Goal: Task Accomplishment & Management: Manage account settings

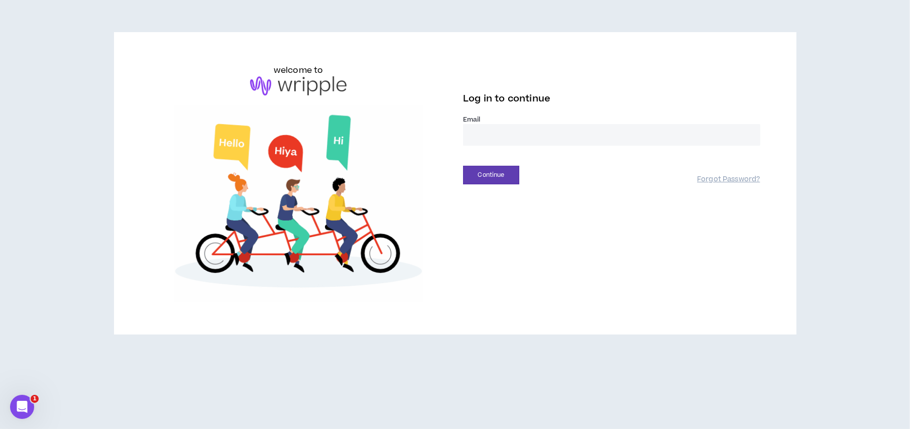
click at [503, 132] on input "email" at bounding box center [611, 135] width 297 height 22
type input "**********"
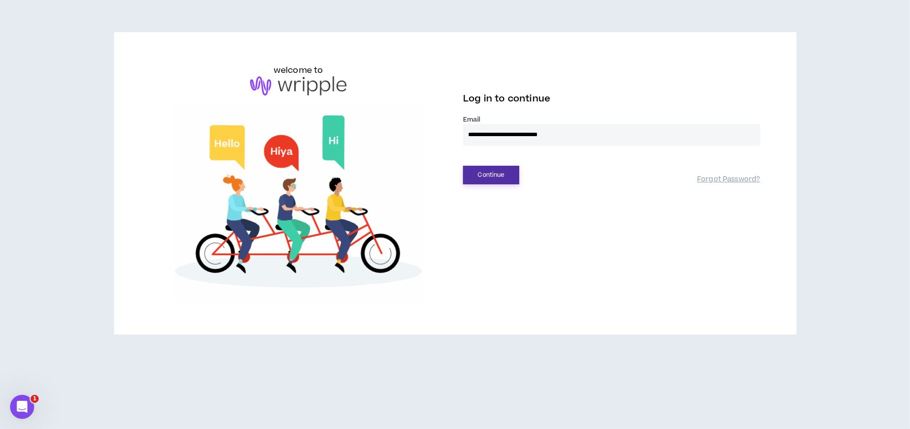
click at [511, 175] on button "Continue" at bounding box center [491, 175] width 56 height 19
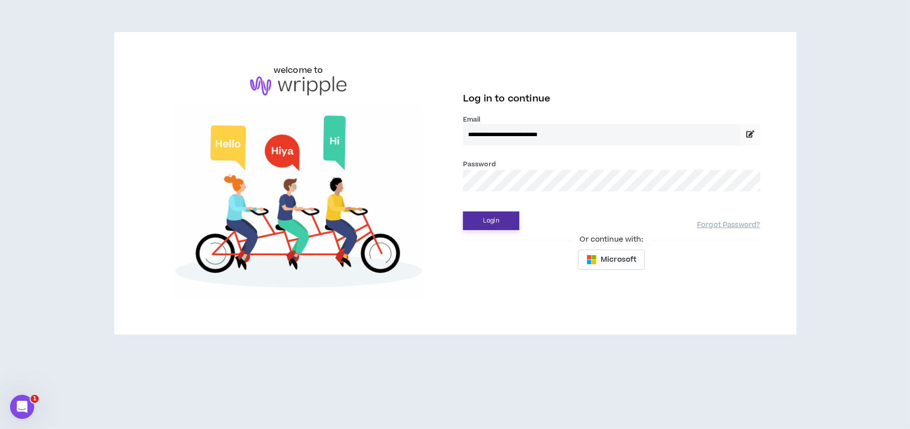
click at [500, 213] on button "Login" at bounding box center [491, 220] width 56 height 19
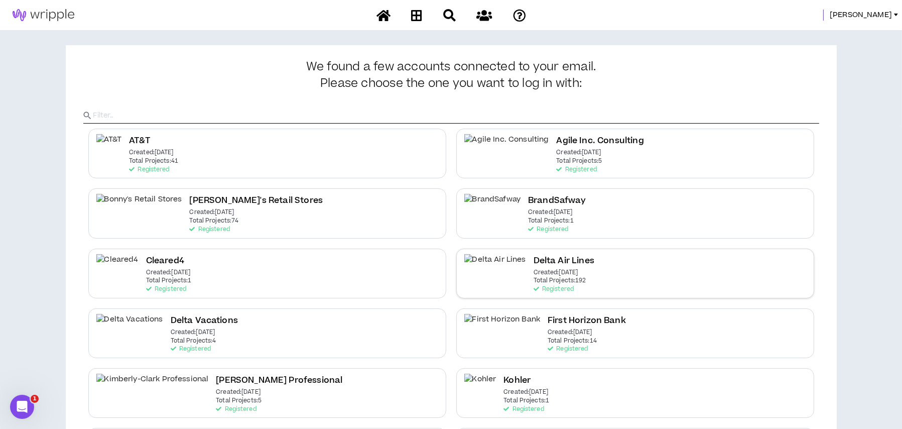
click at [534, 256] on h2 "Delta Air Lines" at bounding box center [564, 261] width 61 height 14
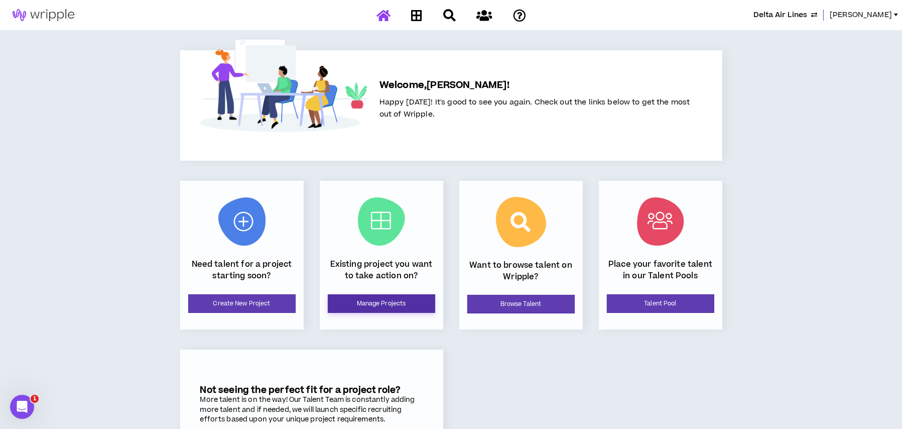
click at [368, 307] on link "Manage Projects" at bounding box center [381, 303] width 107 height 19
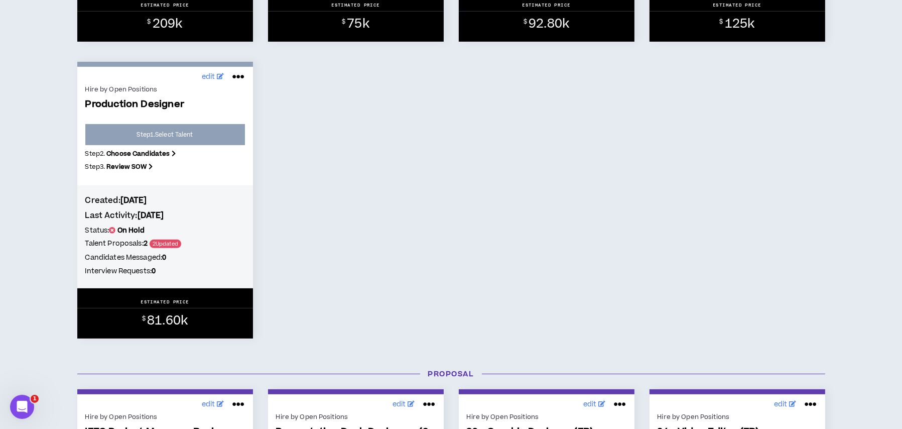
scroll to position [603, 0]
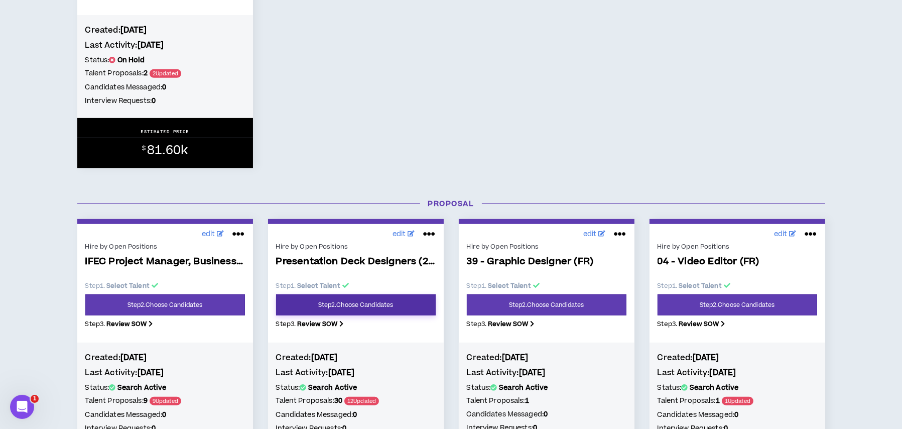
click at [375, 302] on link "Step 2 . Choose Candidates" at bounding box center [356, 304] width 160 height 21
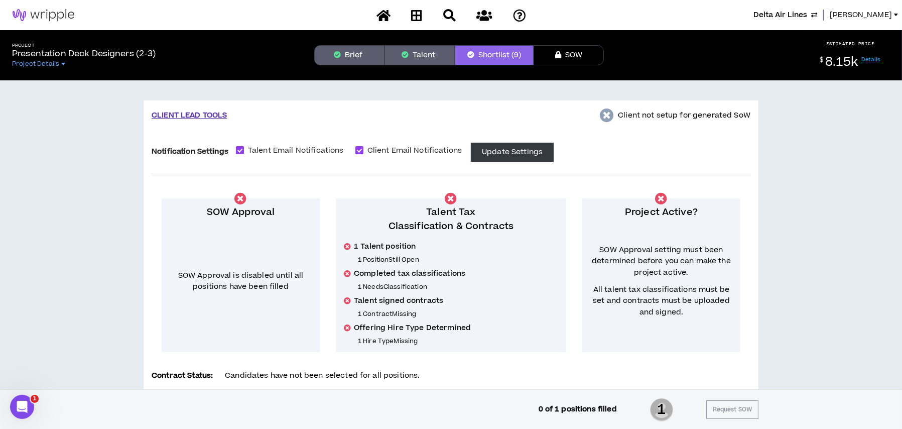
click at [367, 50] on button "Brief" at bounding box center [349, 55] width 70 height 20
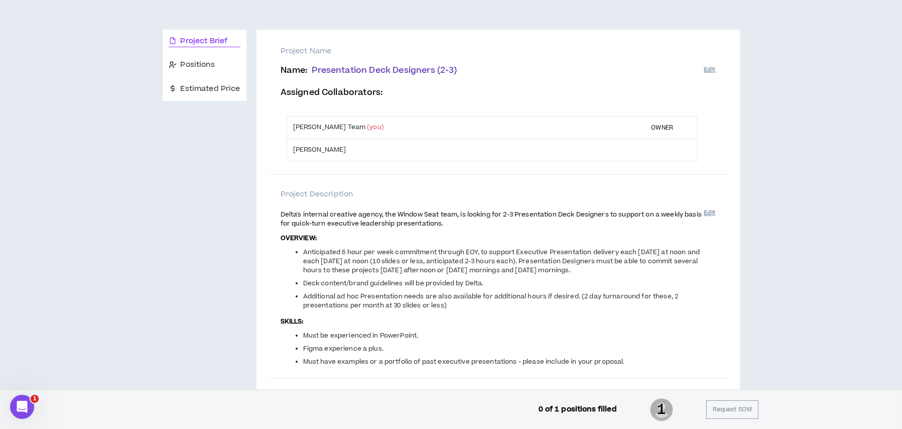
scroll to position [151, 0]
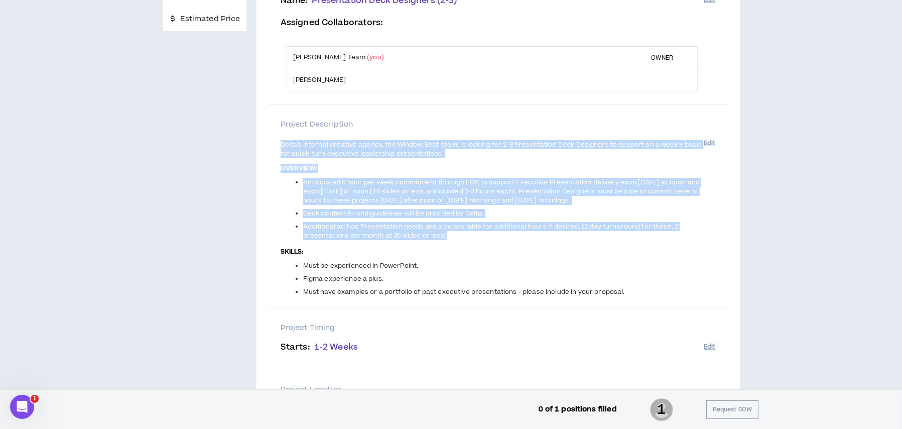
drag, startPoint x: 280, startPoint y: 143, endPoint x: 492, endPoint y: 236, distance: 231.2
click at [492, 236] on span "Delta's internal creative agency, the Window Seat team, is looking for 2-3 Pres…" at bounding box center [492, 217] width 423 height 157
copy span "Delta's internal creative agency, the Window Seat team, is looking for 2-3 Pres…"
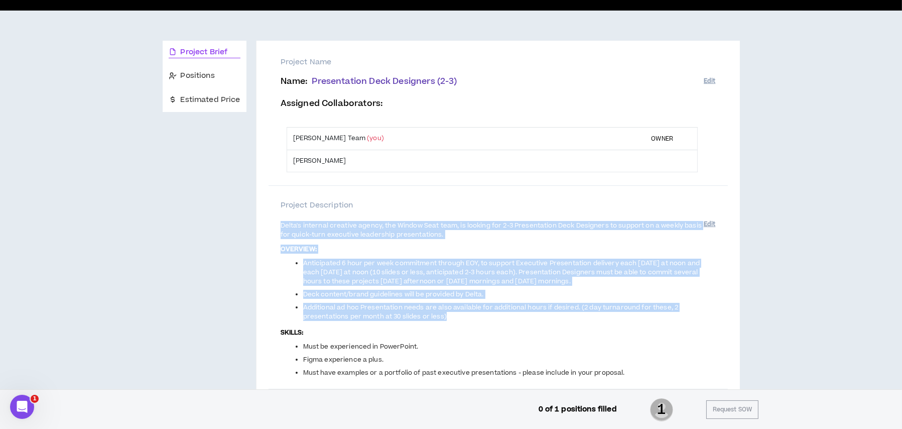
scroll to position [0, 0]
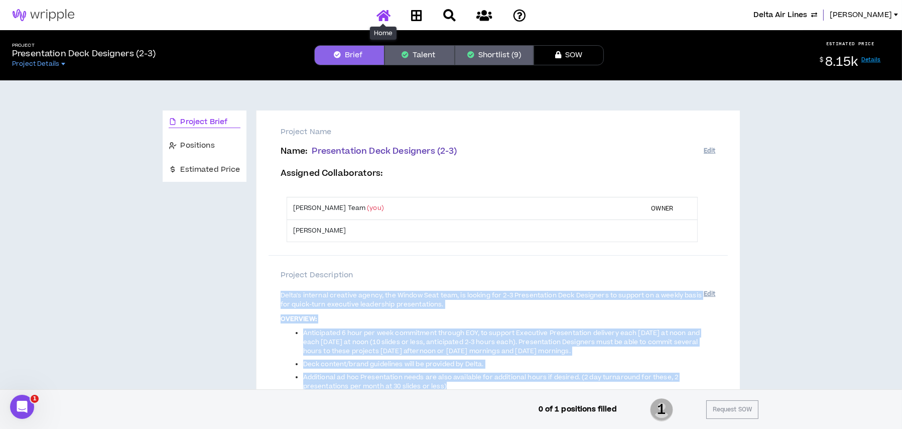
click at [379, 16] on icon at bounding box center [384, 15] width 14 height 13
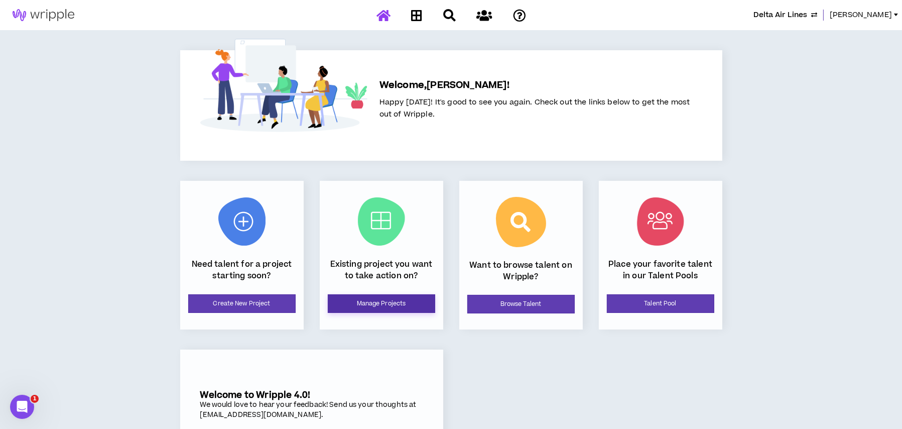
click at [380, 309] on link "Manage Projects" at bounding box center [381, 303] width 107 height 19
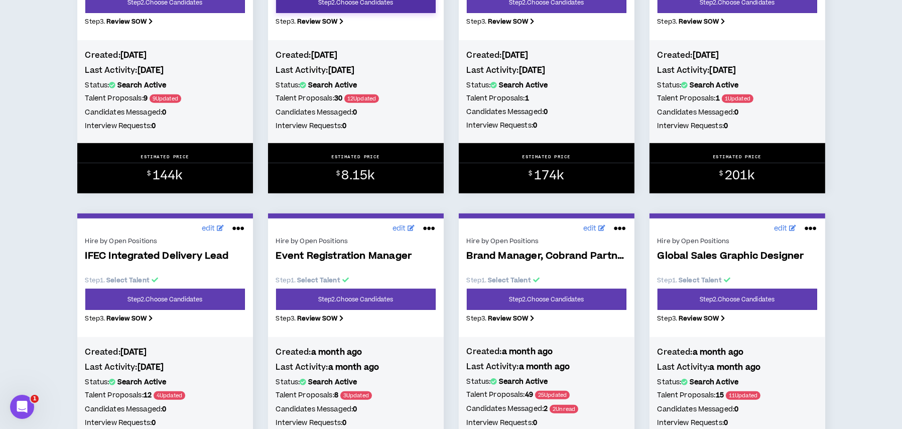
scroll to position [753, 0]
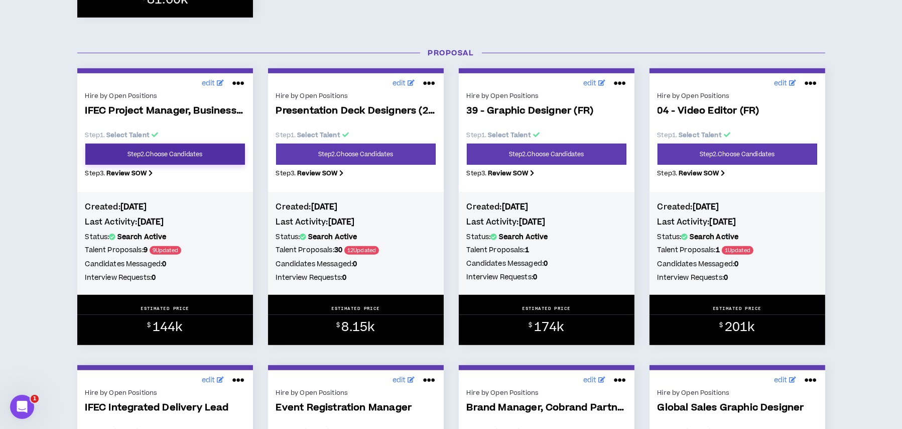
click at [200, 157] on link "Step 2 . Choose Candidates" at bounding box center [165, 154] width 160 height 21
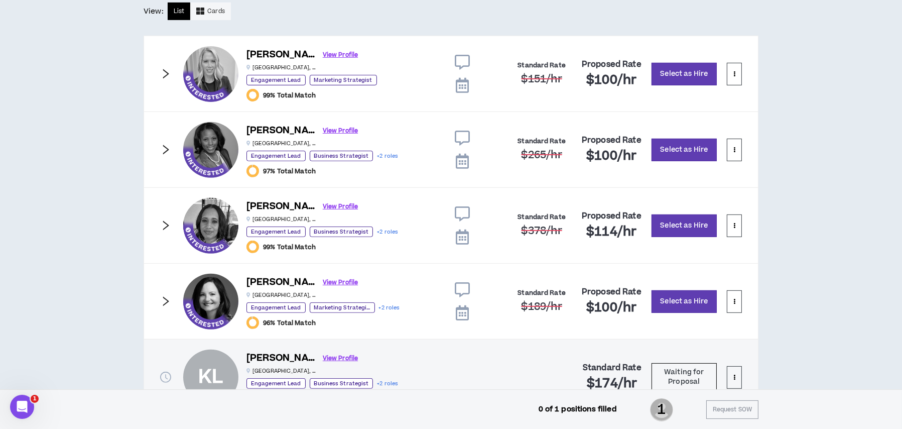
scroll to position [498, 0]
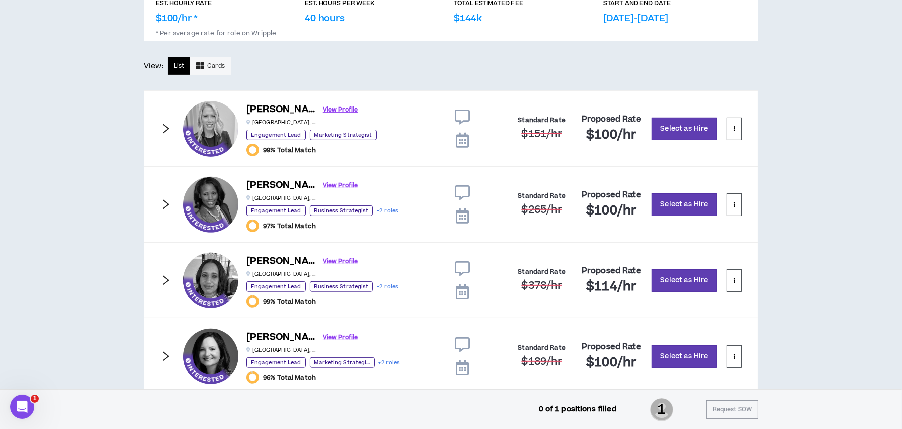
click at [167, 202] on icon "right" at bounding box center [166, 204] width 6 height 10
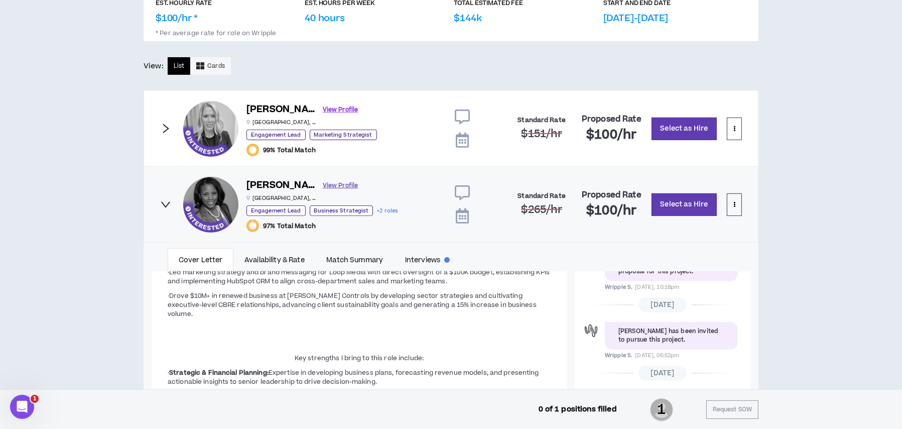
click at [323, 183] on link "View Profile" at bounding box center [340, 186] width 35 height 18
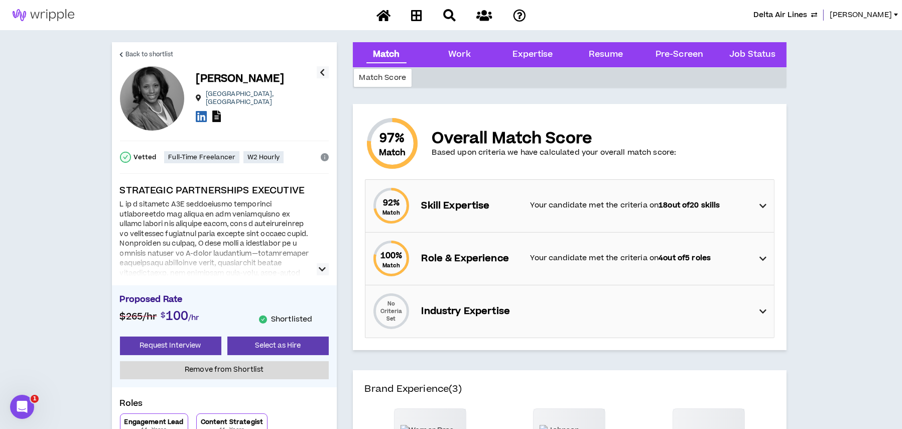
click at [218, 116] on icon at bounding box center [216, 116] width 9 height 12
click at [130, 52] on span "Back to shortlist" at bounding box center [150, 55] width 48 height 10
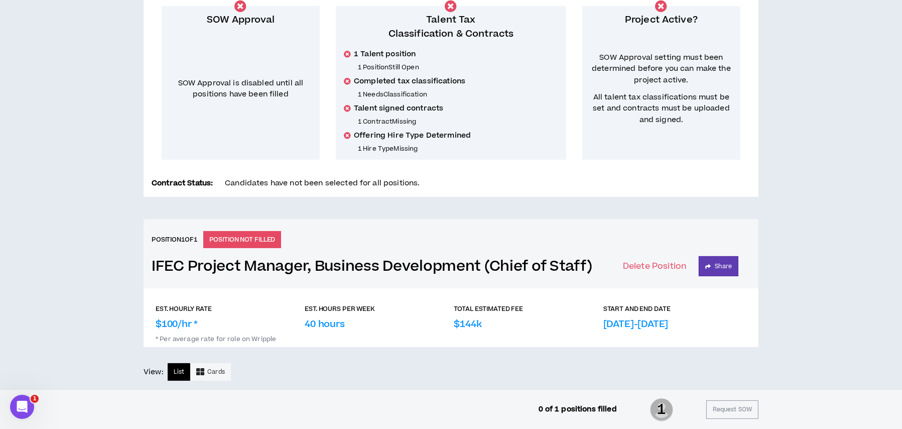
scroll to position [352, 0]
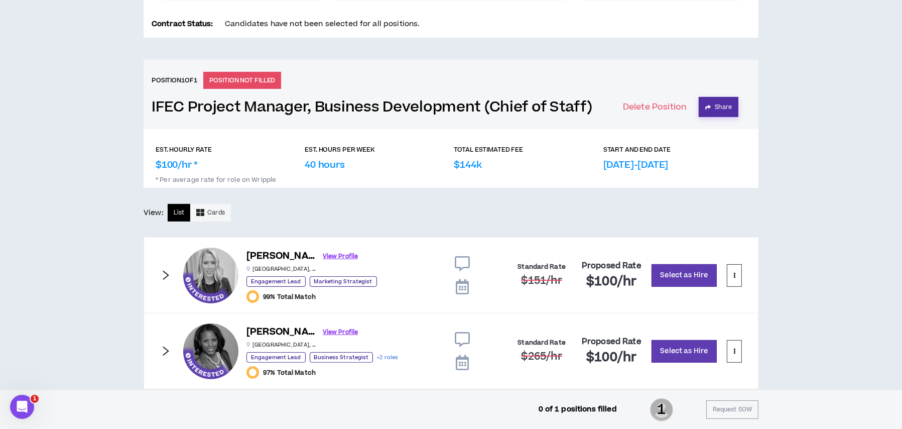
click at [711, 112] on button "Share" at bounding box center [719, 107] width 40 height 20
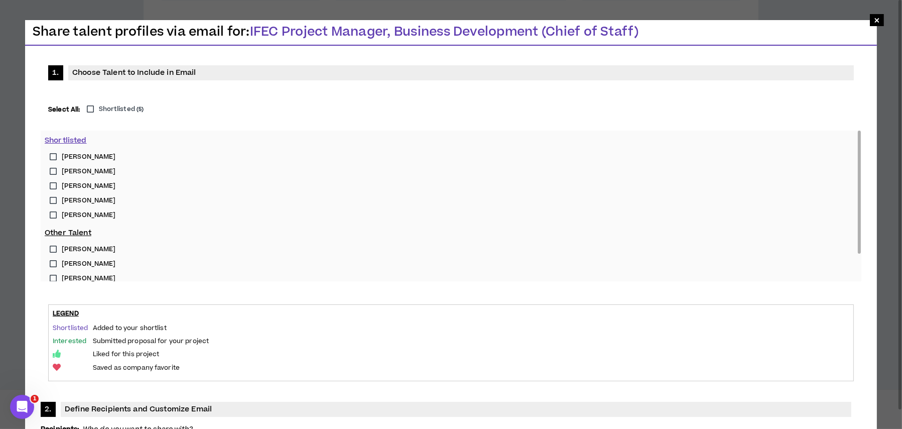
click at [53, 154] on label "Torrae L." at bounding box center [451, 157] width 813 height 15
click at [54, 170] on label "Kim A." at bounding box center [451, 171] width 813 height 15
click at [51, 185] on label "Latoya A." at bounding box center [451, 186] width 813 height 15
click at [51, 199] on label "Tiffany D." at bounding box center [451, 200] width 813 height 15
click at [53, 211] on label "Kristin L." at bounding box center [451, 215] width 813 height 15
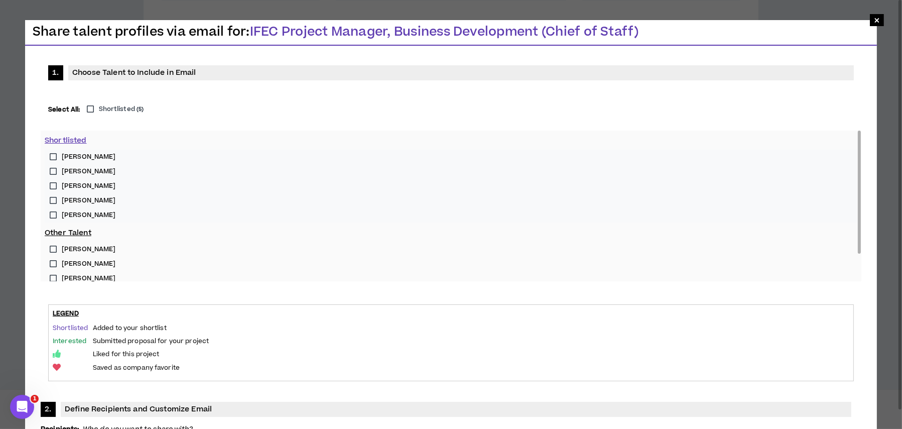
type input "**********"
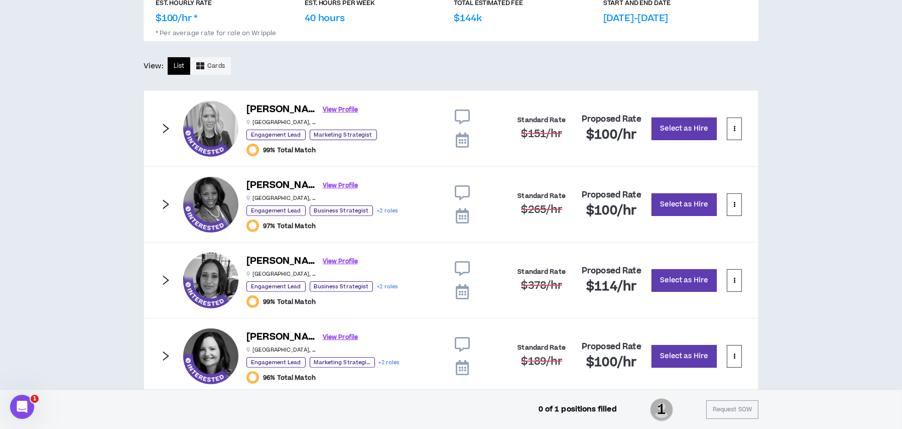
scroll to position [599, 0]
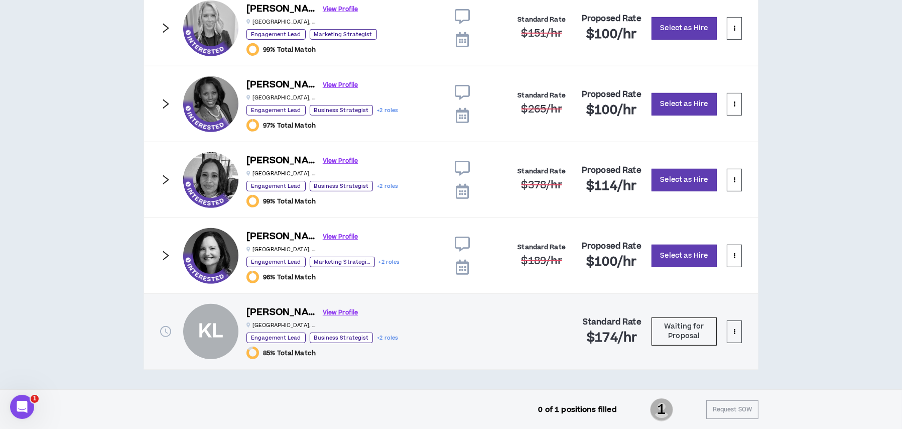
click at [164, 30] on icon "right" at bounding box center [165, 28] width 11 height 11
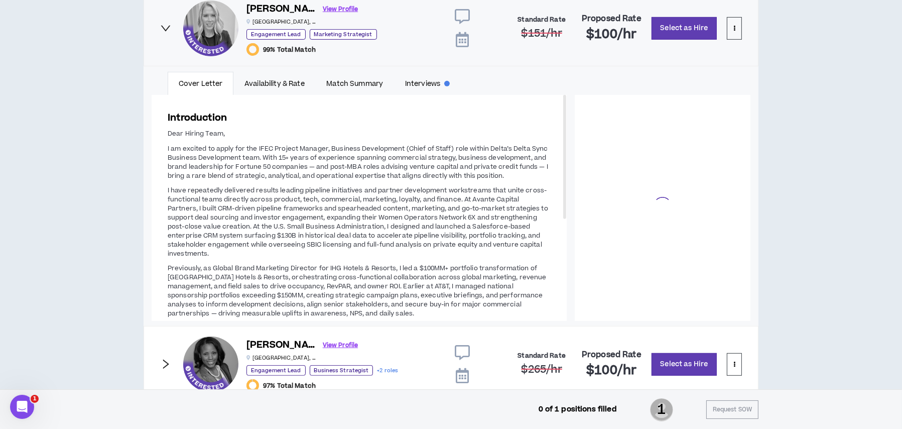
scroll to position [91, 0]
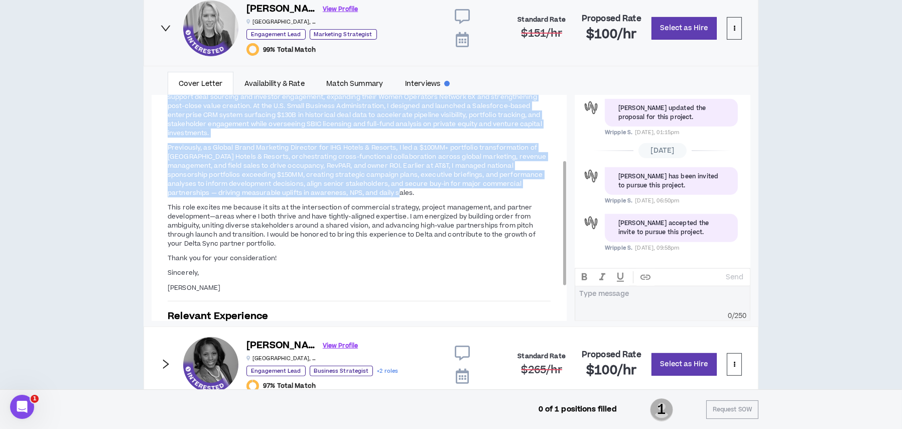
drag, startPoint x: 262, startPoint y: 156, endPoint x: 419, endPoint y: 184, distance: 159.7
click at [419, 184] on span "Dear Hiring Team, I am excited to apply for the IFEC Project Manager, Business …" at bounding box center [359, 150] width 383 height 285
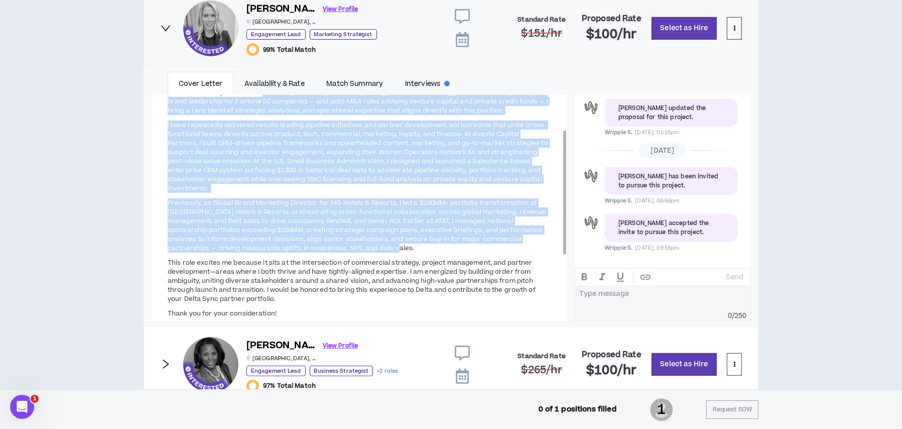
copy span "With 15+ years of experience spanning commercial strategy, business development…"
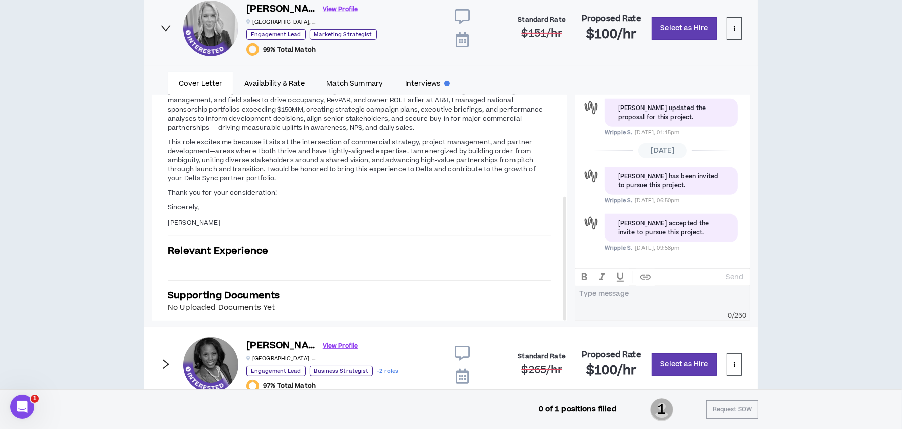
drag, startPoint x: 168, startPoint y: 365, endPoint x: 188, endPoint y: 350, distance: 25.4
click at [168, 365] on icon "right" at bounding box center [165, 364] width 11 height 11
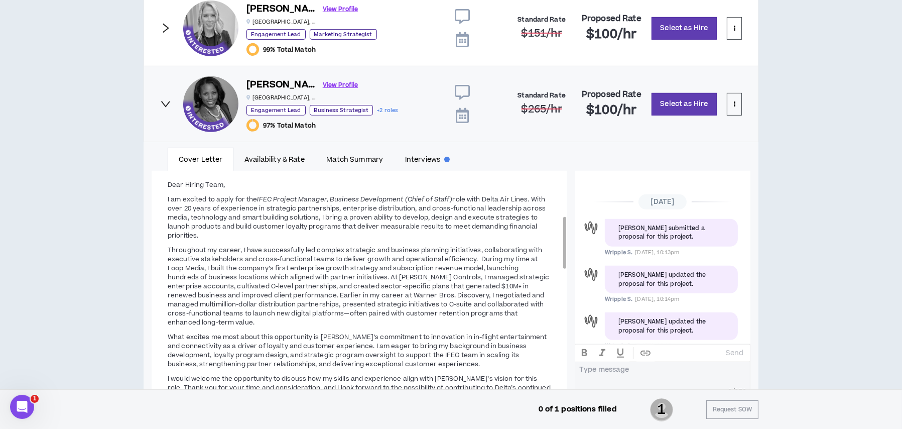
scroll to position [259, 0]
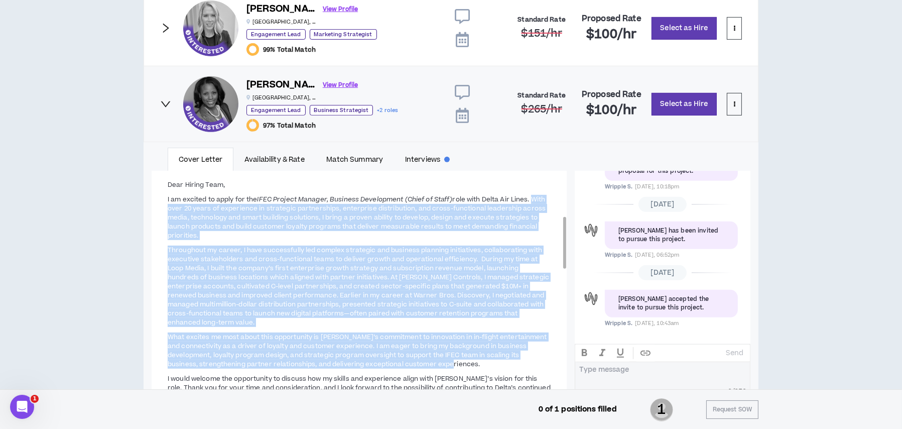
drag, startPoint x: 532, startPoint y: 198, endPoint x: 516, endPoint y: 361, distance: 164.0
click at [516, 361] on span "TORRAE LAWRENCE-MITCHELL, MBA P.O. Box 570002, Atlanta, GA. 30357 linkedin.com/…" at bounding box center [359, 215] width 383 height 422
copy span "With over 20 years of experience in strategic partnerships, enterprise distribu…"
click at [167, 100] on icon "right" at bounding box center [165, 103] width 11 height 11
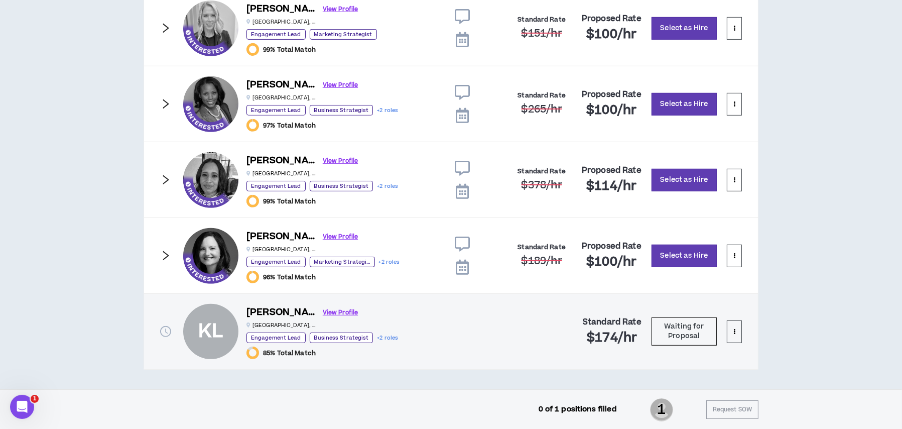
click at [168, 184] on icon "right" at bounding box center [165, 179] width 11 height 11
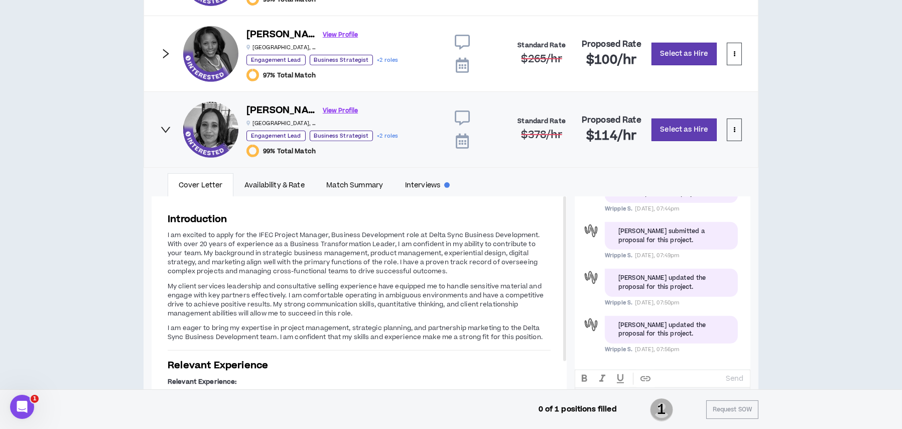
scroll to position [699, 0]
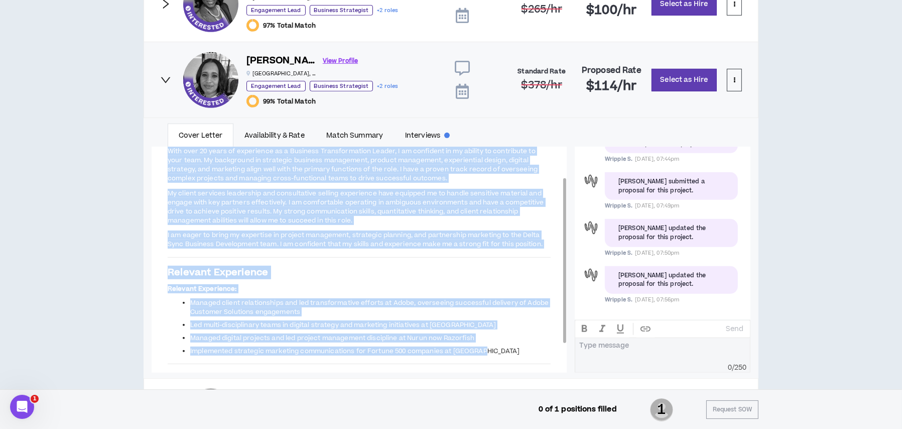
drag, startPoint x: 168, startPoint y: 150, endPoint x: 489, endPoint y: 348, distance: 377.4
click at [489, 348] on div "Introduction I am excited to apply for the IFEC Project Manager, Business Devel…" at bounding box center [359, 257] width 415 height 309
copy div "With over 20 years of experience as a Business Transformation Leader, I am conf…"
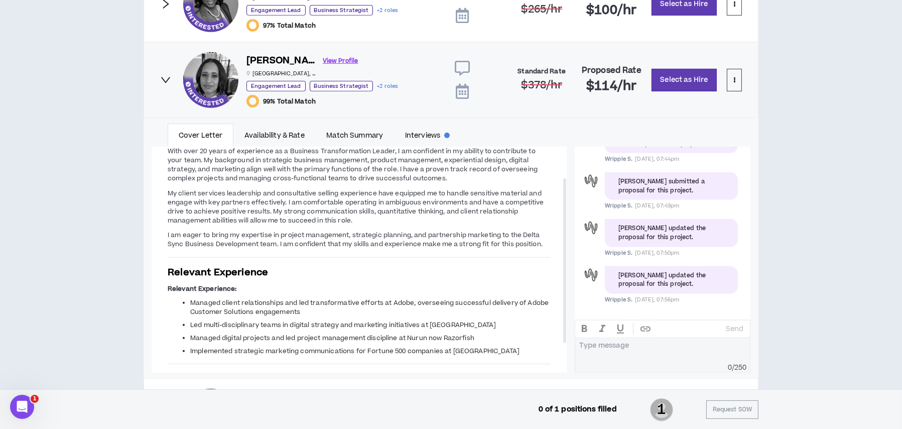
click at [166, 82] on icon "right" at bounding box center [165, 79] width 11 height 11
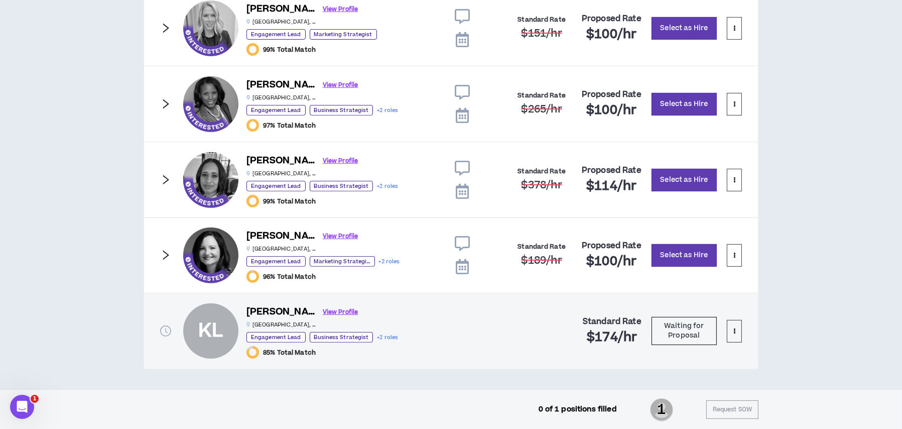
scroll to position [599, 0]
click at [163, 257] on icon "right" at bounding box center [165, 255] width 11 height 11
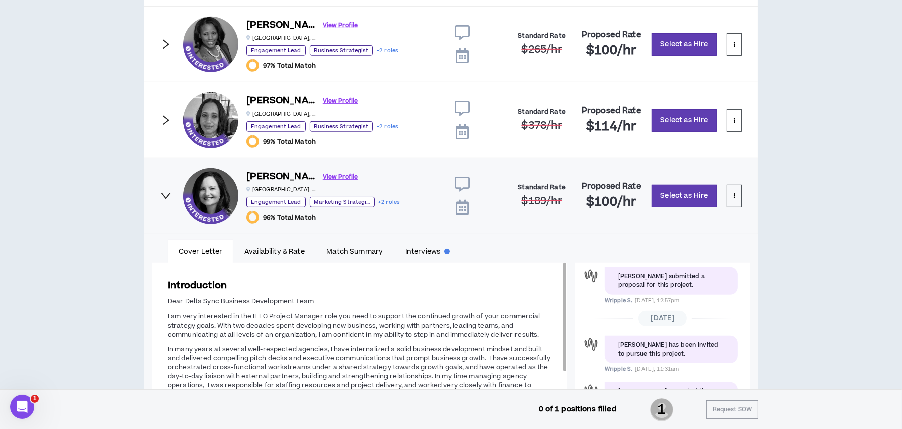
scroll to position [749, 0]
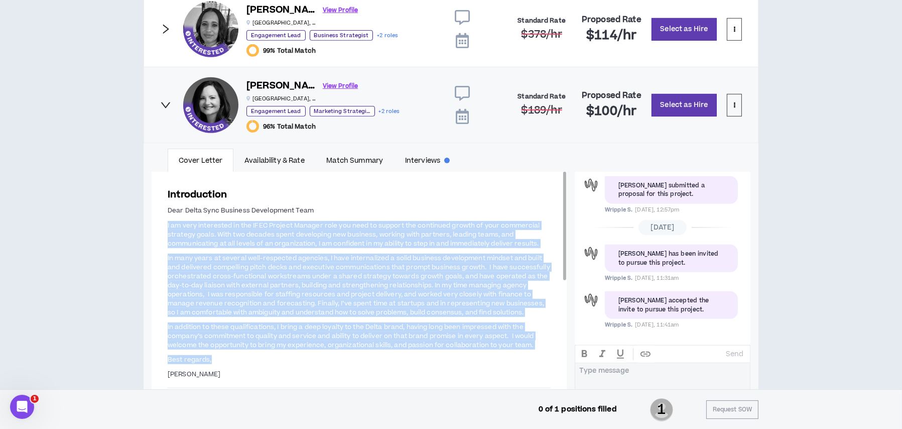
drag, startPoint x: 168, startPoint y: 221, endPoint x: 518, endPoint y: 353, distance: 374.4
click at [518, 353] on span "Dear Delta Sync Business Development Team I am very interested in the IFEC Proj…" at bounding box center [359, 292] width 383 height 174
copy span "I am very interested in the IFEC Project Manager role you need to support the c…"
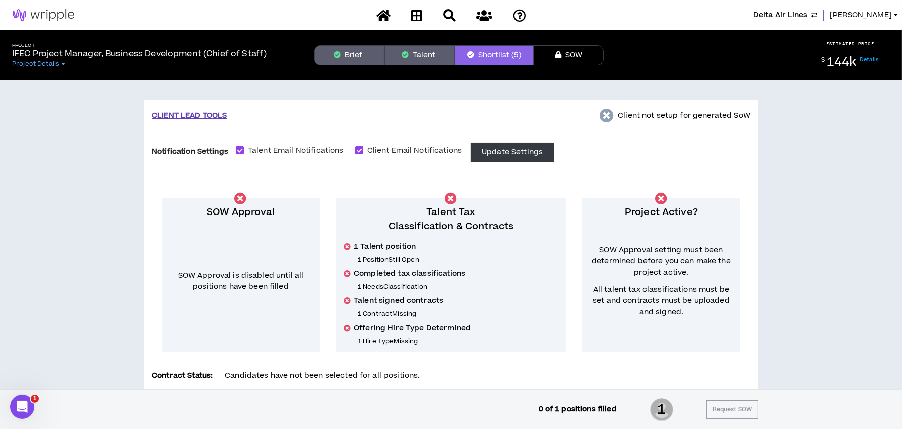
scroll to position [0, 0]
click at [894, 16] on link "[PERSON_NAME]" at bounding box center [866, 15] width 72 height 11
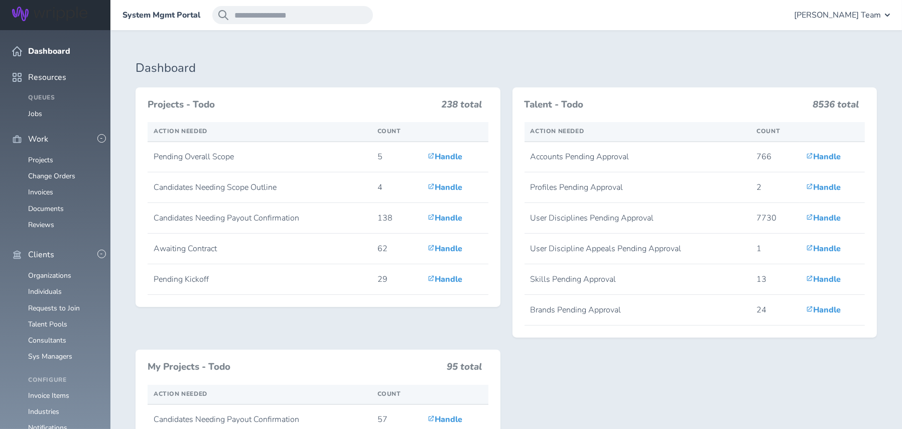
click at [46, 272] on ul "Organizations Individuals Requests to Join Talent Pools Consultants Sys Managers" at bounding box center [55, 316] width 86 height 89
click at [46, 287] on link "Individuals" at bounding box center [45, 292] width 34 height 10
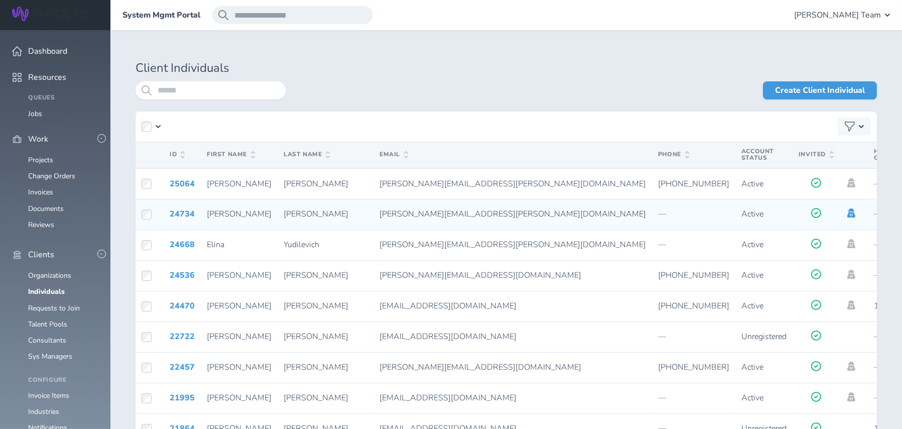
click at [848, 216] on icon at bounding box center [852, 212] width 8 height 9
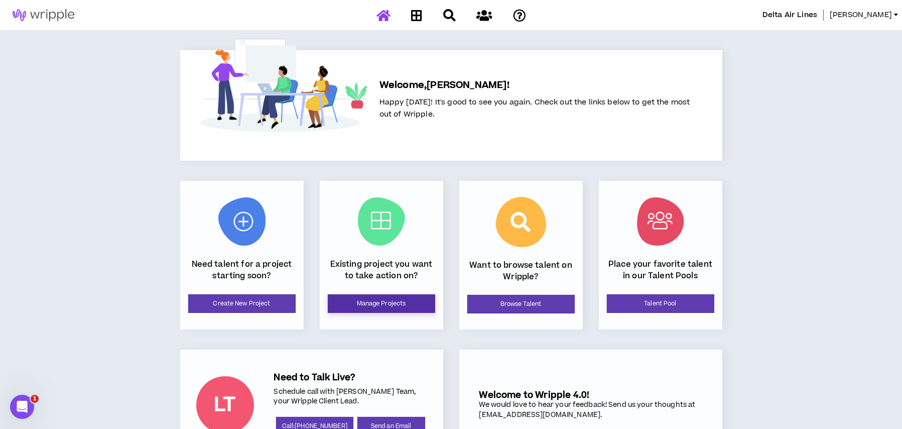
click at [377, 300] on link "Manage Projects" at bounding box center [381, 303] width 107 height 19
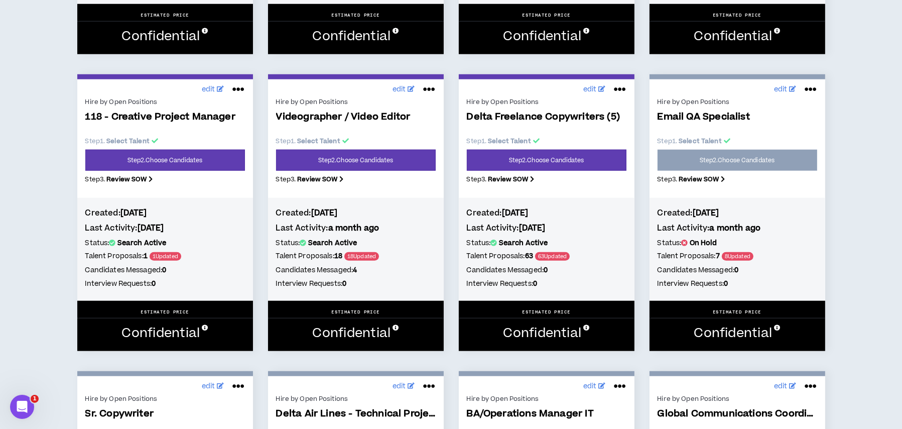
scroll to position [1356, 0]
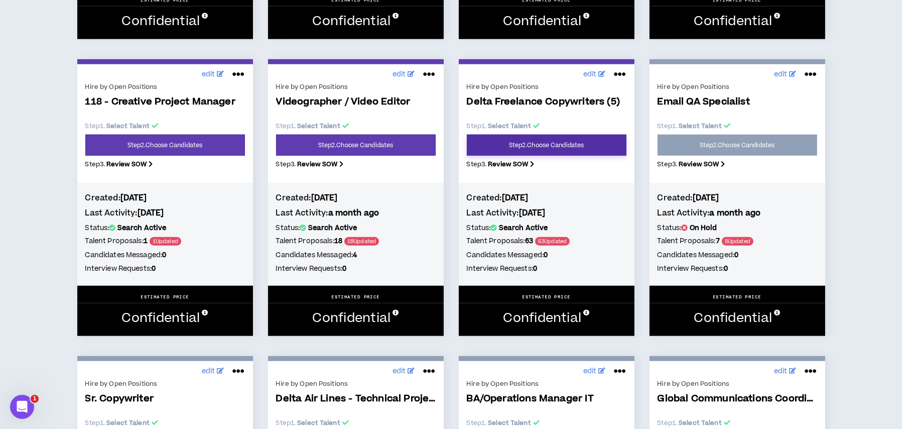
click at [523, 155] on link "Step 2 . Choose Candidates" at bounding box center [547, 145] width 160 height 21
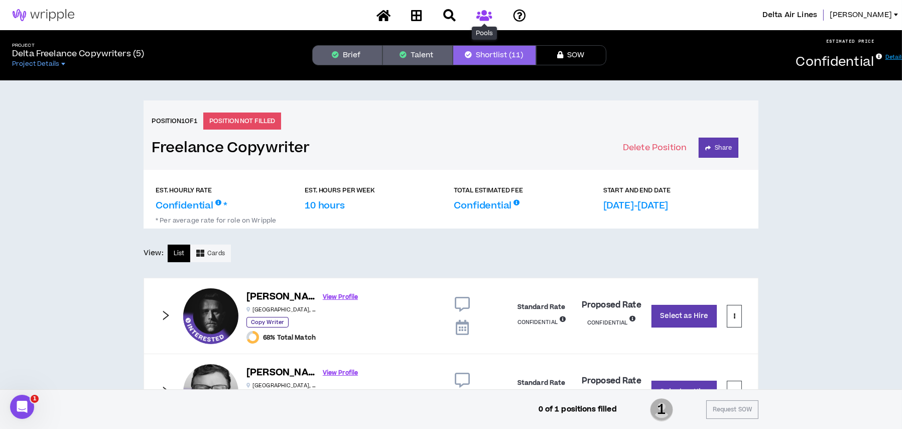
click at [485, 15] on icon at bounding box center [485, 15] width 16 height 13
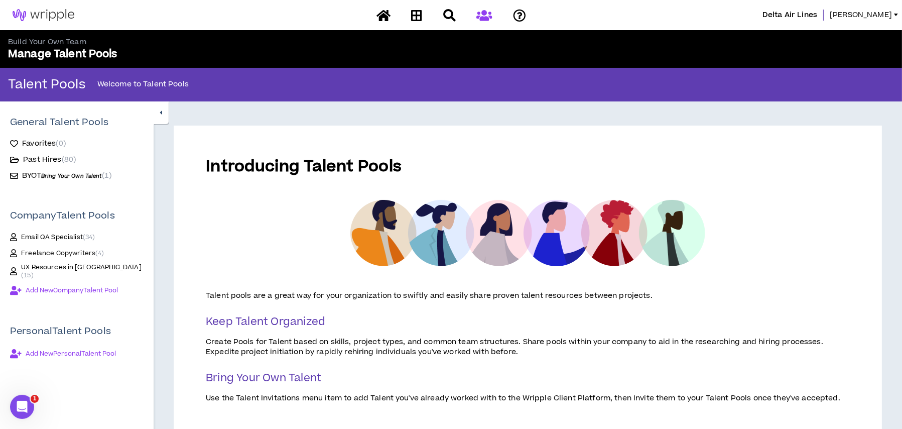
click at [68, 251] on span "Freelance Copywriters ( 4 )" at bounding box center [62, 253] width 83 height 8
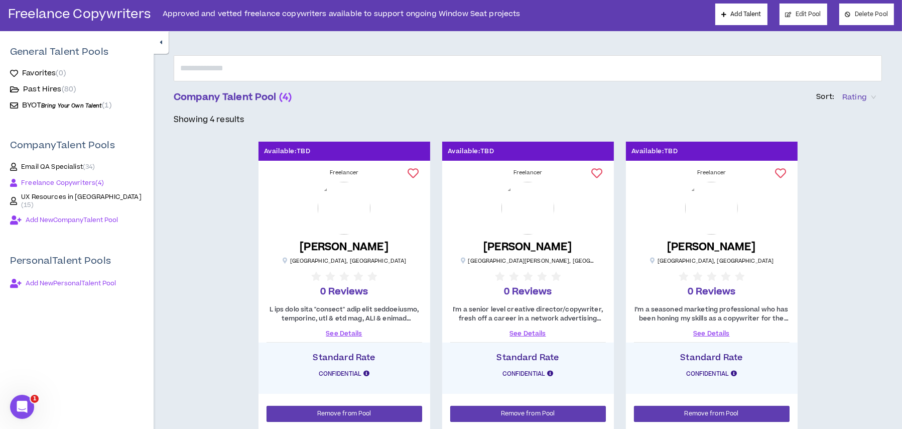
scroll to position [221, 0]
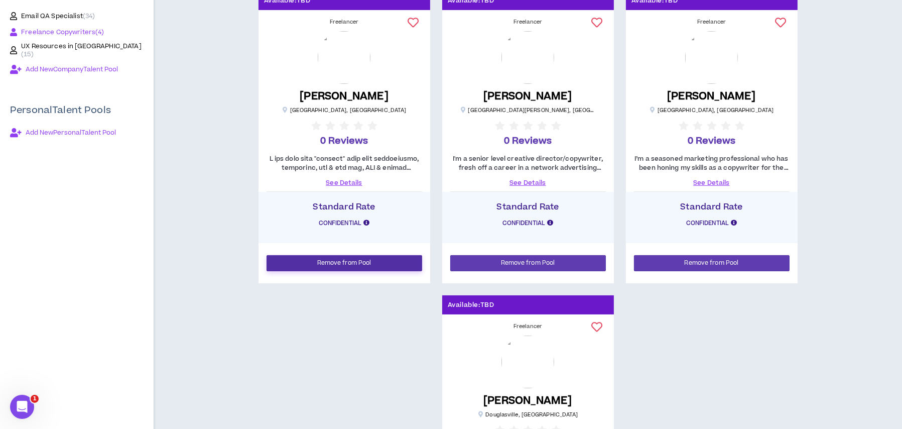
click at [321, 264] on span "Remove from Pool" at bounding box center [344, 263] width 54 height 10
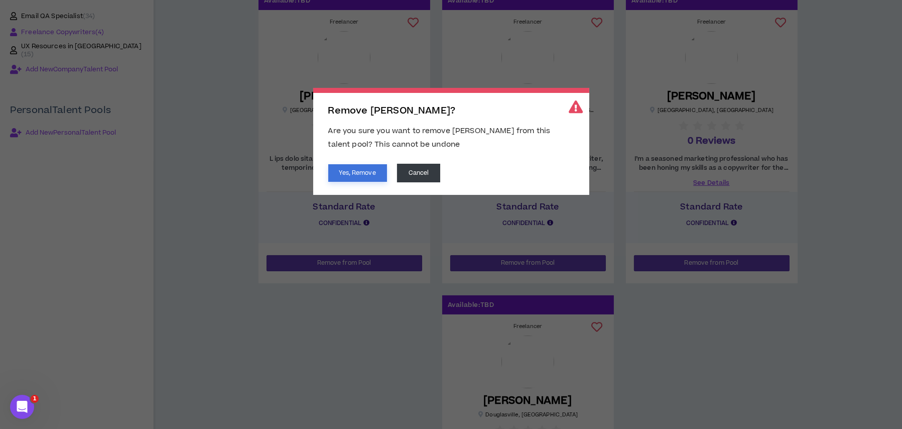
click at [349, 171] on button "Yes, Remove" at bounding box center [357, 173] width 59 height 18
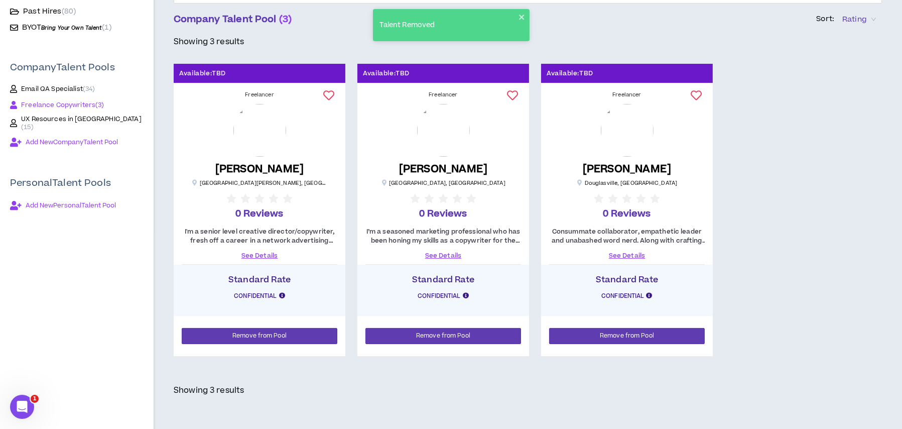
scroll to position [218, 0]
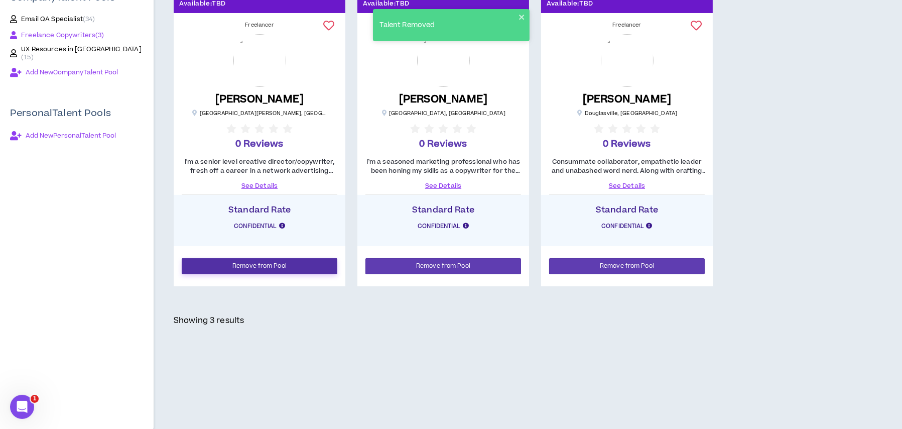
click at [294, 263] on button "Remove from Pool" at bounding box center [260, 266] width 156 height 16
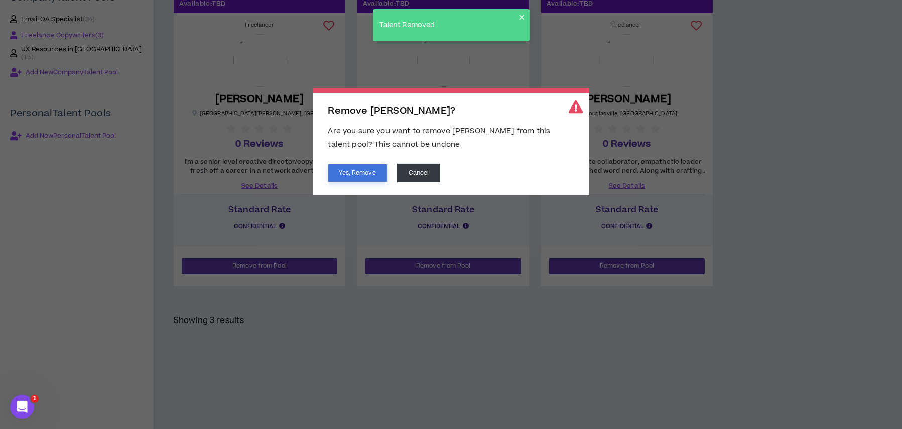
click at [350, 172] on button "Yes, Remove" at bounding box center [357, 173] width 59 height 18
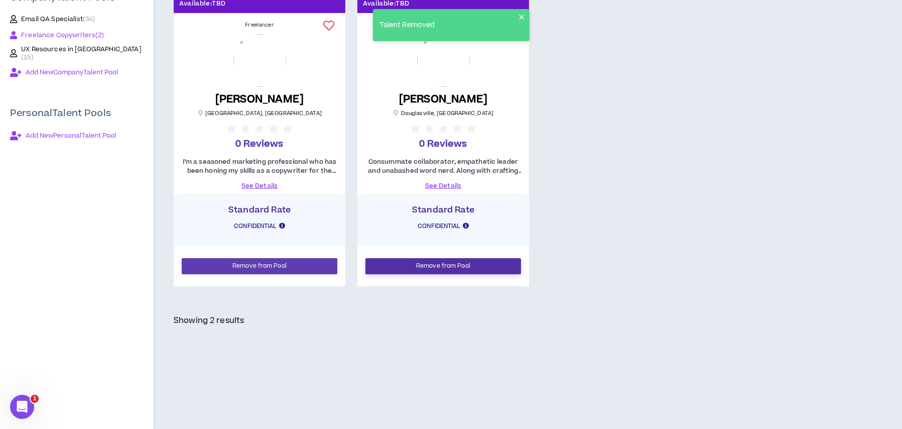
click at [432, 266] on span "Remove from Pool" at bounding box center [443, 266] width 54 height 10
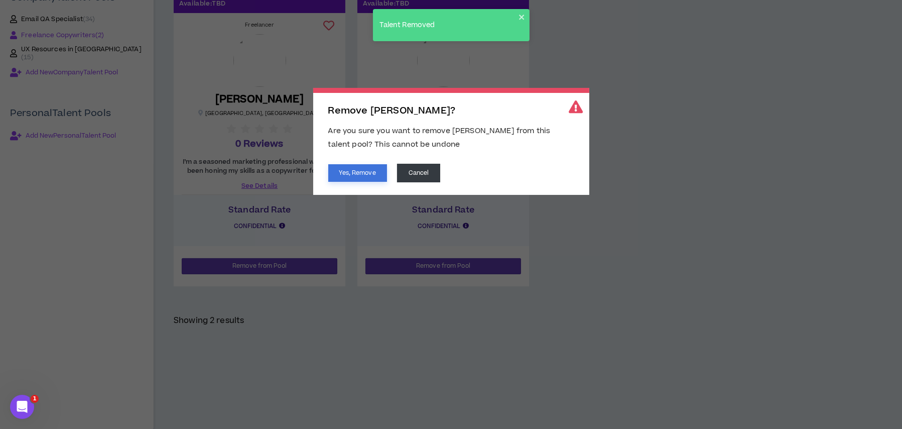
click at [362, 171] on button "Yes, Remove" at bounding box center [357, 173] width 59 height 18
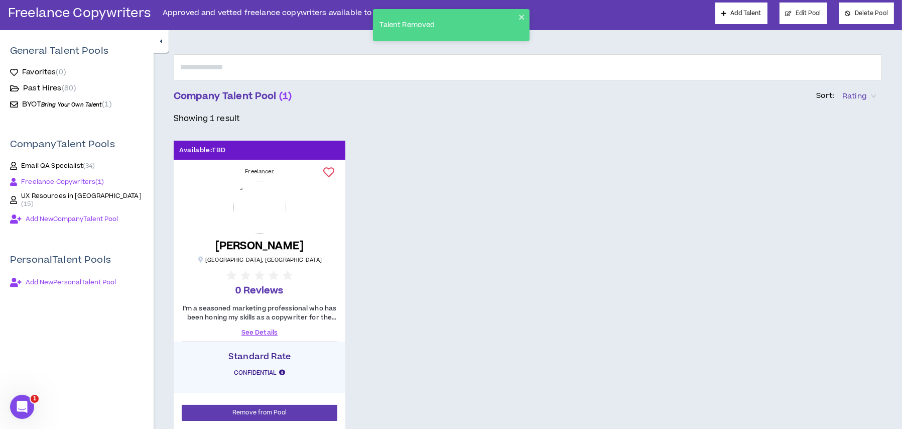
scroll to position [0, 0]
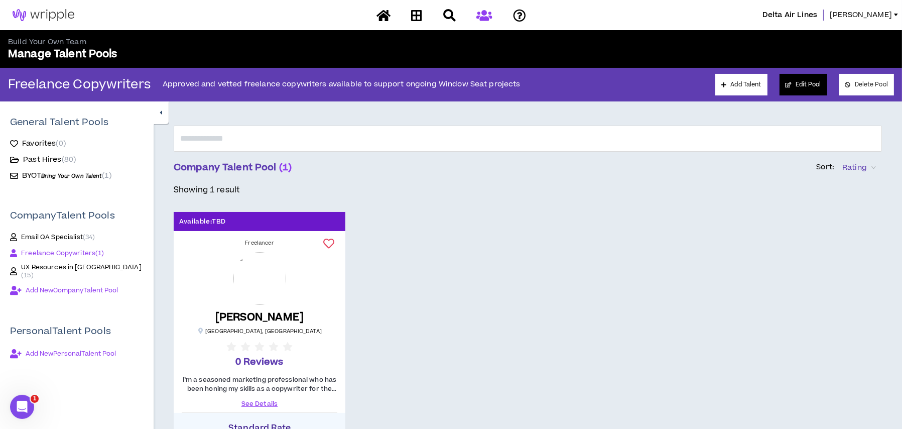
click at [806, 88] on button "Edit Pool" at bounding box center [804, 85] width 48 height 22
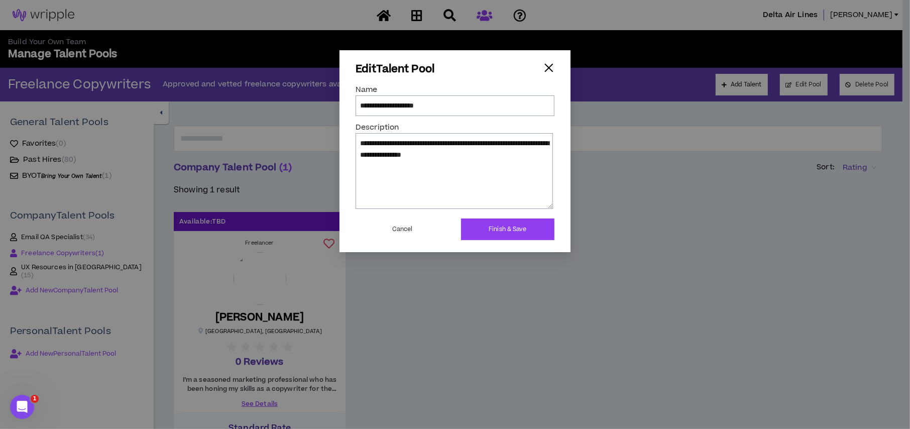
click at [444, 104] on input "**********" at bounding box center [455, 105] width 199 height 20
type input "**********"
click at [520, 234] on button "Finish & Save" at bounding box center [507, 229] width 93 height 22
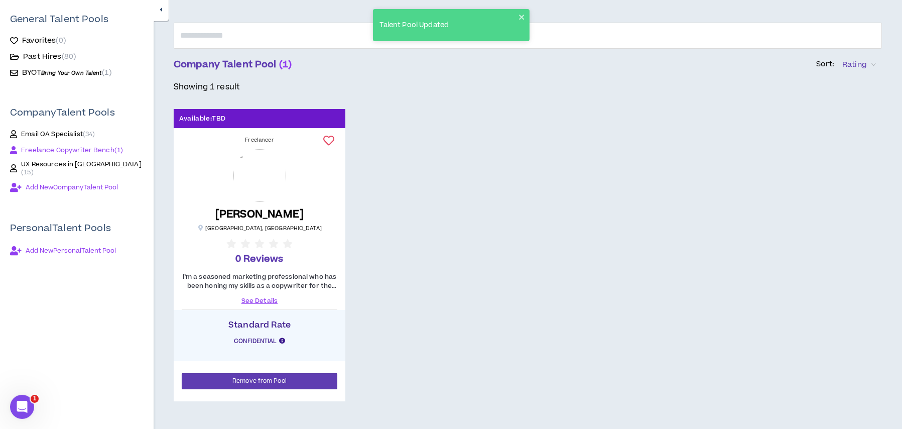
scroll to position [50, 0]
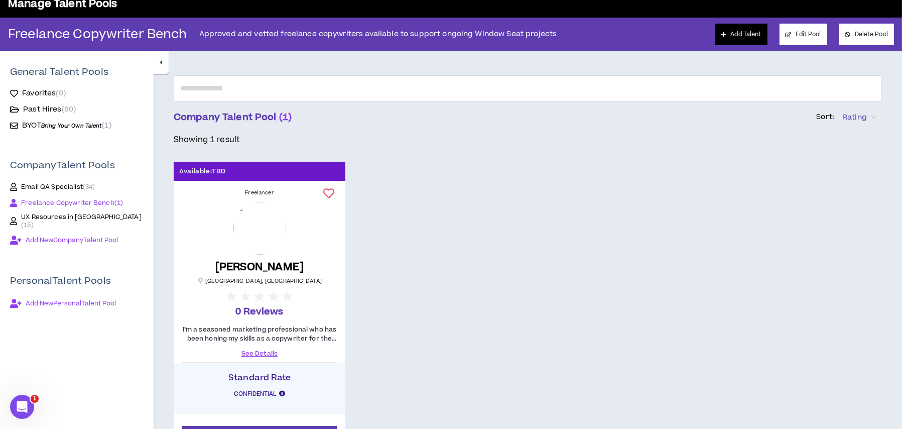
click at [745, 38] on link "Add Talent" at bounding box center [742, 35] width 52 height 22
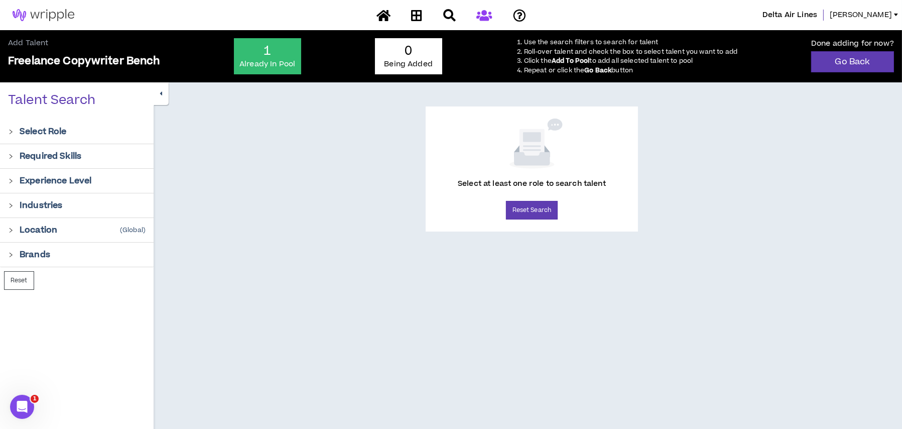
click at [24, 130] on p "Select Role" at bounding box center [43, 132] width 47 height 12
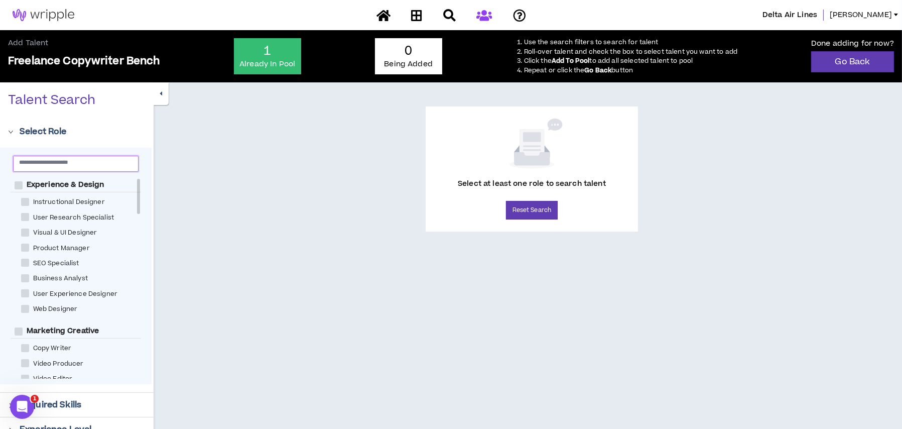
click at [39, 163] on input "text" at bounding box center [71, 162] width 105 height 8
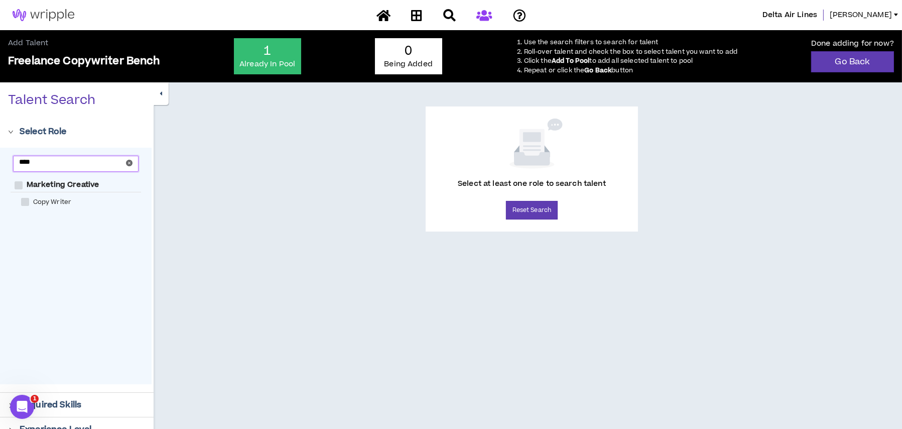
type input "****"
click at [27, 202] on span at bounding box center [25, 202] width 8 height 8
checkbox Writer "****"
checkbox Creative "****"
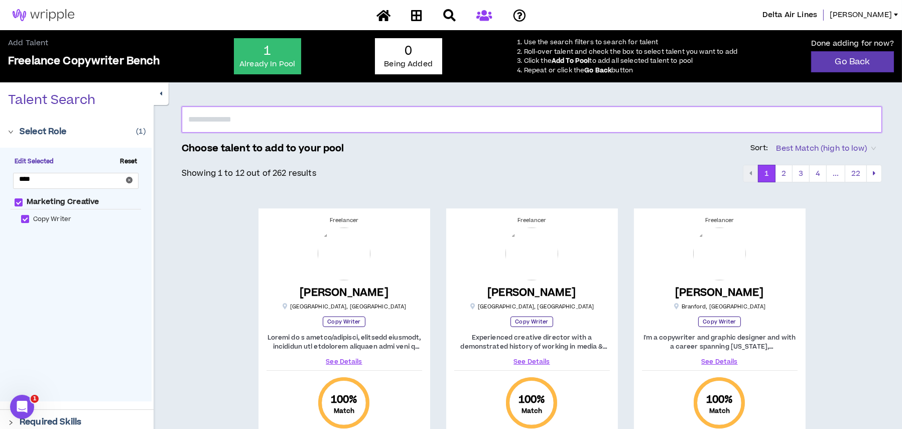
click at [352, 123] on input "text" at bounding box center [532, 119] width 701 height 26
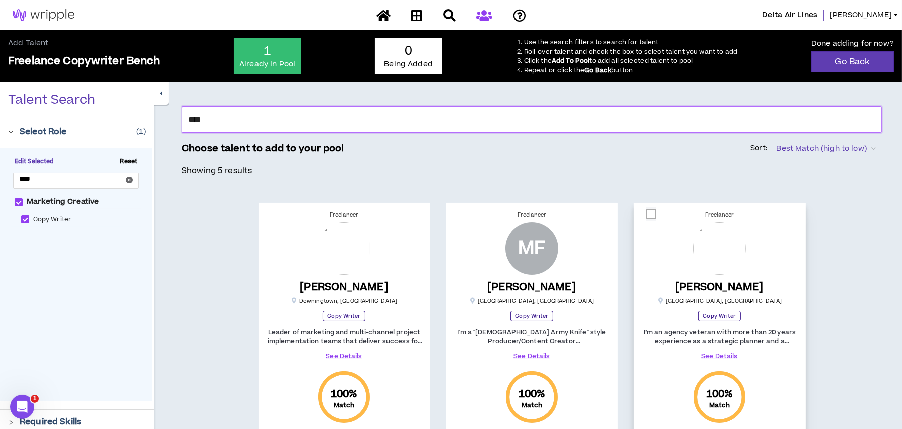
scroll to position [151, 0]
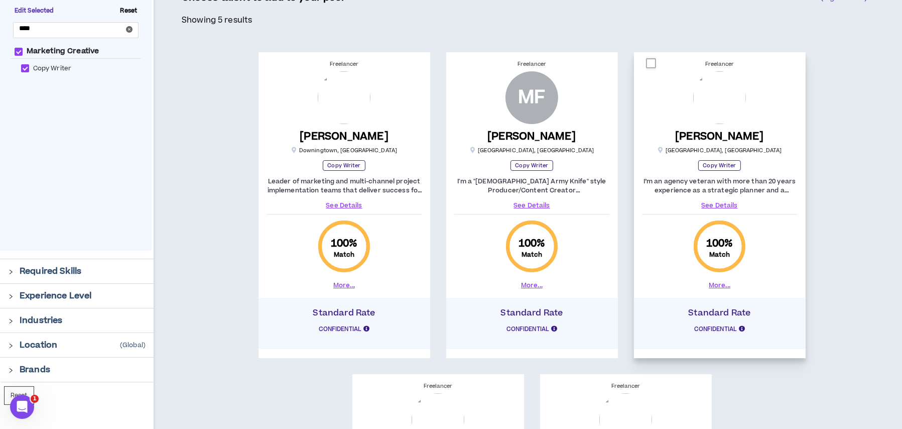
type input "****"
click at [650, 65] on span at bounding box center [651, 63] width 10 height 10
checkbox input "****"
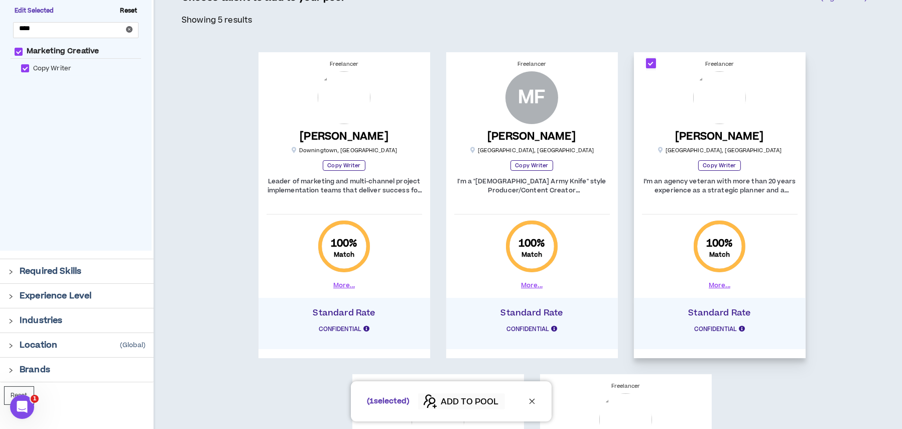
click at [449, 399] on span "ADD TO POOL" at bounding box center [470, 402] width 58 height 12
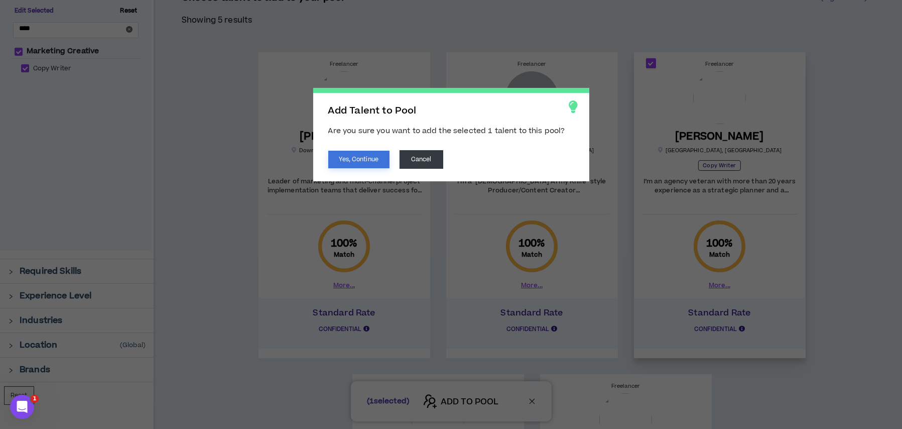
click at [377, 163] on button "Yes, Continue" at bounding box center [358, 160] width 61 height 18
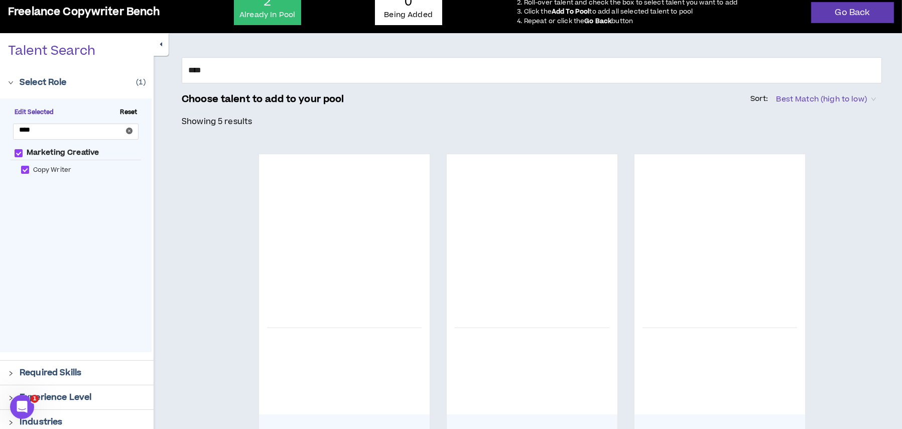
scroll to position [0, 0]
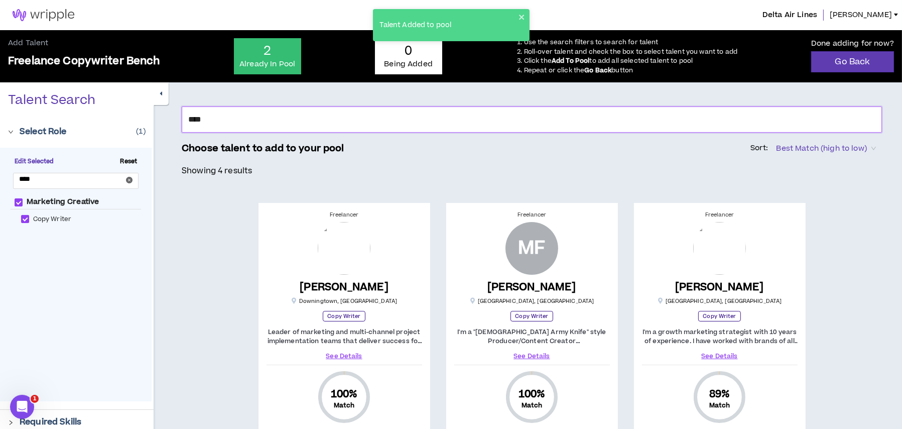
click at [289, 123] on input "****" at bounding box center [532, 119] width 701 height 26
drag, startPoint x: 217, startPoint y: 123, endPoint x: 177, endPoint y: 116, distance: 41.2
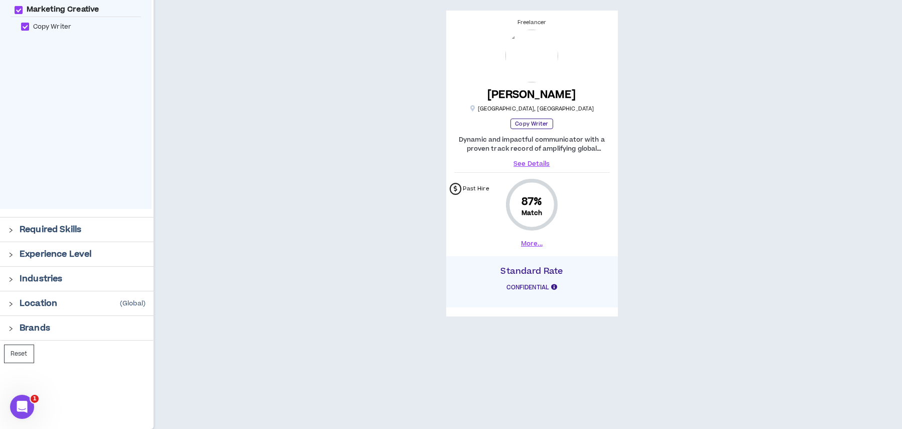
scroll to position [192, 0]
type input "*****"
click at [461, 22] on span at bounding box center [464, 22] width 10 height 10
checkbox input "****"
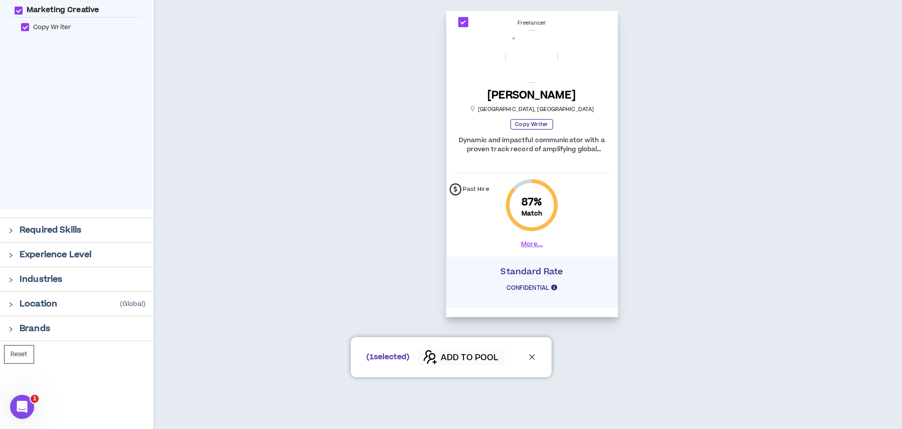
click at [473, 357] on span "ADD TO POOL" at bounding box center [470, 358] width 58 height 12
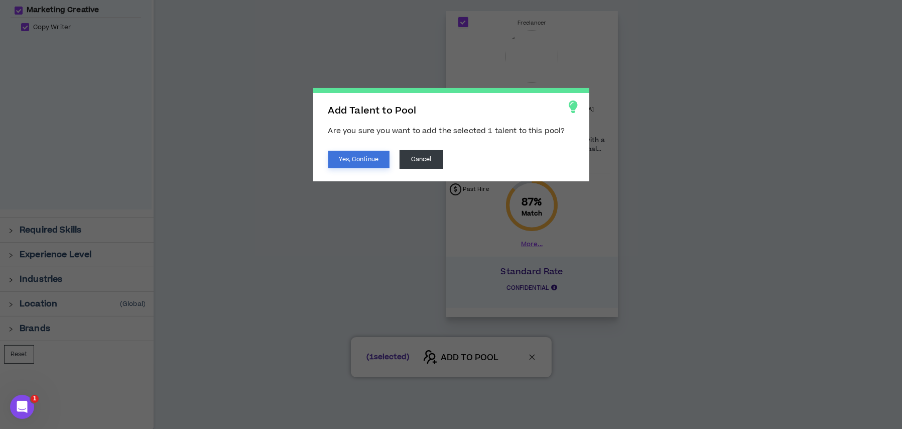
click at [362, 153] on button "Yes, Continue" at bounding box center [358, 160] width 61 height 18
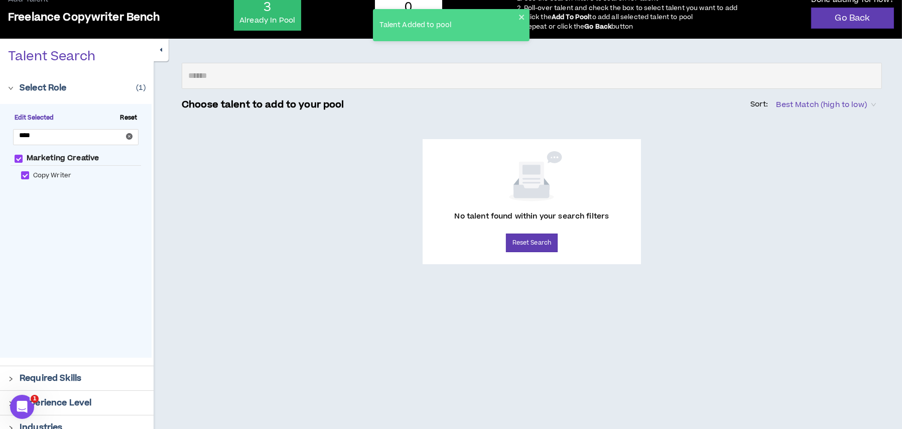
scroll to position [0, 0]
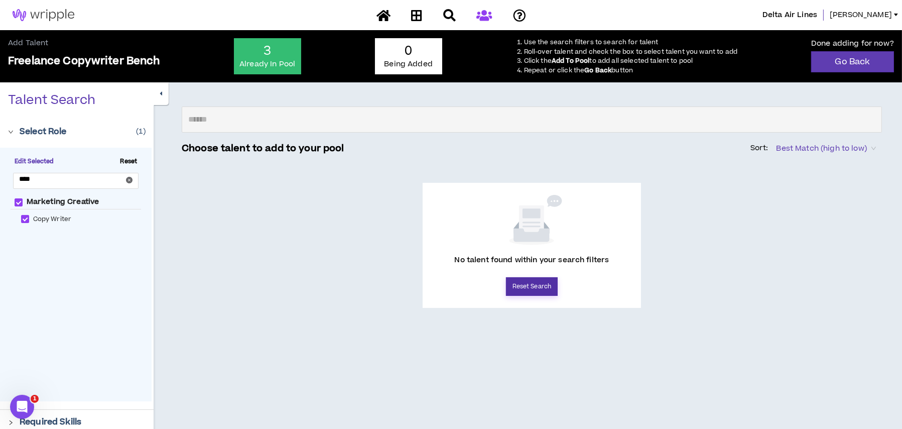
click at [534, 288] on button "Reset Search" at bounding box center [532, 286] width 52 height 19
checkbox Creative "*****"
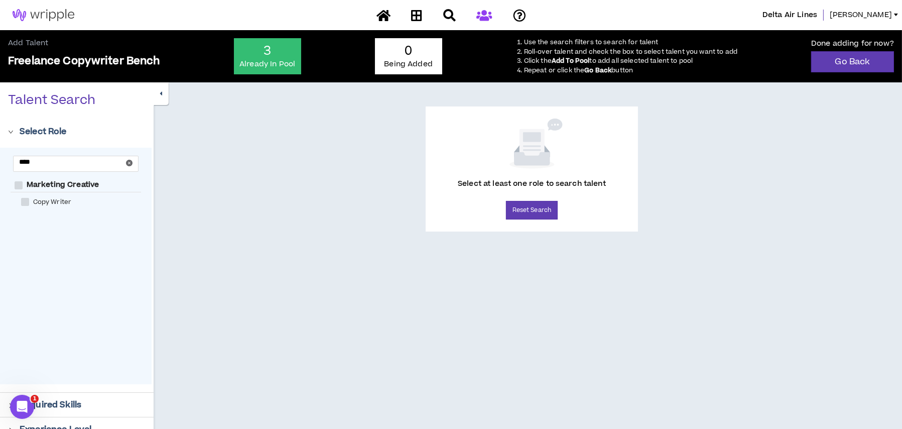
click at [47, 199] on span "Copy Writer" at bounding box center [52, 202] width 47 height 10
checkbox Writer "****"
checkbox Creative "****"
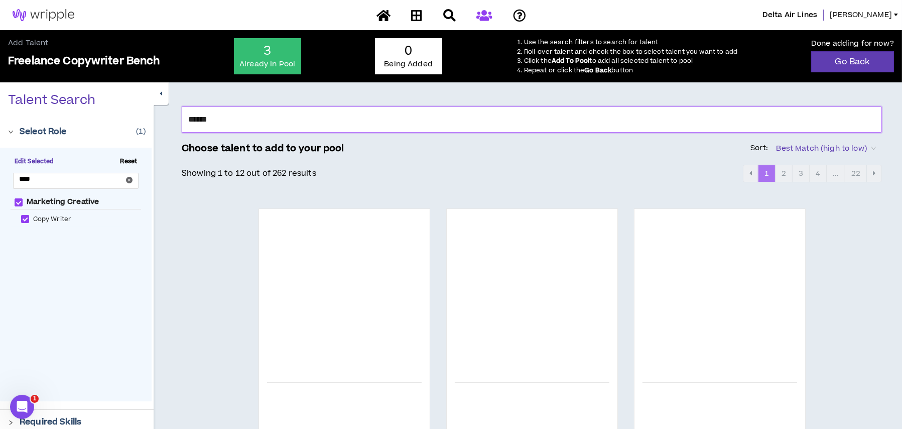
click at [256, 124] on input "*****" at bounding box center [532, 119] width 701 height 26
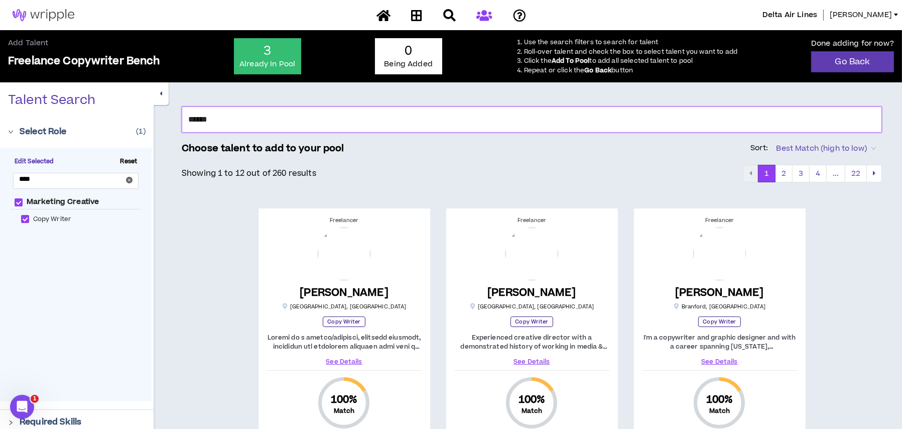
drag, startPoint x: 207, startPoint y: 120, endPoint x: 170, endPoint y: 118, distance: 37.7
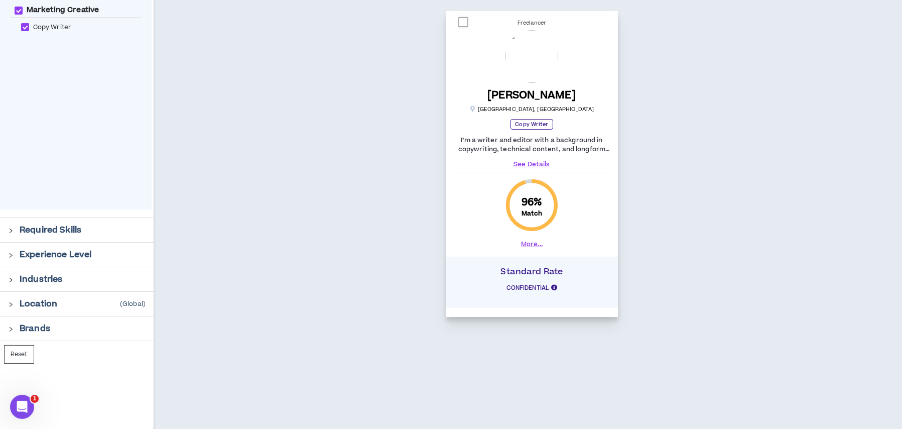
scroll to position [41, 0]
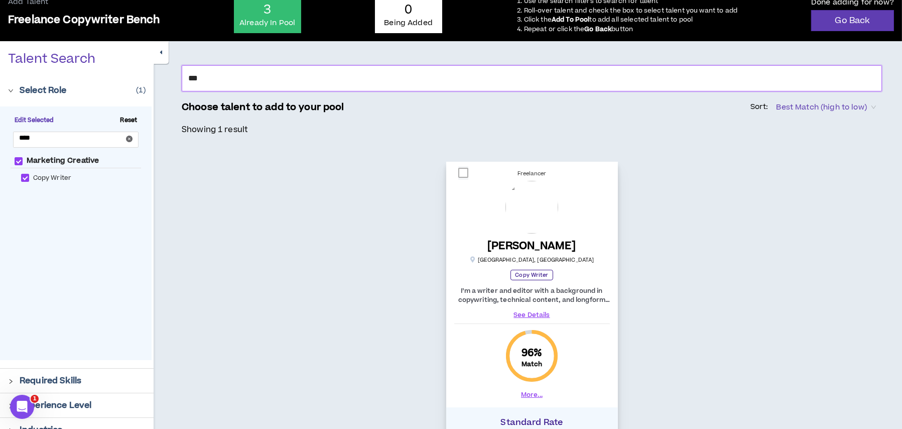
type input "***"
click at [464, 171] on span at bounding box center [464, 173] width 10 height 10
checkbox input "****"
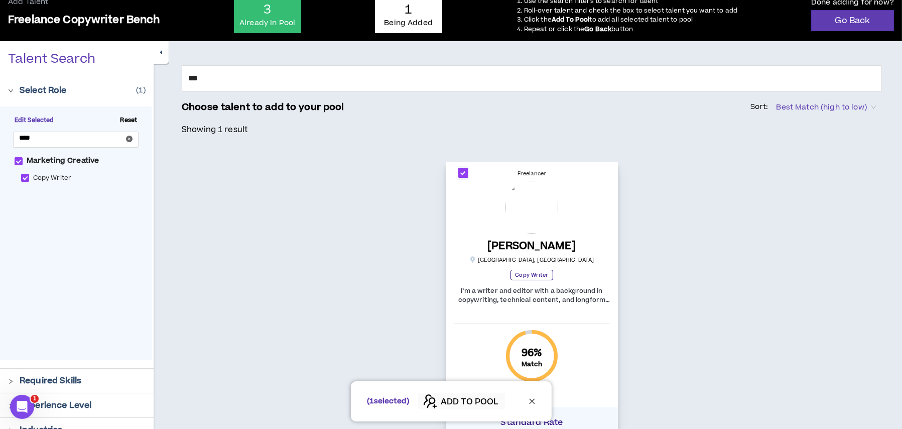
click at [444, 403] on span "ADD TO POOL" at bounding box center [470, 402] width 58 height 12
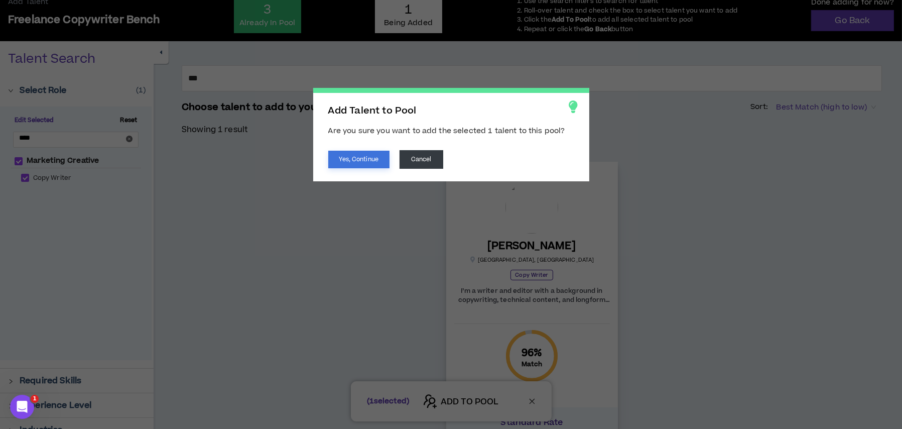
click at [345, 157] on button "Yes, Continue" at bounding box center [358, 160] width 61 height 18
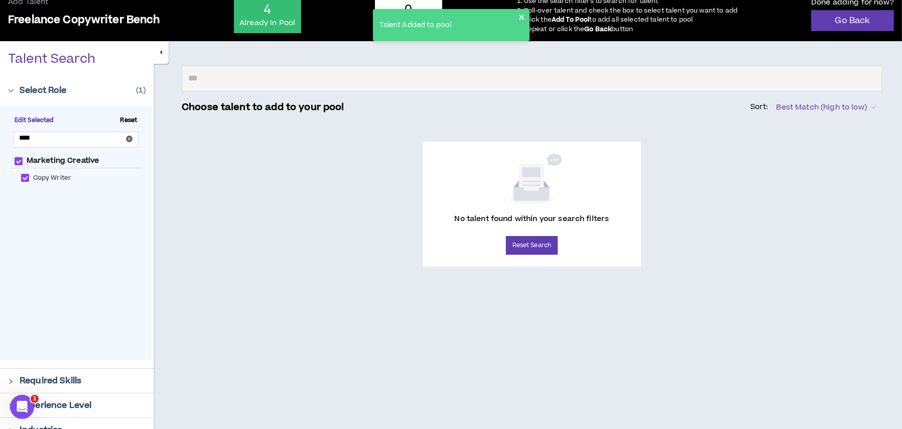
click at [523, 15] on icon "close" at bounding box center [521, 17] width 5 height 5
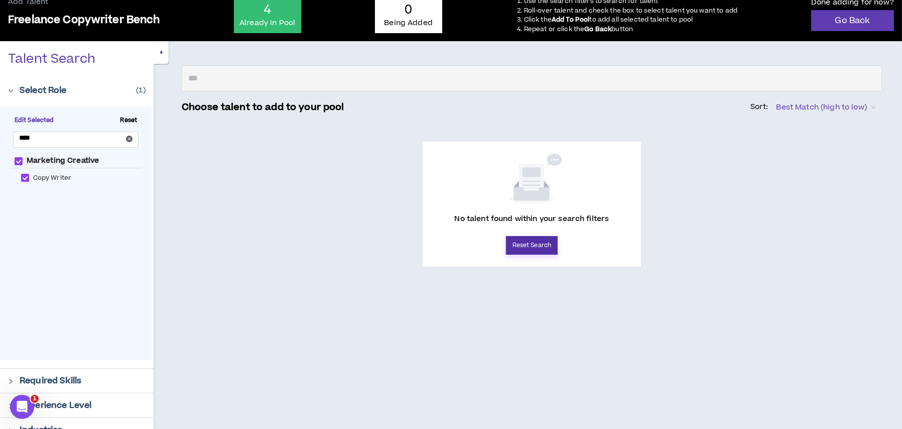
click at [533, 244] on button "Reset Search" at bounding box center [532, 245] width 52 height 19
checkbox Creative "*****"
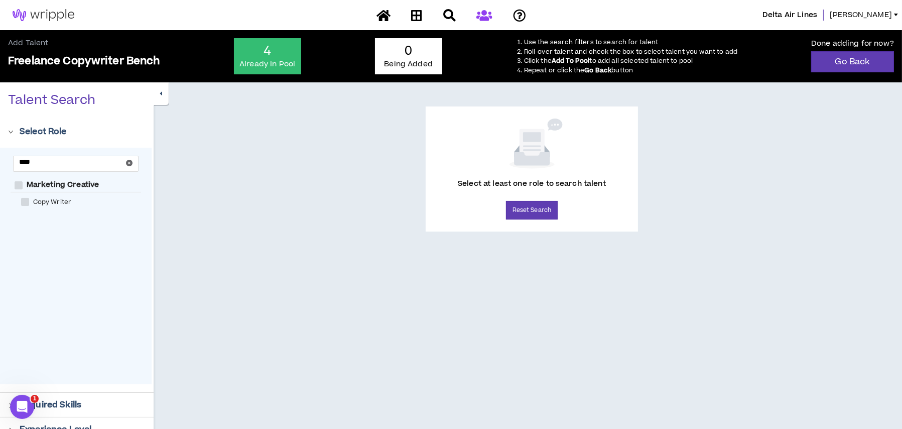
click at [28, 201] on span at bounding box center [25, 202] width 8 height 8
checkbox Writer "****"
checkbox Creative "****"
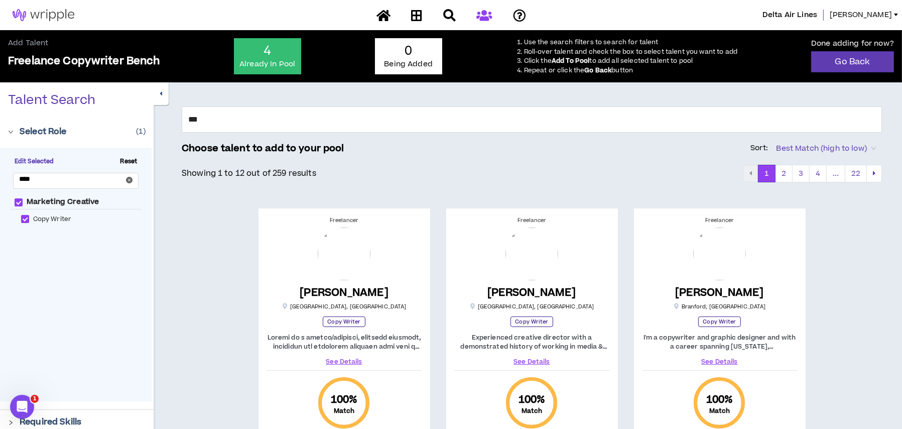
click at [483, 18] on div at bounding box center [452, 16] width 176 height 18
click at [484, 19] on div at bounding box center [452, 16] width 176 height 18
click at [839, 61] on link "Go Back" at bounding box center [853, 61] width 83 height 21
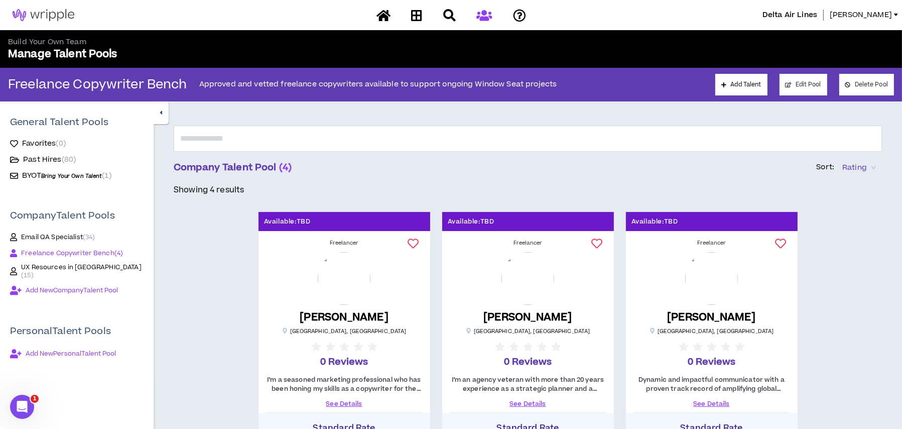
click at [111, 252] on span "Freelance Copywriter Bench ( 4 )" at bounding box center [72, 253] width 102 height 8
click at [809, 87] on button "Edit Pool" at bounding box center [804, 85] width 48 height 22
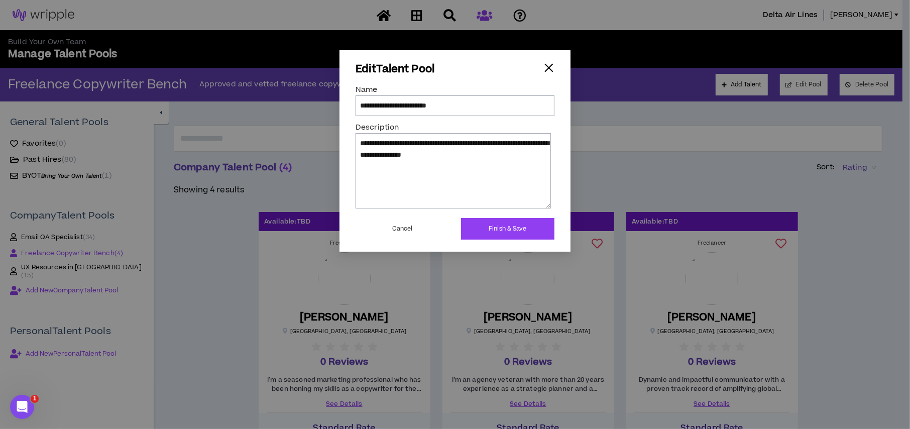
click at [361, 103] on input "**********" at bounding box center [455, 105] width 199 height 20
type input "**********"
click at [504, 226] on button "Finish & Save" at bounding box center [507, 229] width 93 height 22
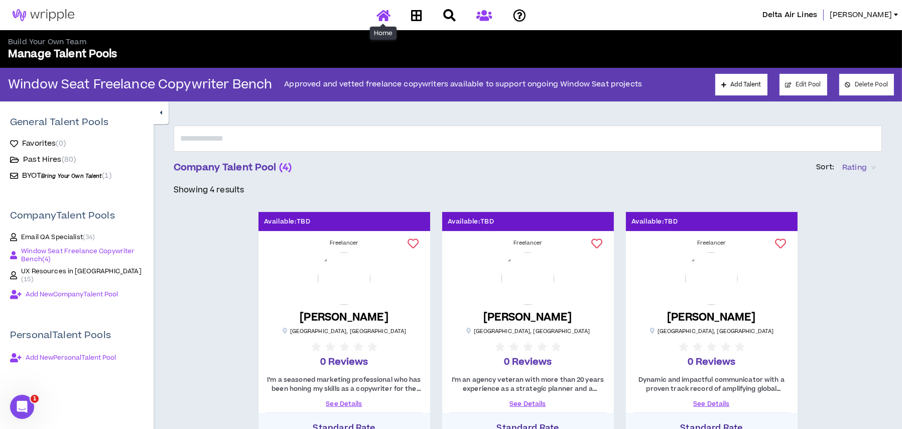
click at [381, 17] on icon at bounding box center [384, 15] width 14 height 13
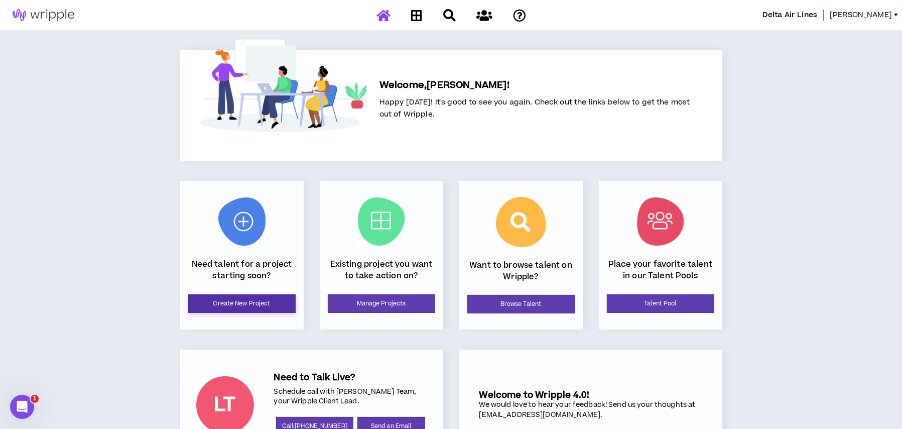
click at [266, 297] on link "Create New Project" at bounding box center [241, 303] width 107 height 19
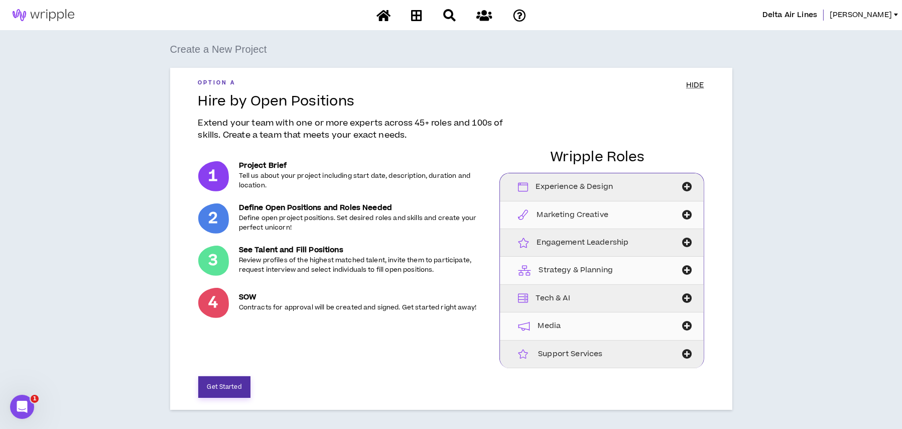
click at [243, 381] on button "Get Started" at bounding box center [224, 387] width 52 height 22
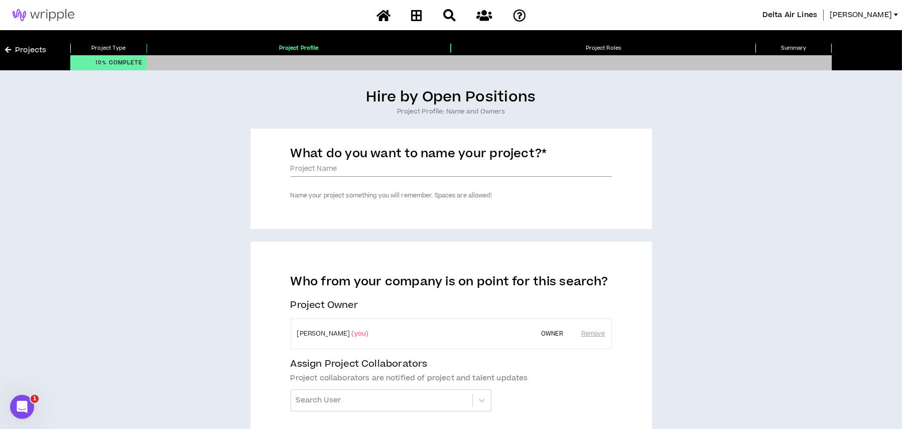
click at [335, 165] on input "What do you want to name your project? *" at bounding box center [451, 169] width 321 height 15
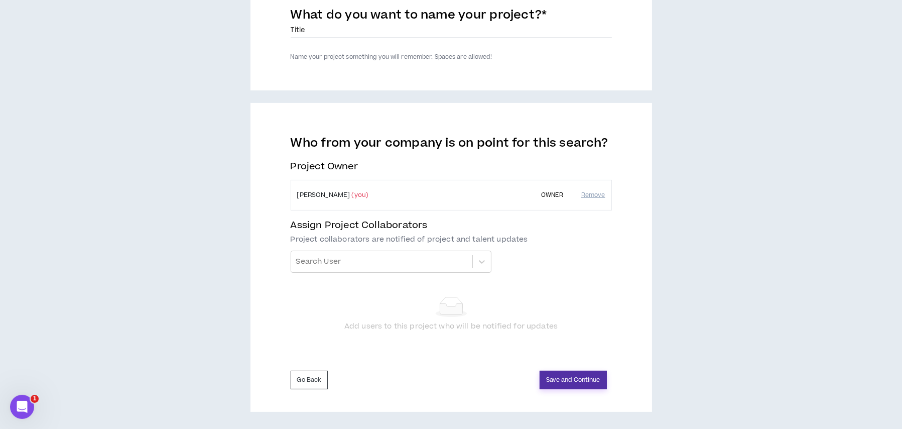
type input "Title"
click at [552, 374] on button "Save and Continue" at bounding box center [573, 380] width 67 height 19
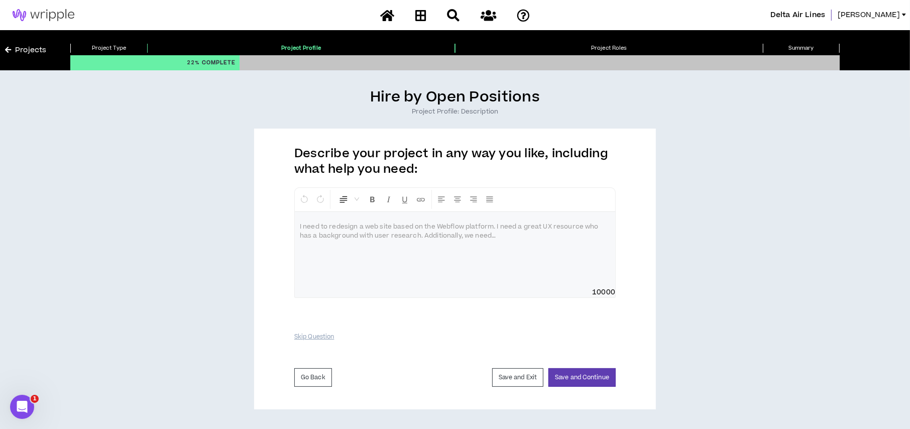
click at [331, 233] on div at bounding box center [455, 249] width 320 height 75
click at [567, 375] on button "Save and Continue" at bounding box center [581, 377] width 67 height 19
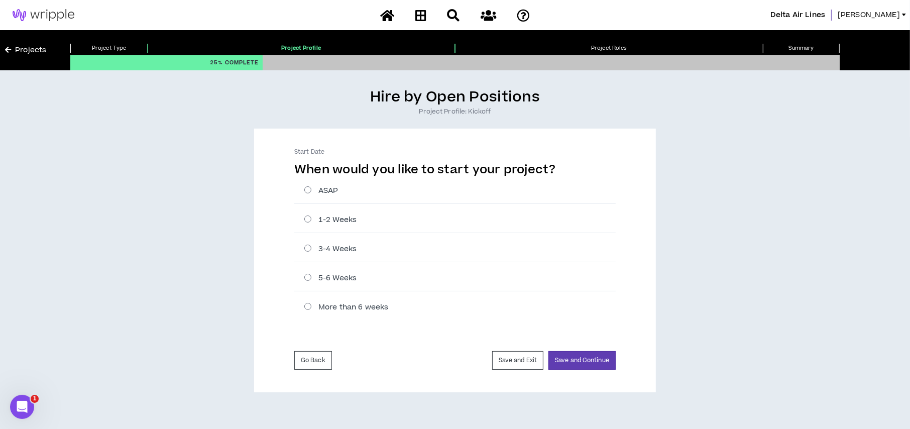
click at [305, 191] on label "ASAP" at bounding box center [459, 190] width 311 height 11
radio input "****"
click at [572, 358] on button "Save and Continue" at bounding box center [581, 360] width 67 height 19
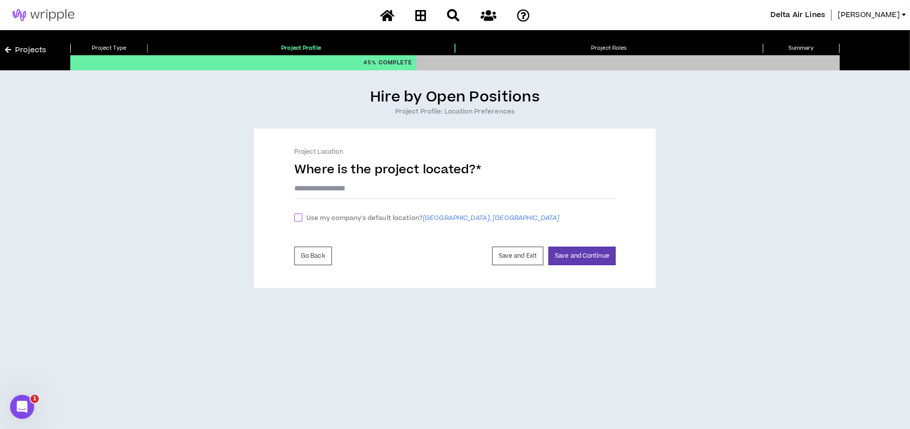
click at [299, 217] on span at bounding box center [298, 217] width 8 height 8
checkbox input "****"
click at [568, 264] on button "Save and Continue" at bounding box center [581, 258] width 67 height 19
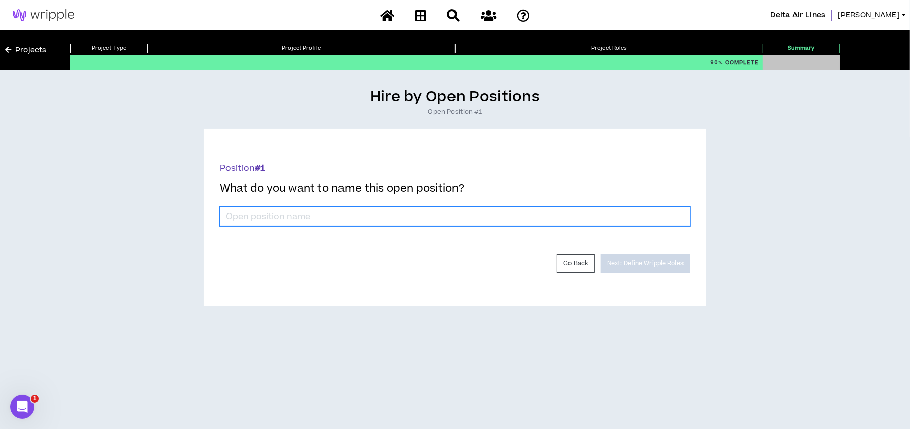
click at [522, 220] on input "*" at bounding box center [455, 216] width 470 height 19
type input "Copywriter X Project"
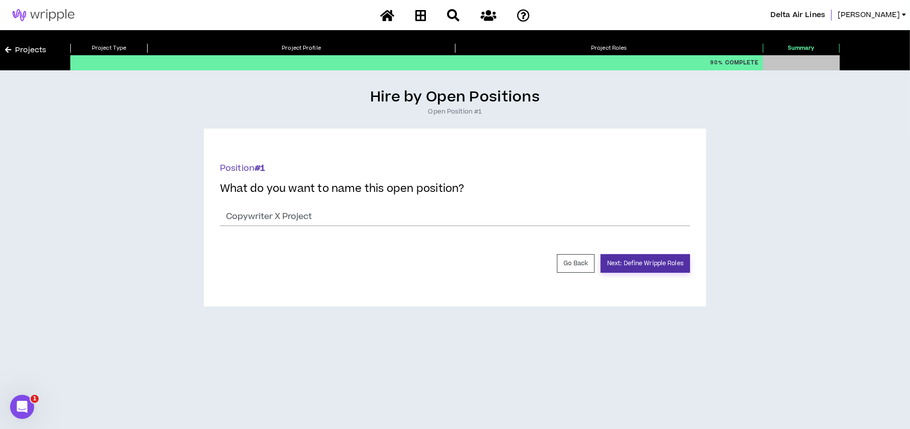
click at [662, 259] on button "Next: Define Wripple Roles" at bounding box center [645, 263] width 89 height 19
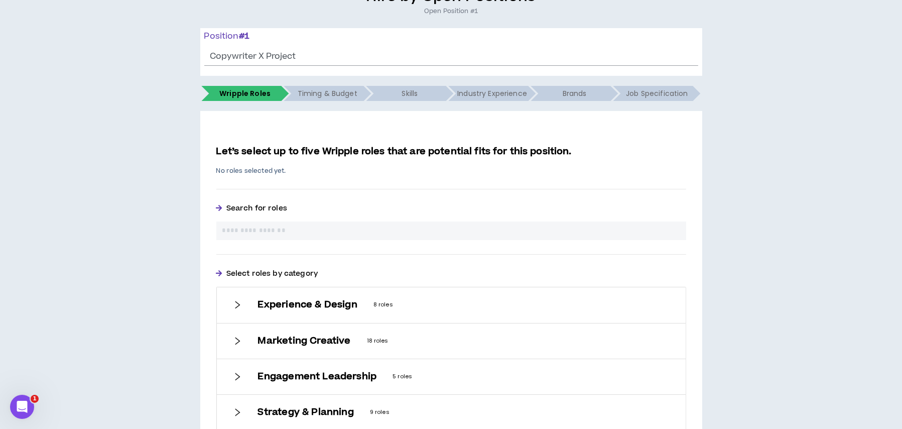
scroll to position [201, 0]
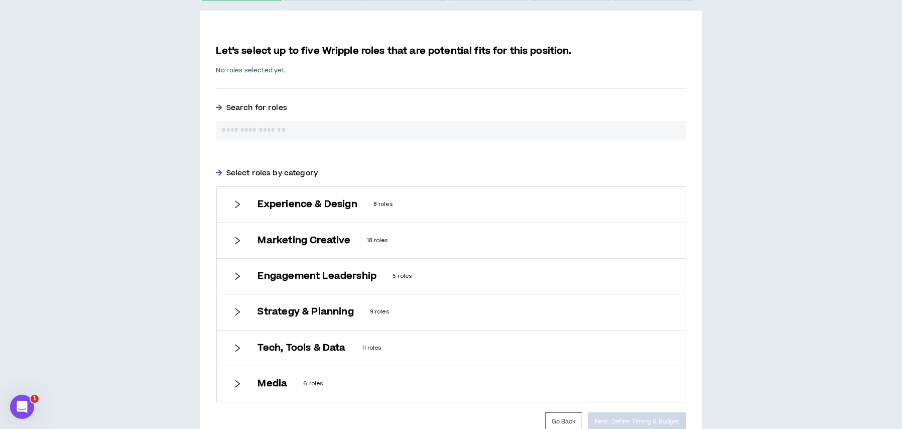
click at [248, 129] on input "text" at bounding box center [451, 130] width 458 height 11
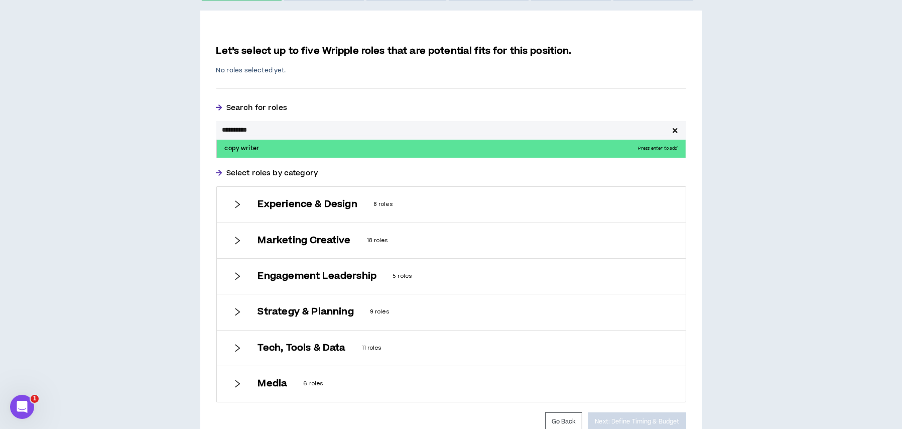
type input "**********"
click at [253, 150] on p "copy writer Press enter to add" at bounding box center [451, 149] width 469 height 18
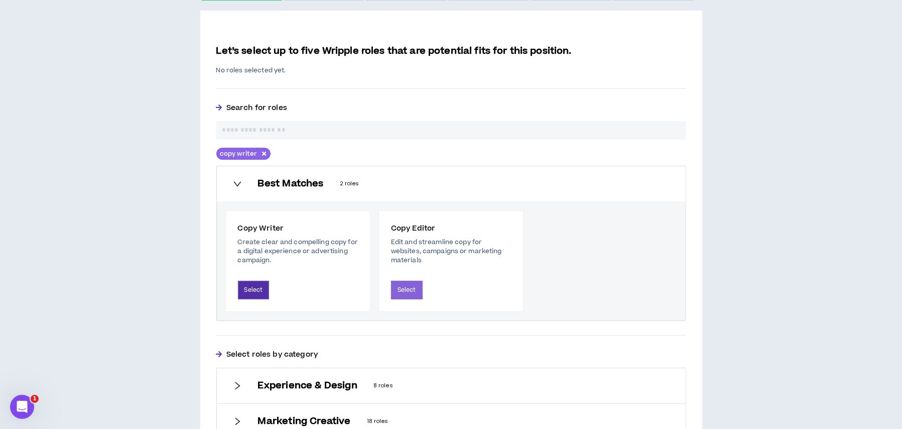
click at [259, 287] on button "Select" at bounding box center [254, 290] width 32 height 19
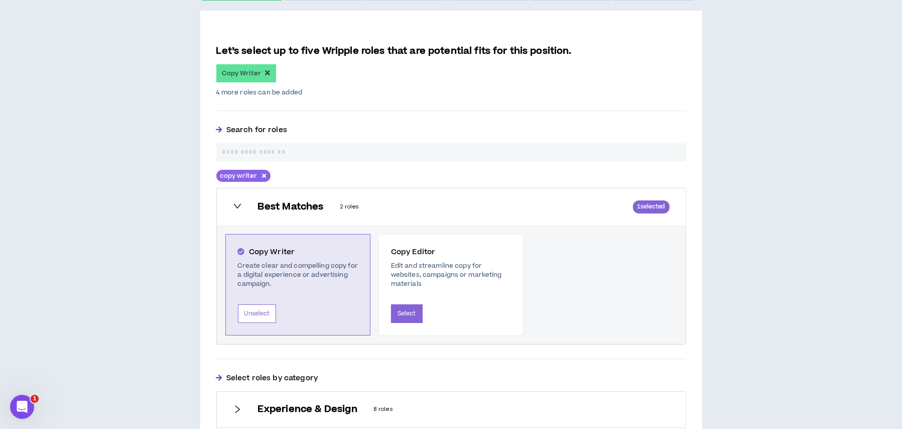
scroll to position [460, 0]
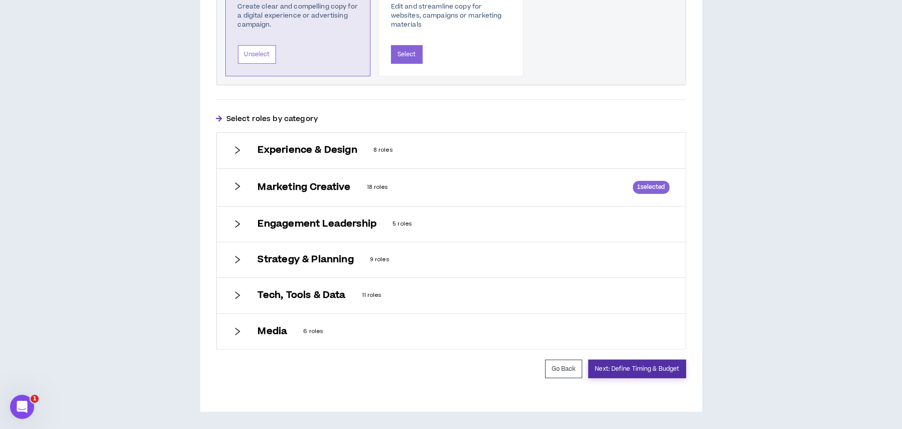
click at [627, 365] on button "Next: Define Timing & Budget" at bounding box center [637, 369] width 97 height 19
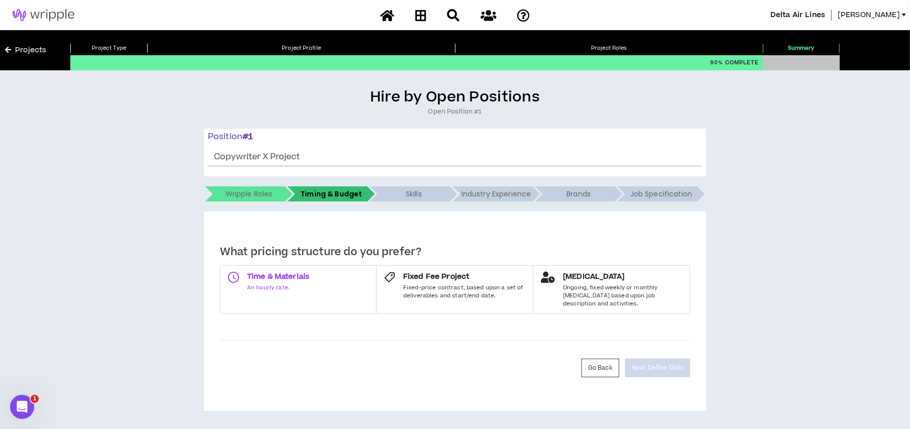
click at [318, 291] on label "Time & Materials An hourly rate." at bounding box center [298, 289] width 157 height 49
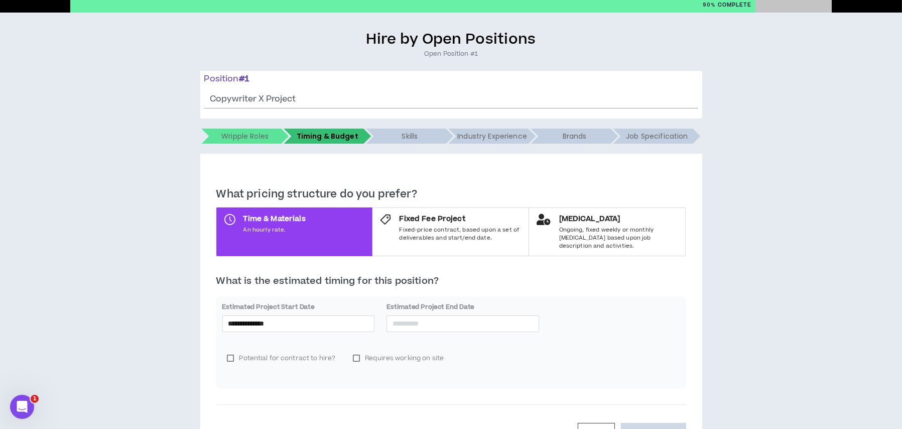
scroll to position [113, 0]
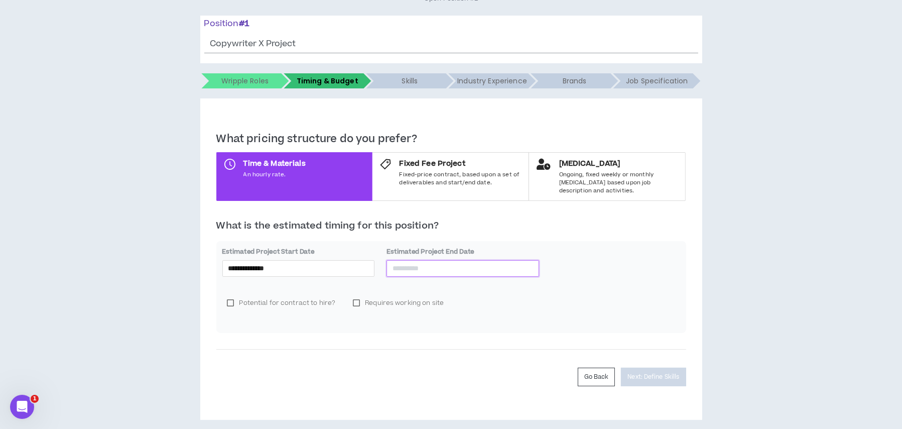
click at [476, 263] on input at bounding box center [463, 268] width 141 height 11
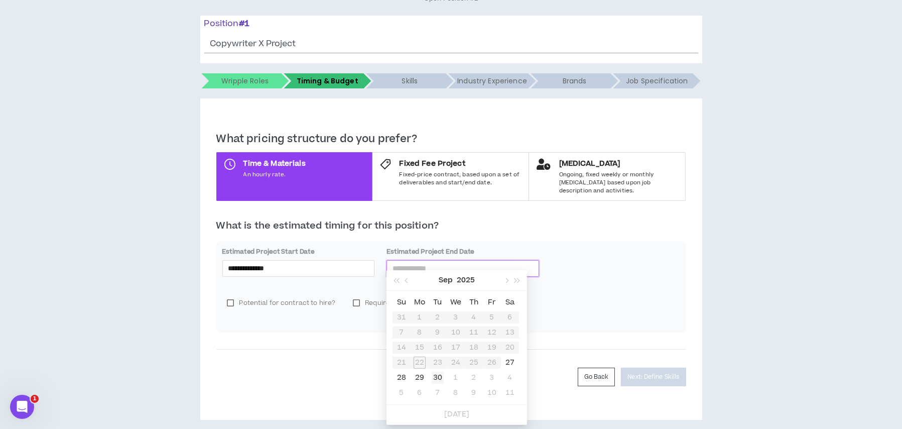
type input "**********"
click at [440, 376] on div "30" at bounding box center [438, 378] width 12 height 12
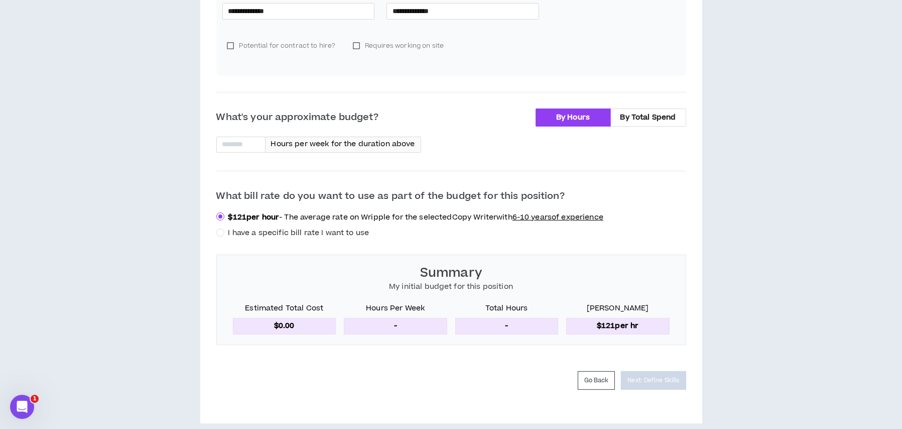
scroll to position [373, 0]
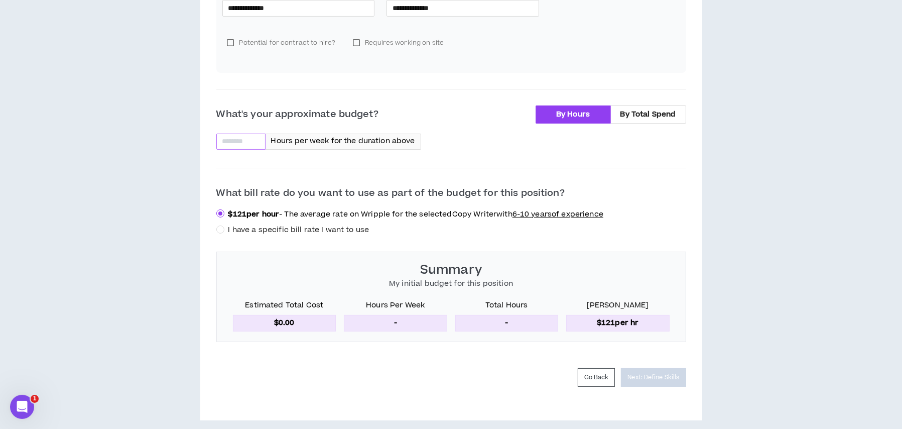
click at [251, 134] on input at bounding box center [241, 141] width 48 height 15
type input "*"
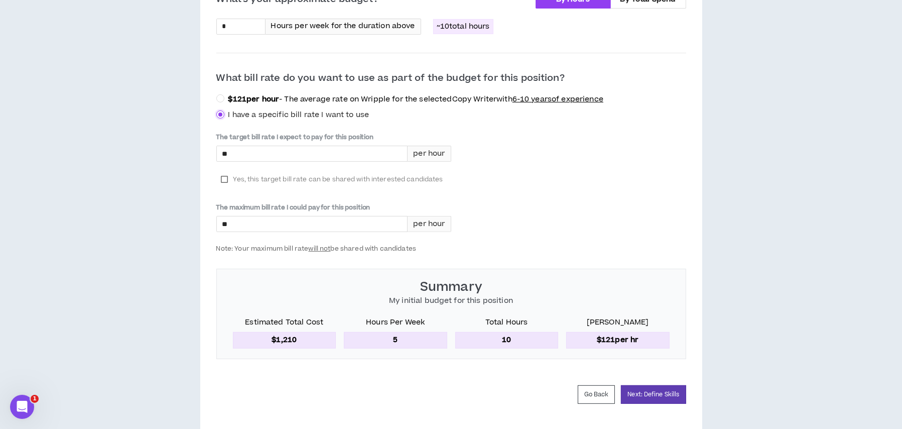
scroll to position [505, 0]
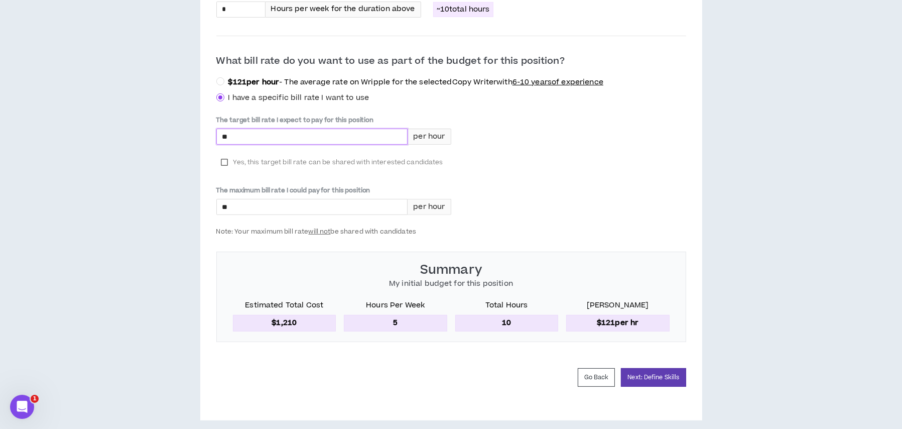
click at [276, 129] on input "*" at bounding box center [312, 136] width 191 height 15
type input "***"
click at [647, 368] on button "Next: Define Skills" at bounding box center [653, 377] width 65 height 19
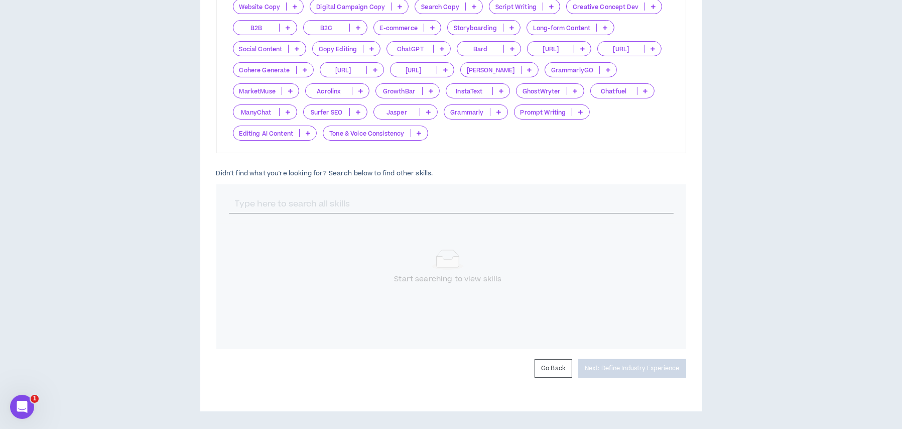
scroll to position [142, 0]
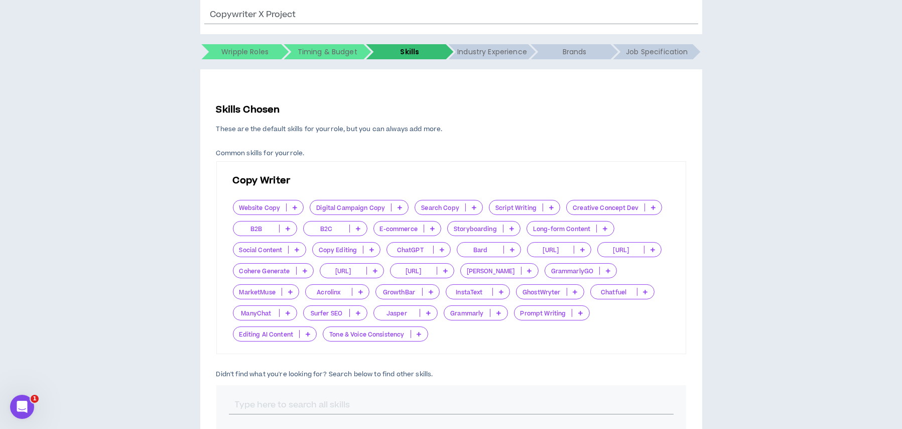
click at [290, 204] on p at bounding box center [295, 207] width 17 height 8
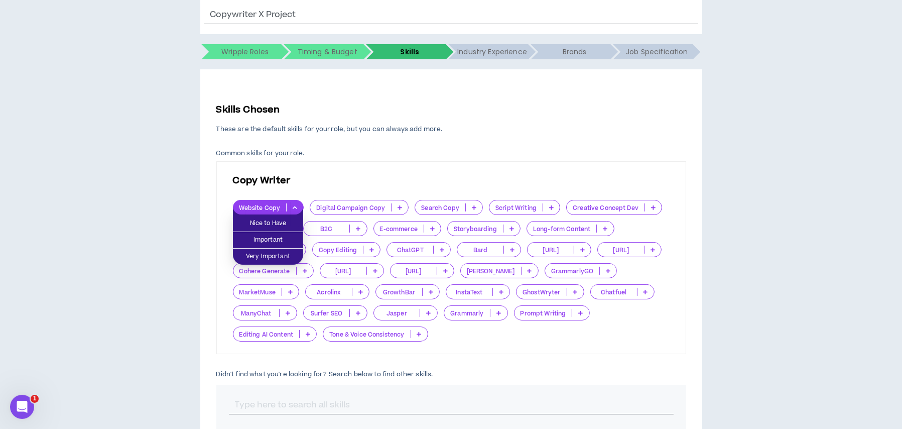
click at [400, 207] on icon at bounding box center [400, 207] width 5 height 5
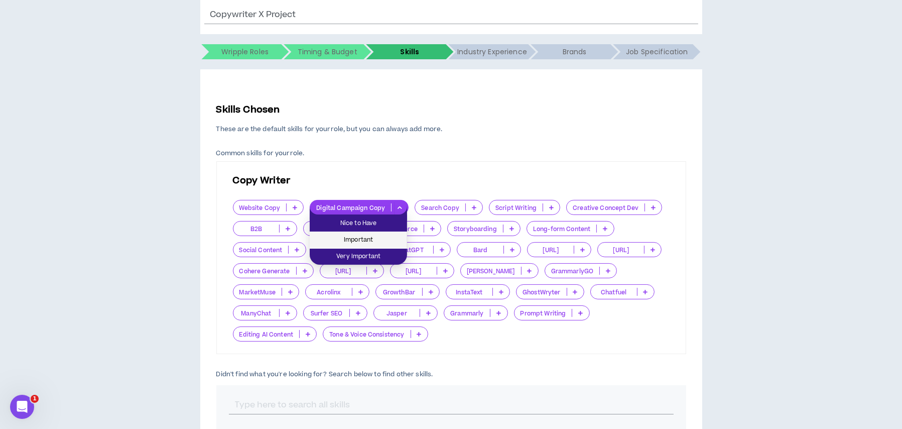
click at [384, 235] on span "Important" at bounding box center [358, 240] width 85 height 11
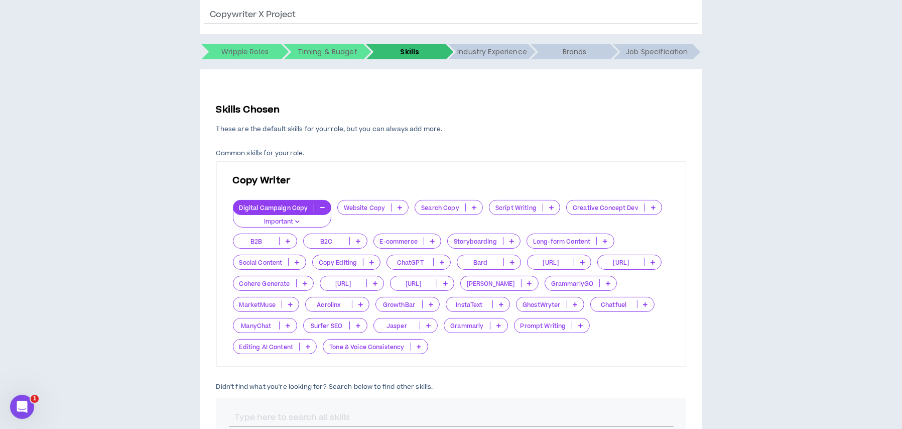
scroll to position [355, 0]
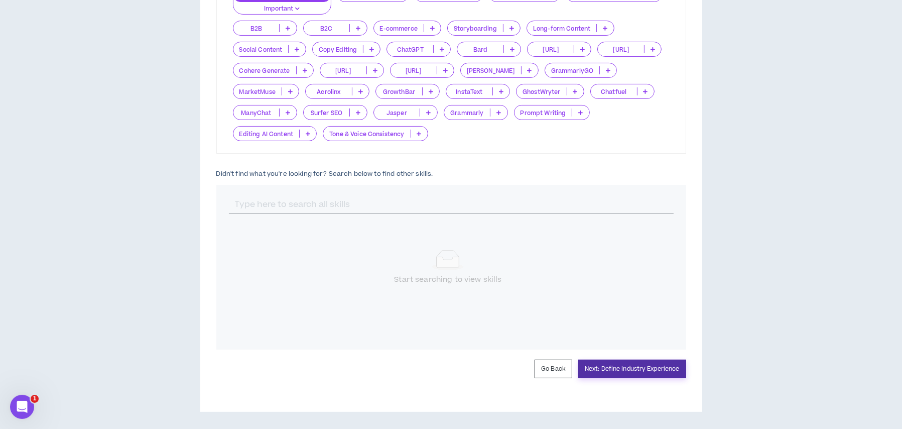
click at [620, 375] on button "Next: Define Industry Experience" at bounding box center [633, 369] width 108 height 19
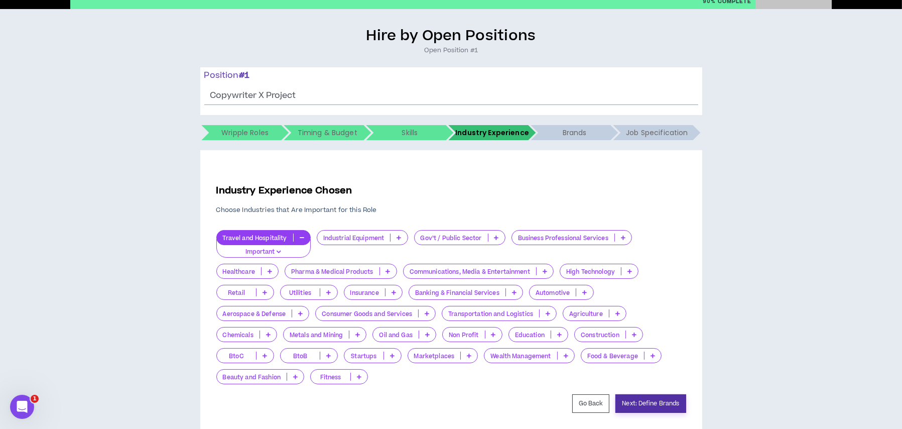
scroll to position [96, 0]
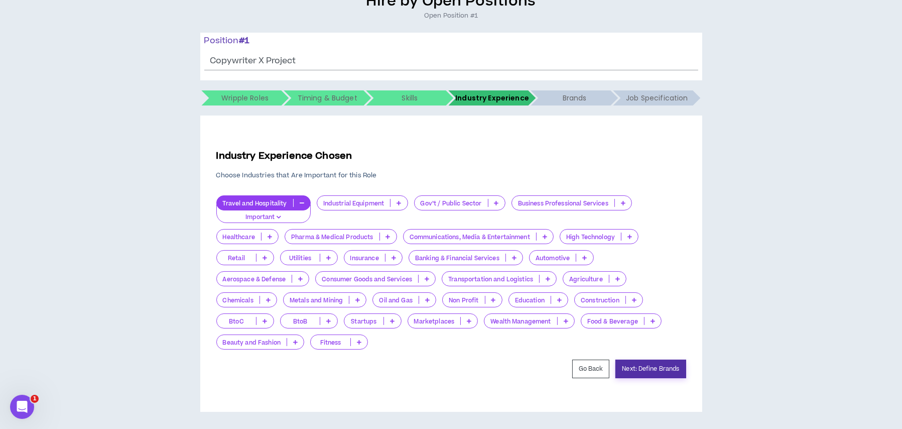
click at [627, 366] on button "Next: Define Brands" at bounding box center [651, 369] width 70 height 19
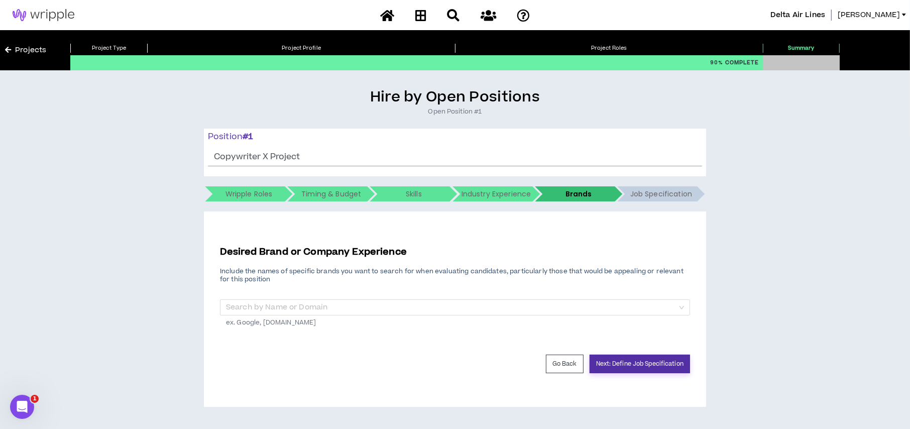
click at [627, 366] on button "Next: Define Job Specification" at bounding box center [640, 364] width 100 height 19
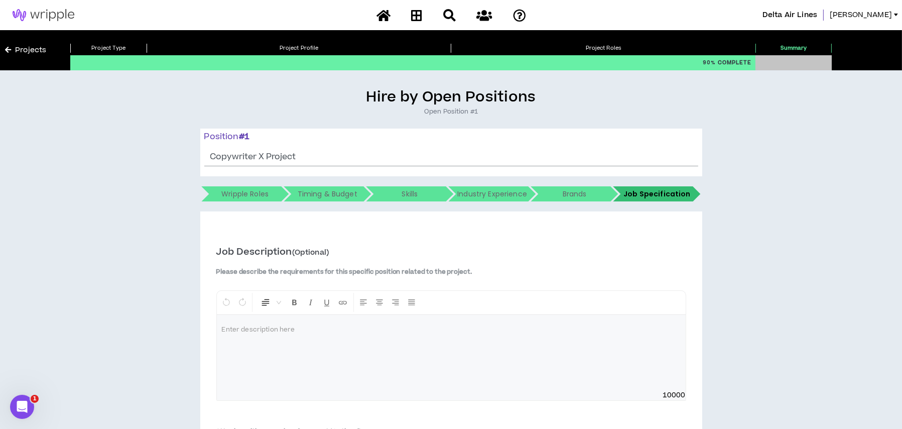
scroll to position [251, 0]
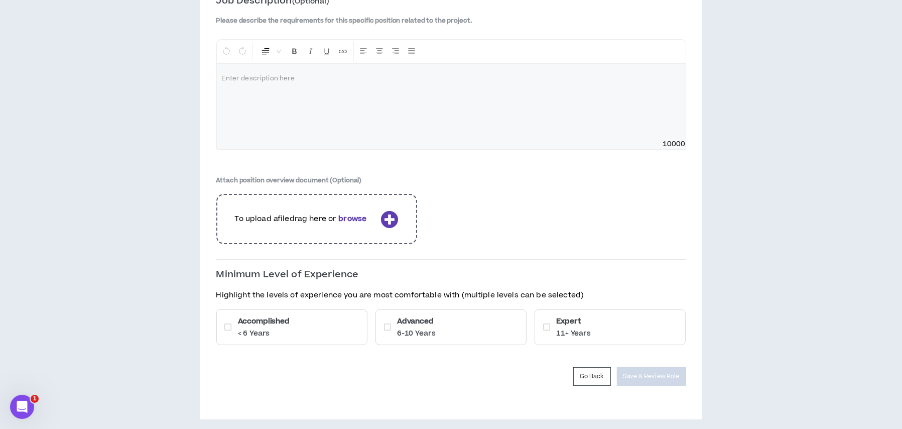
drag, startPoint x: 278, startPoint y: 328, endPoint x: 371, endPoint y: 330, distance: 92.9
click at [279, 329] on p "< 6 Years" at bounding box center [264, 333] width 52 height 10
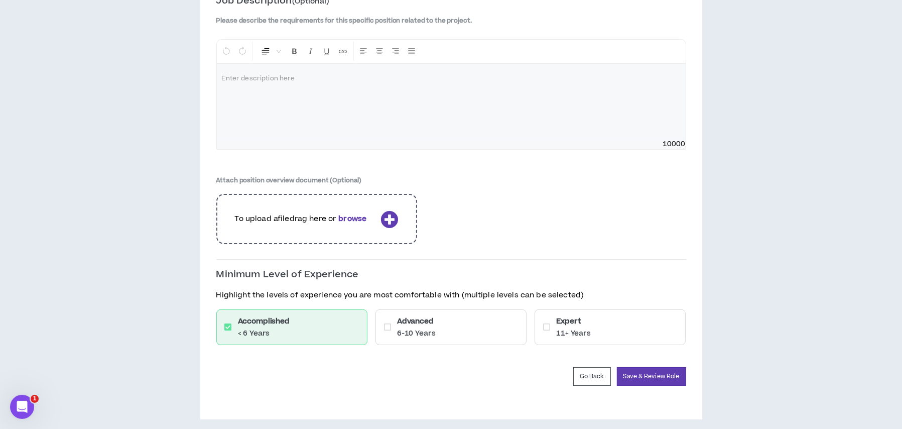
click at [417, 332] on p "6-10 Years" at bounding box center [416, 333] width 39 height 10
click at [552, 322] on div "Expert 11+ Years" at bounding box center [610, 327] width 151 height 36
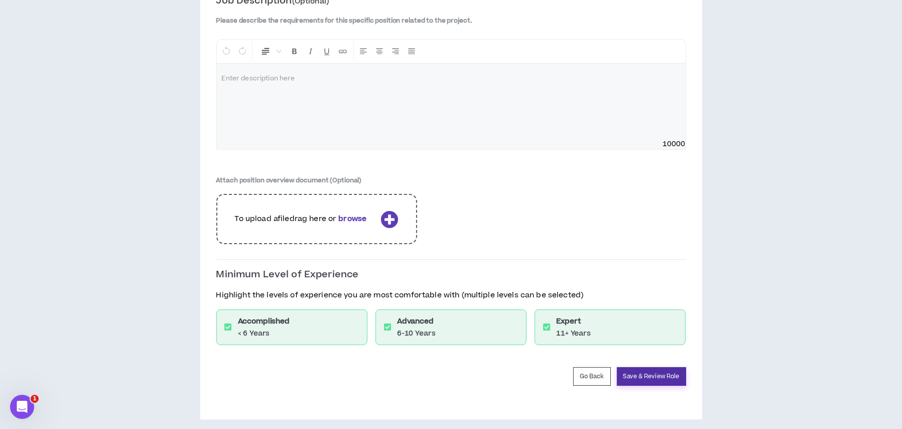
click at [650, 372] on button "Save & Review Role" at bounding box center [651, 376] width 69 height 19
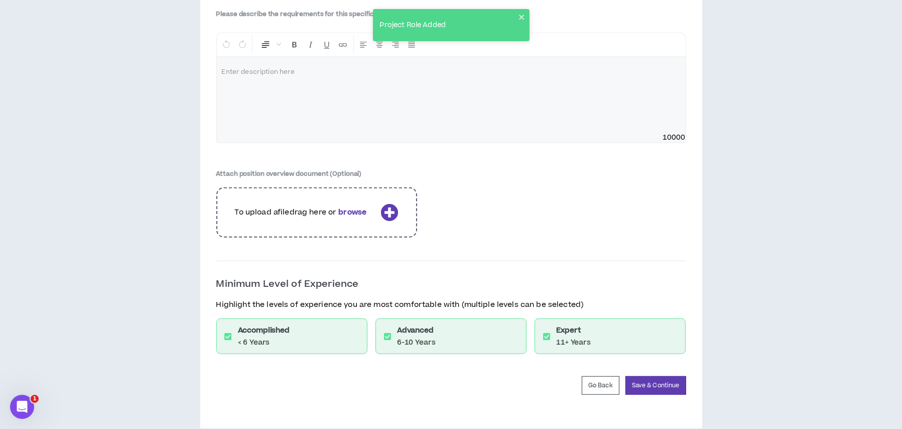
scroll to position [1181, 0]
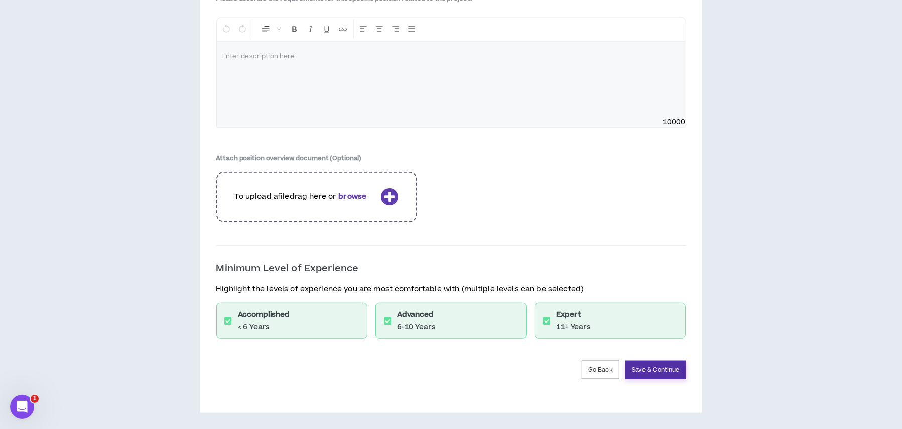
click at [647, 363] on button "Save & Continue" at bounding box center [656, 370] width 61 height 19
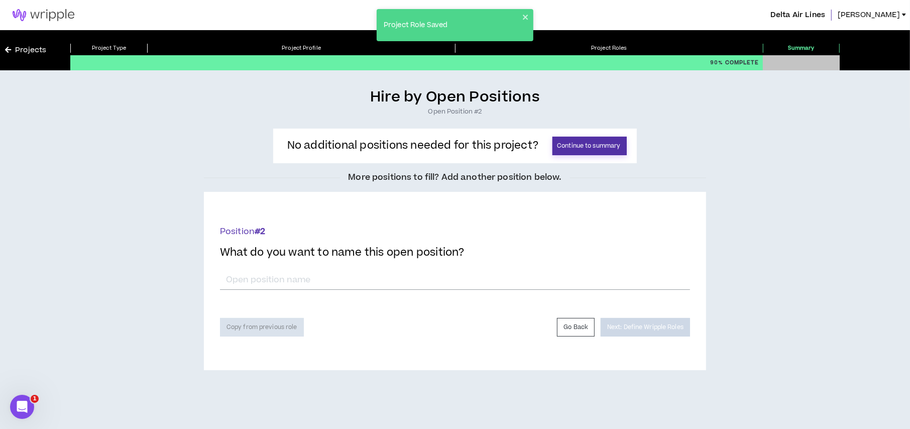
click at [587, 147] on button "Continue to summary" at bounding box center [589, 146] width 74 height 19
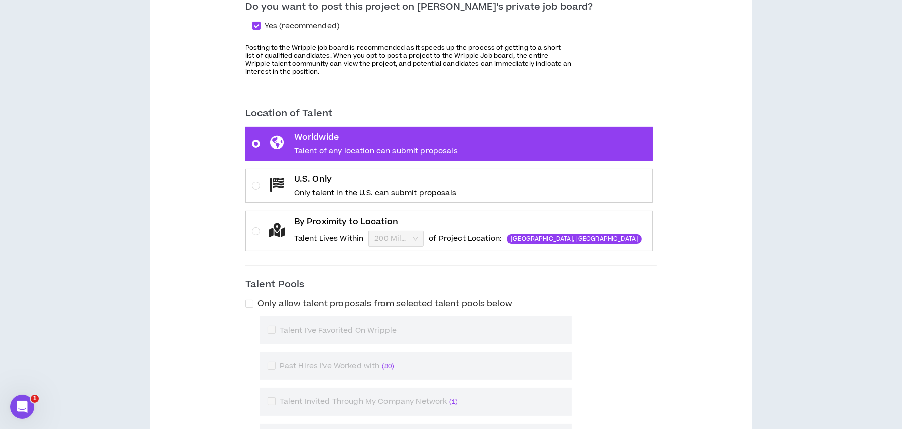
scroll to position [251, 0]
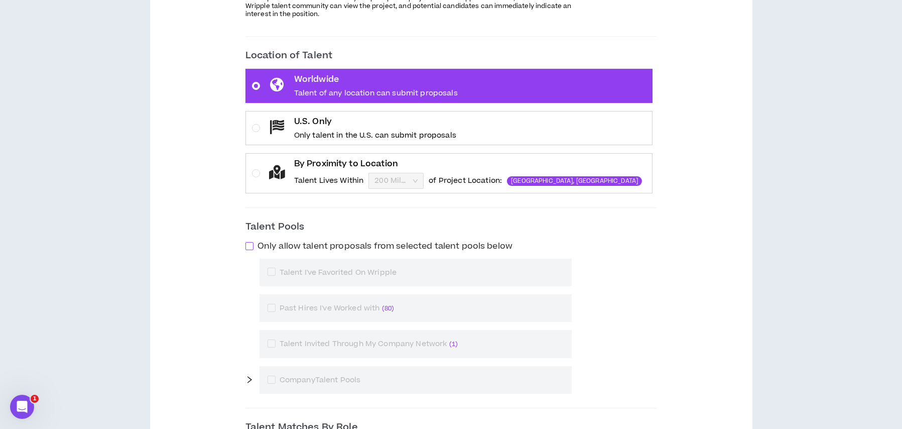
click at [254, 245] on span at bounding box center [250, 246] width 8 height 8
checkbox input "****"
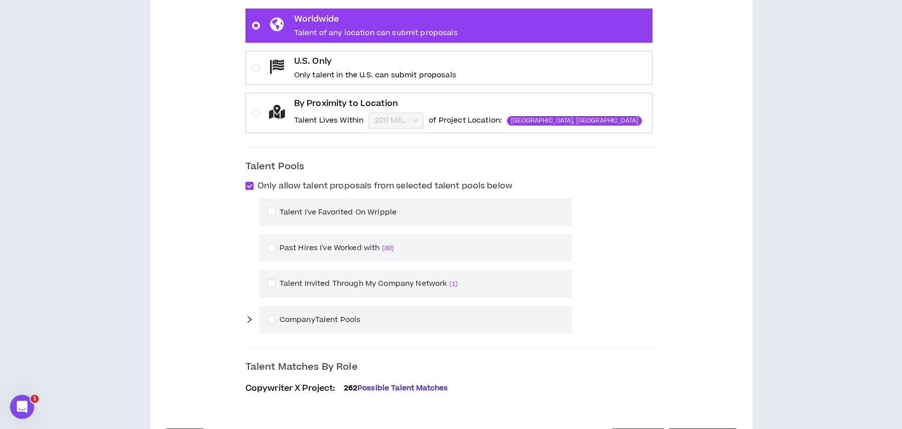
scroll to position [352, 0]
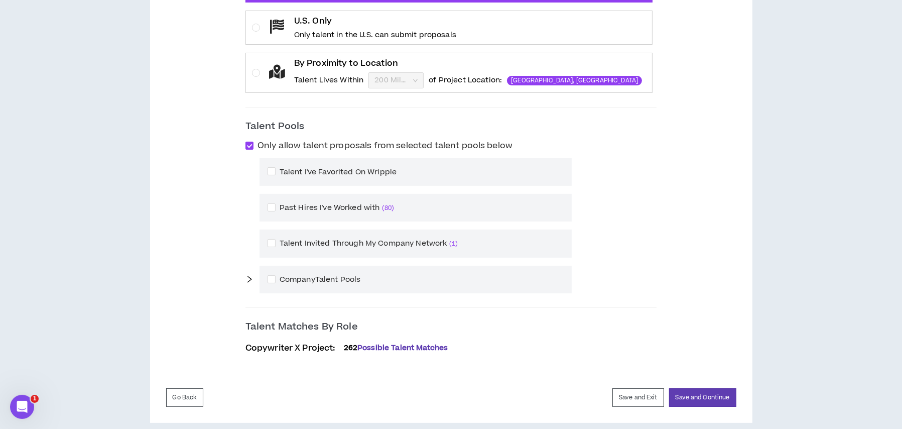
click at [254, 278] on icon "right" at bounding box center [250, 279] width 8 height 8
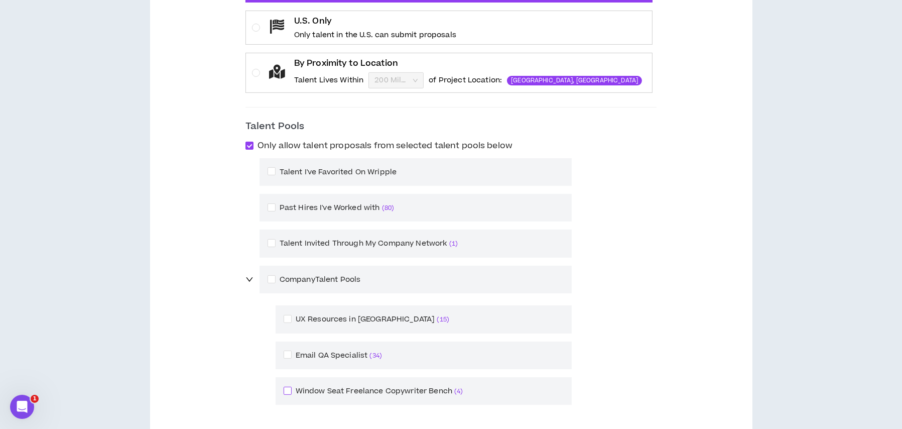
click at [292, 392] on span at bounding box center [288, 391] width 8 height 8
checkbox input "****"
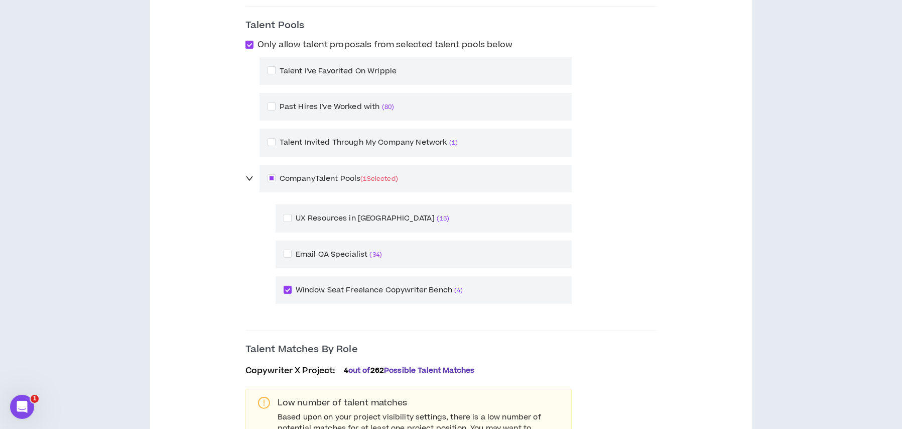
scroll to position [552, 0]
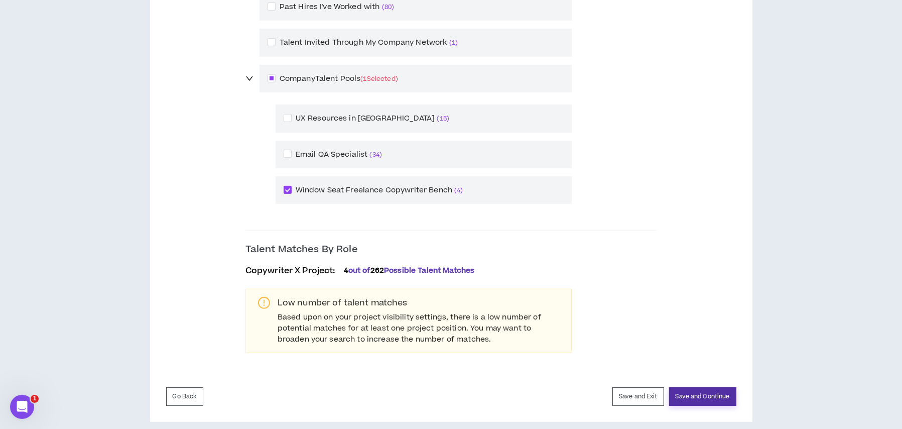
click at [689, 391] on button "Save and Continue" at bounding box center [702, 396] width 67 height 19
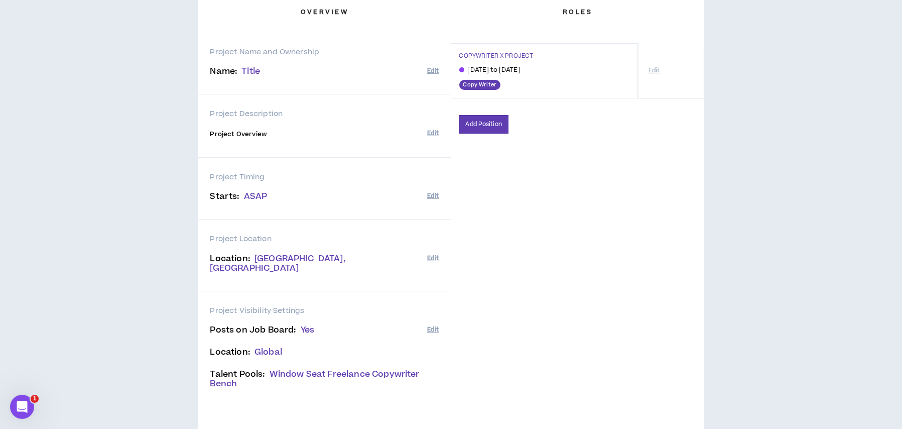
scroll to position [144, 0]
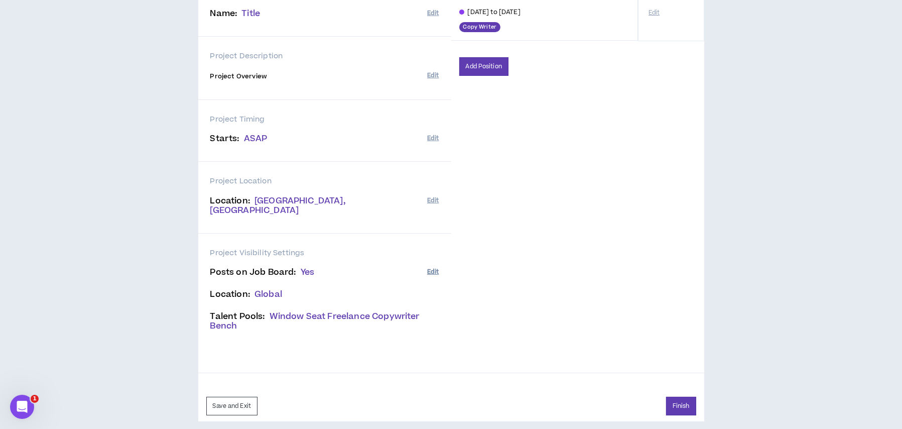
click at [430, 264] on button "Edit" at bounding box center [433, 272] width 12 height 17
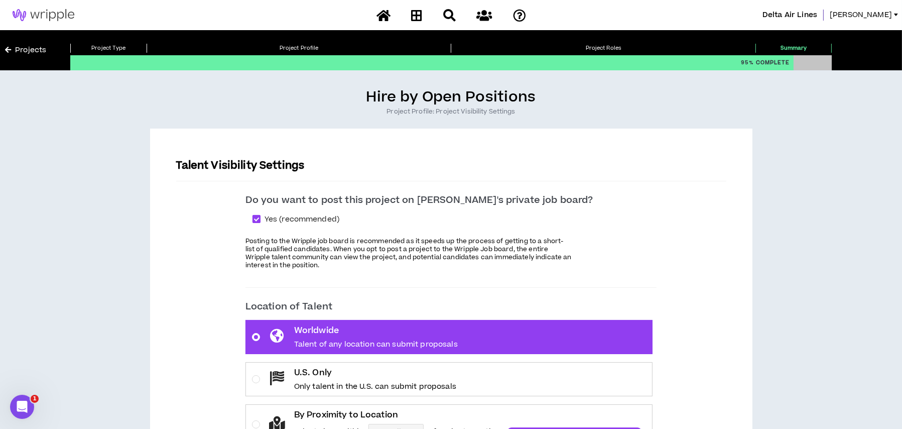
click at [261, 216] on span at bounding box center [257, 219] width 8 height 8
checkbox input "*****"
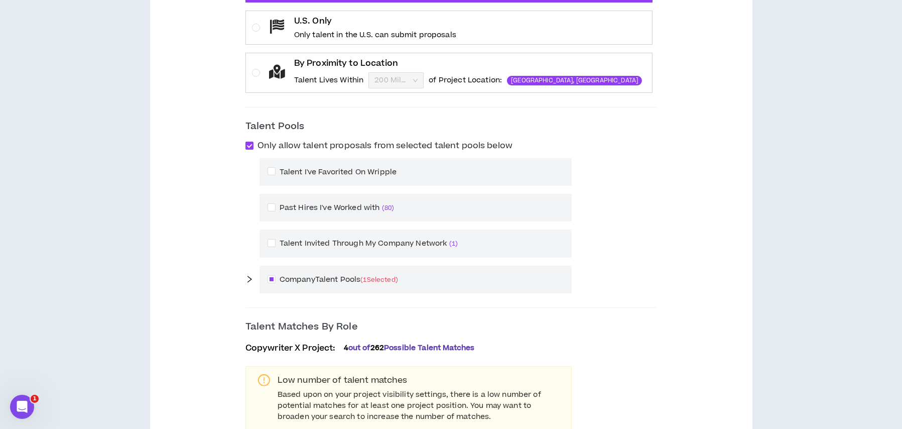
scroll to position [438, 0]
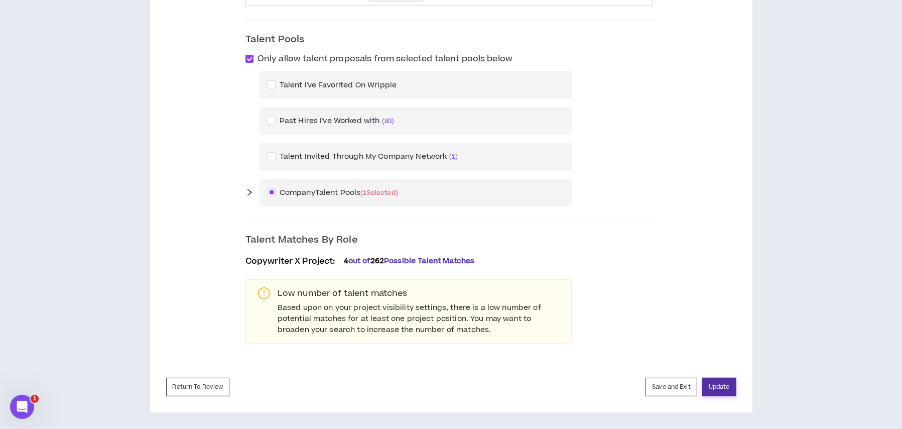
click at [725, 388] on button "Update" at bounding box center [720, 387] width 34 height 19
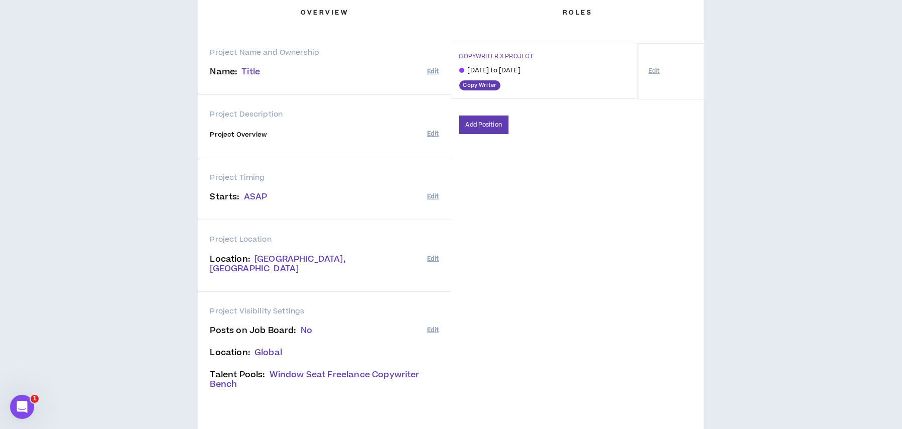
scroll to position [144, 0]
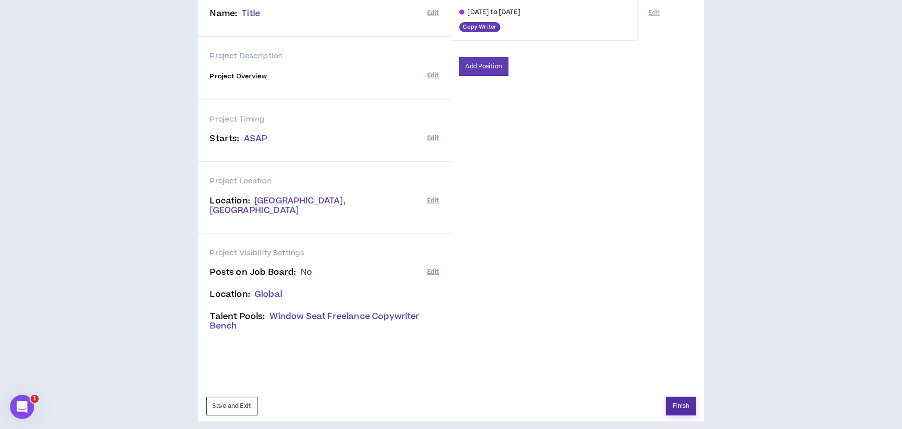
click at [673, 397] on button "Finish" at bounding box center [681, 406] width 30 height 19
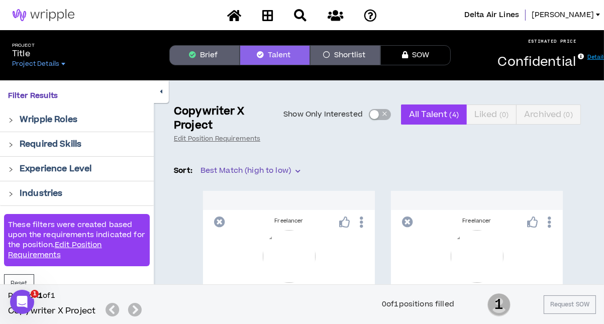
click at [208, 56] on button "Brief" at bounding box center [204, 55] width 70 height 20
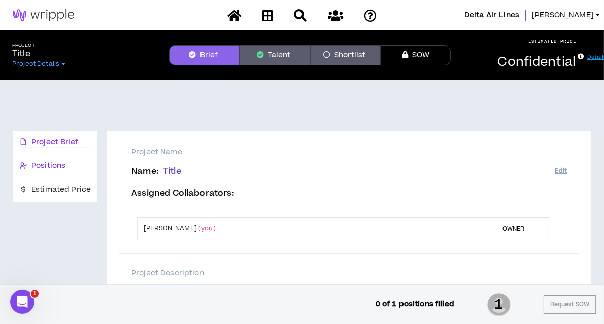
click at [52, 165] on span "Positions" at bounding box center [48, 165] width 34 height 11
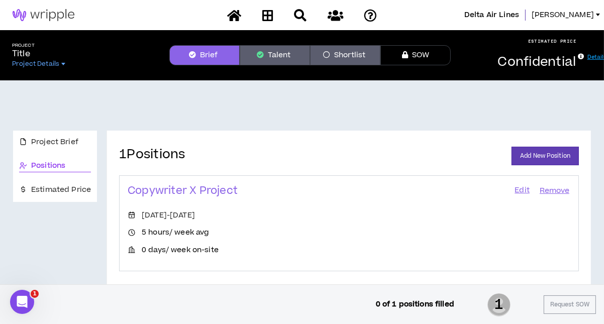
click at [277, 58] on button "Talent" at bounding box center [275, 55] width 70 height 20
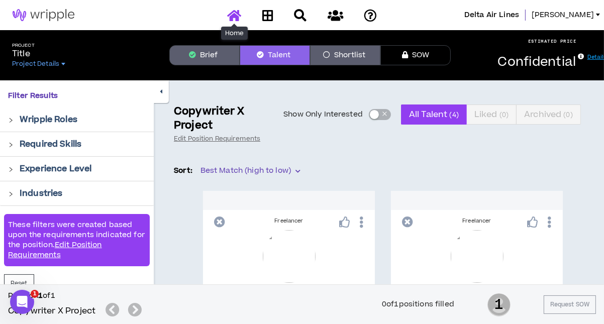
click at [233, 16] on icon at bounding box center [234, 15] width 14 height 13
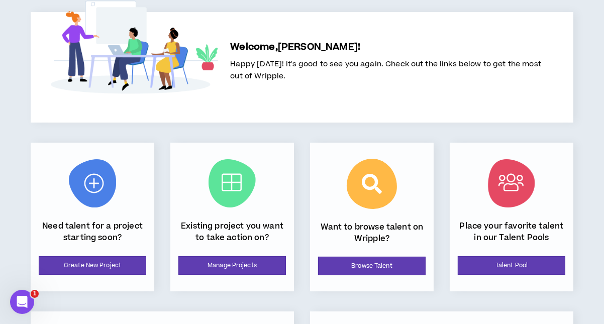
scroll to position [50, 0]
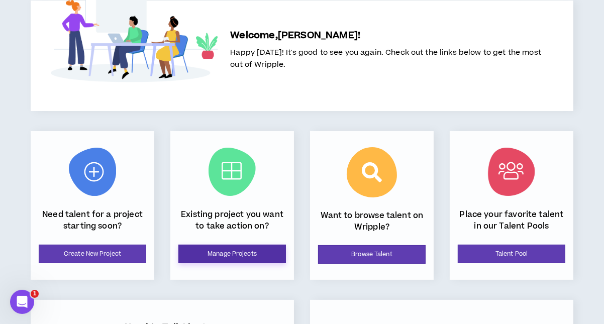
click at [244, 257] on link "Manage Projects" at bounding box center [231, 254] width 107 height 19
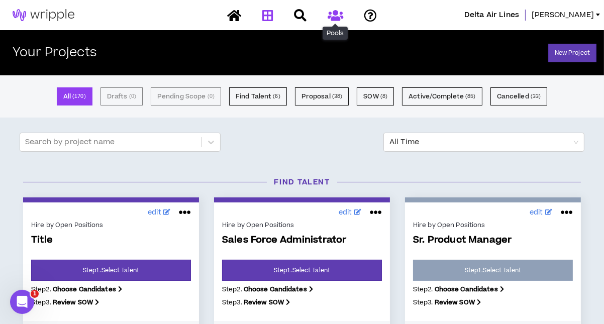
click at [331, 15] on icon at bounding box center [335, 15] width 16 height 13
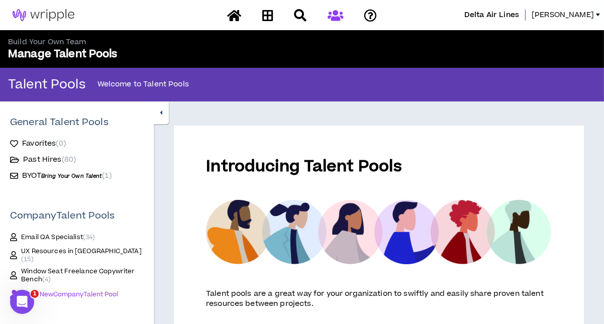
click at [43, 267] on span "Window Seat Freelance Copywriter Bench ( 4 )" at bounding box center [82, 275] width 123 height 16
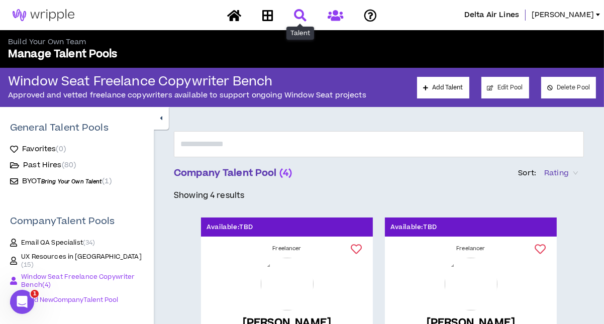
click at [299, 14] on icon at bounding box center [300, 15] width 13 height 13
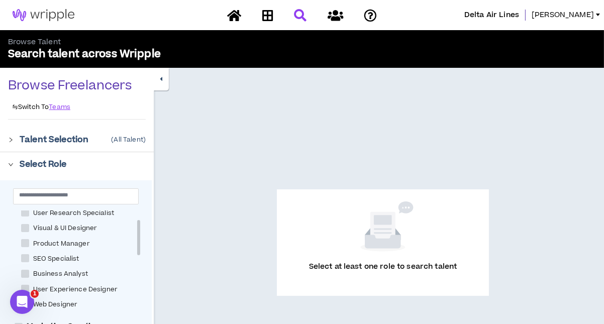
scroll to position [50, 0]
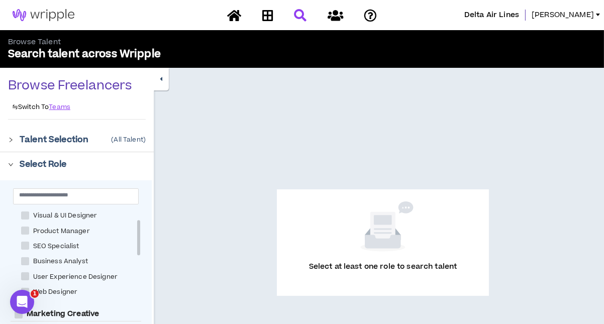
click at [24, 288] on span at bounding box center [25, 292] width 8 height 8
checkbox Designer "****"
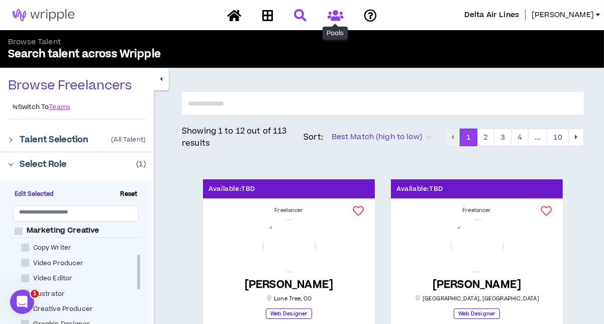
click at [336, 16] on icon at bounding box center [335, 15] width 16 height 13
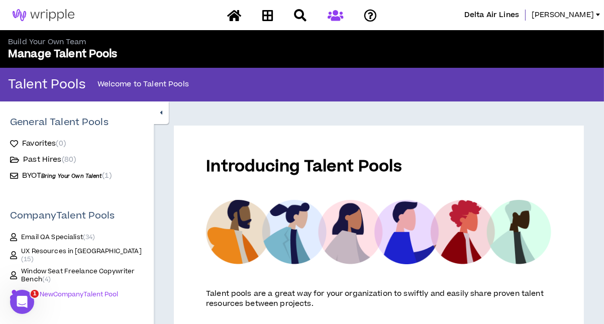
scroll to position [150, 0]
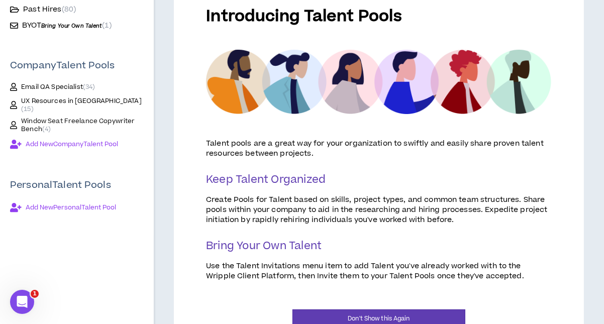
click at [94, 117] on span "Window Seat Freelance Copywriter Bench ( 4 )" at bounding box center [82, 125] width 123 height 16
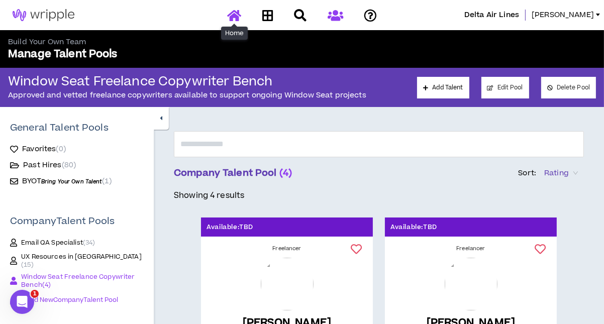
click at [228, 14] on icon at bounding box center [234, 15] width 14 height 13
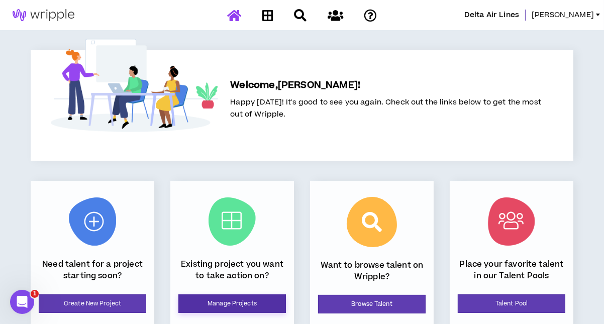
click at [214, 300] on link "Manage Projects" at bounding box center [231, 303] width 107 height 19
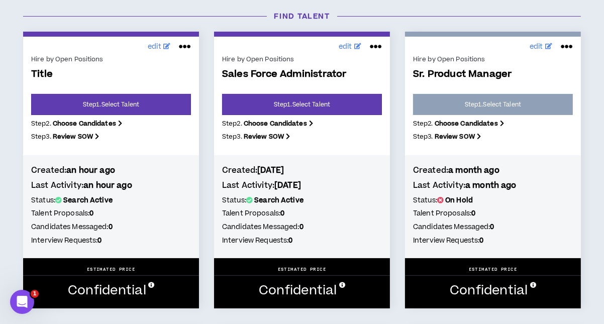
scroll to position [238, 0]
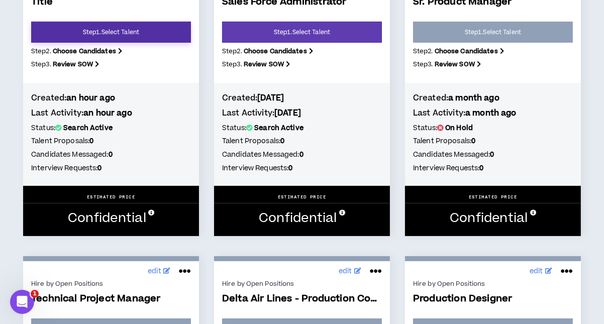
click at [129, 34] on link "Step 1 . Select Talent" at bounding box center [111, 32] width 160 height 21
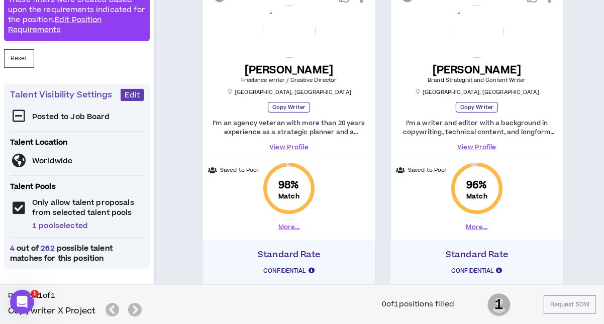
scroll to position [216, 0]
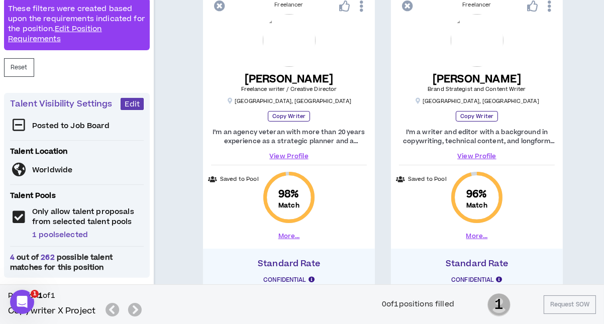
click at [281, 153] on link "View Profile" at bounding box center [289, 156] width 156 height 9
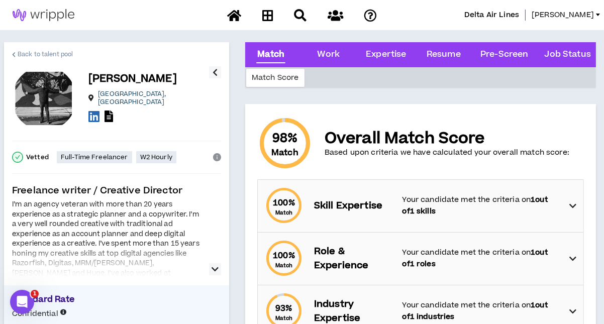
click at [30, 48] on link "Back to talent pool" at bounding box center [42, 54] width 61 height 24
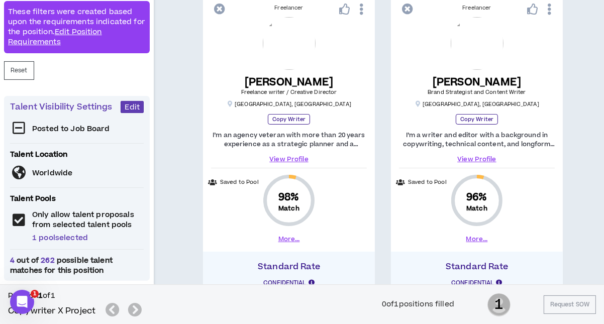
scroll to position [216, 0]
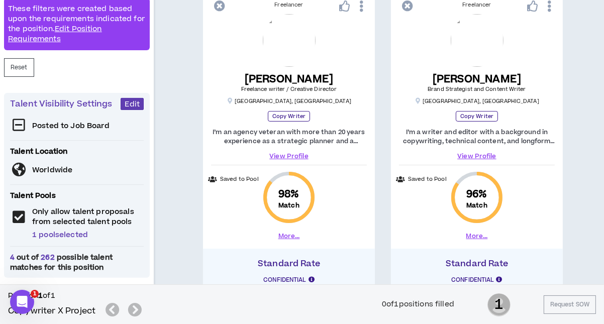
click at [296, 153] on link "View Profile" at bounding box center [289, 156] width 156 height 9
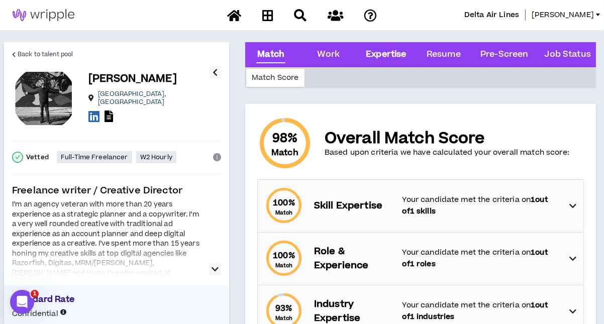
click at [378, 55] on div "Expertise" at bounding box center [386, 54] width 40 height 13
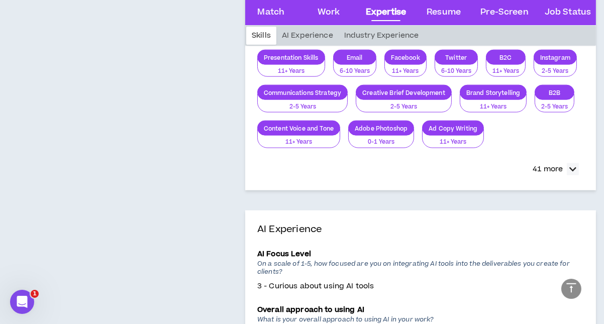
scroll to position [1247, 0]
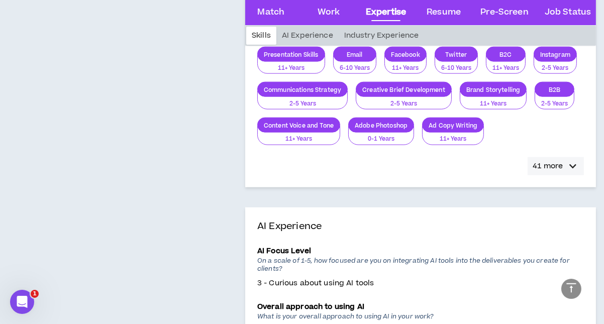
click at [567, 172] on div "button" at bounding box center [572, 166] width 12 height 12
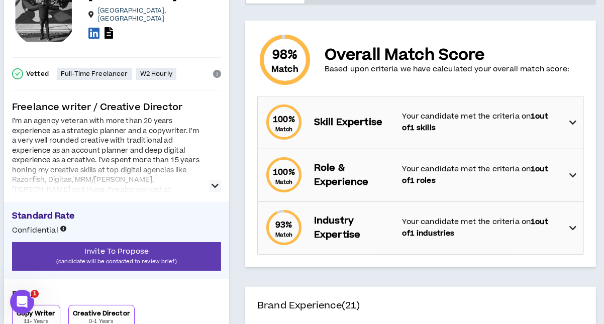
scroll to position [0, 0]
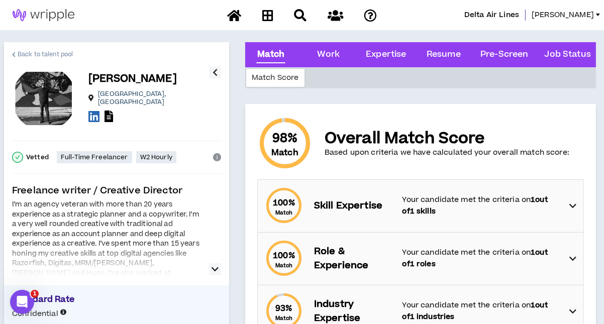
click at [63, 56] on span "Back to talent pool" at bounding box center [45, 55] width 55 height 10
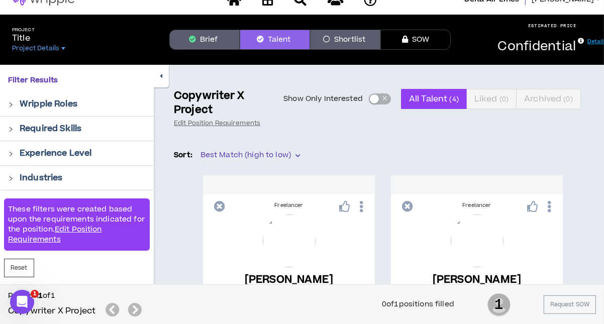
scroll to position [14, 0]
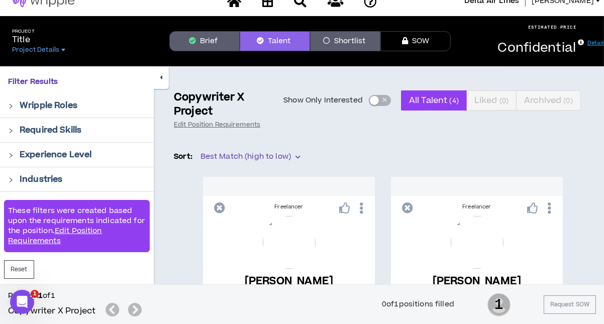
click at [202, 39] on button "Brief" at bounding box center [204, 41] width 70 height 20
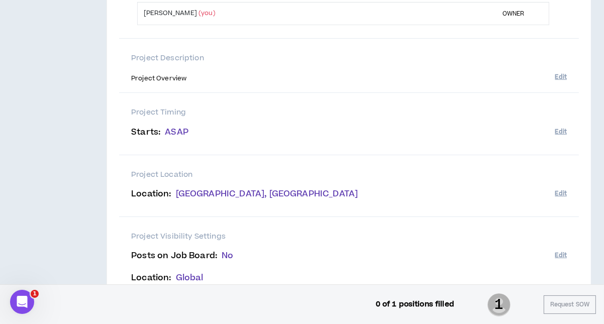
scroll to position [216, 0]
click at [560, 76] on button "Edit" at bounding box center [561, 76] width 12 height 17
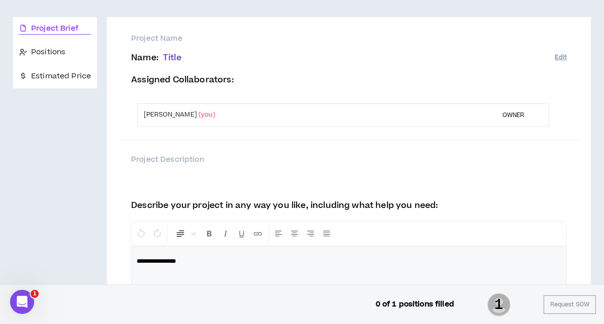
scroll to position [113, 0]
click at [57, 52] on span "Positions" at bounding box center [48, 52] width 34 height 11
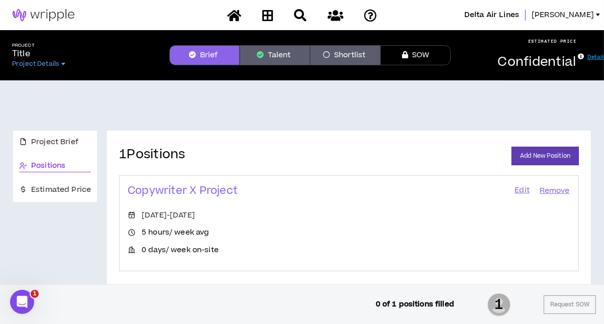
click at [524, 190] on link "Edit" at bounding box center [521, 191] width 17 height 14
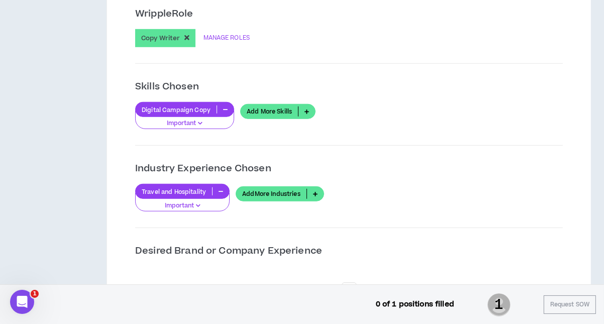
scroll to position [762, 0]
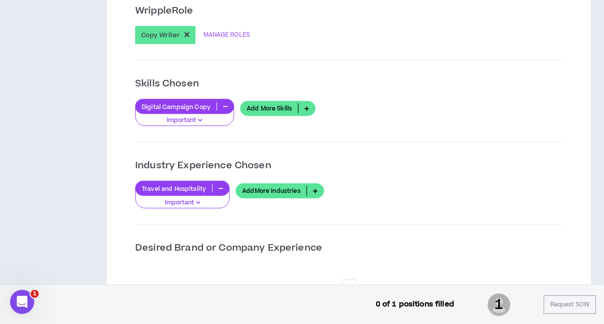
click at [306, 106] on icon at bounding box center [306, 108] width 17 height 10
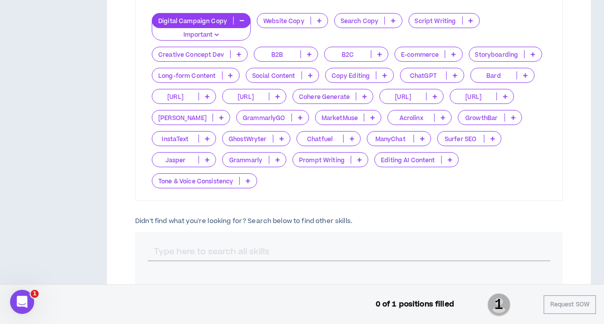
scroll to position [266, 0]
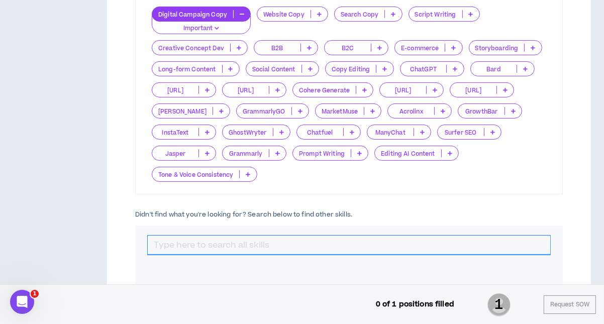
click at [409, 244] on input "text" at bounding box center [349, 245] width 402 height 19
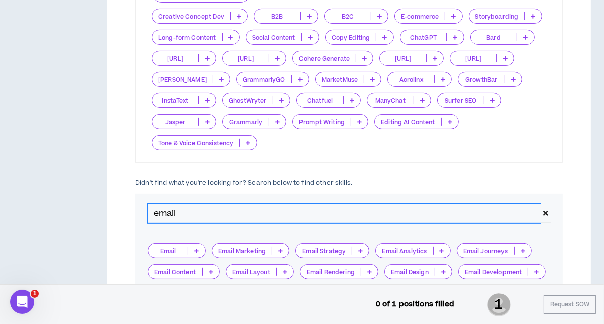
scroll to position [313, 0]
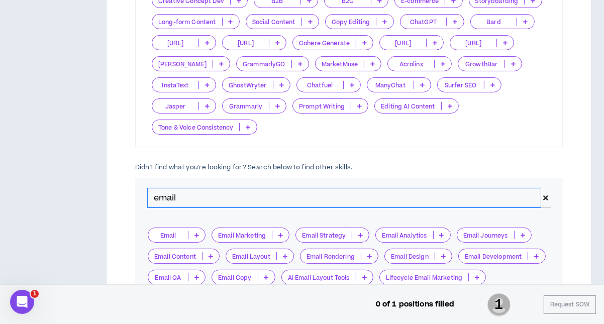
type input "email"
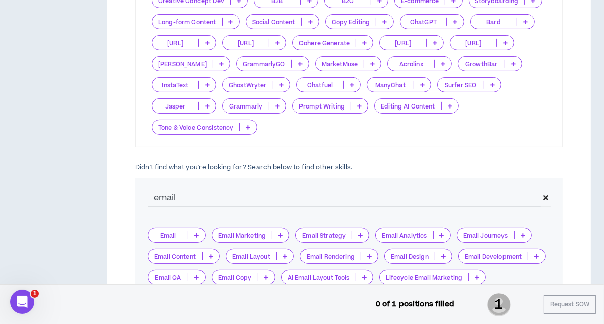
click at [195, 235] on icon at bounding box center [196, 235] width 5 height 5
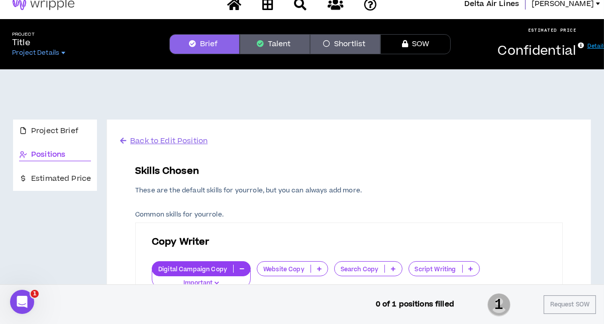
scroll to position [0, 0]
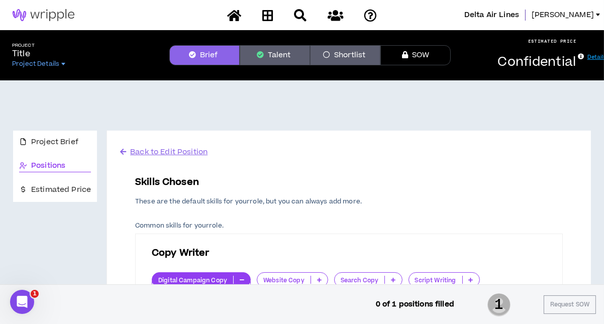
click at [285, 58] on button "Talent" at bounding box center [275, 55] width 70 height 20
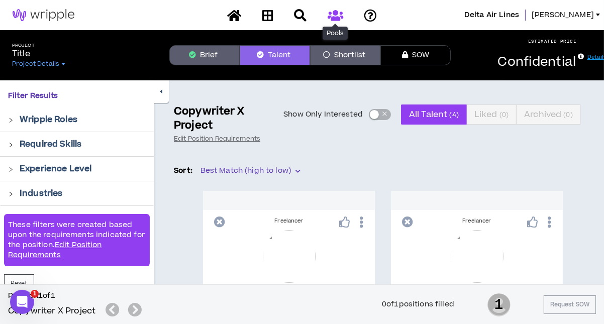
click at [334, 15] on icon at bounding box center [335, 15] width 16 height 13
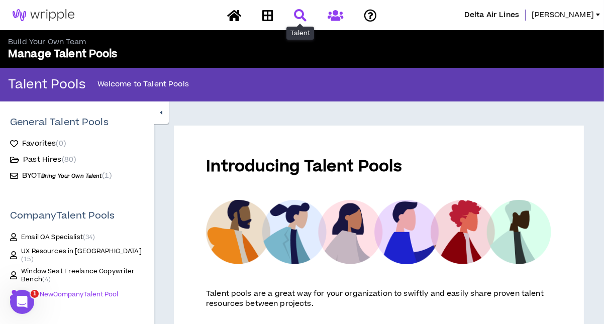
click at [300, 17] on icon at bounding box center [300, 15] width 13 height 13
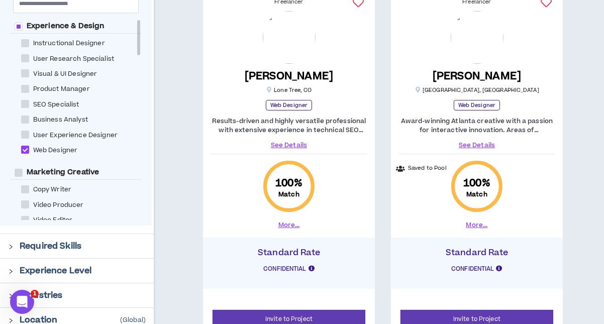
scroll to position [215, 0]
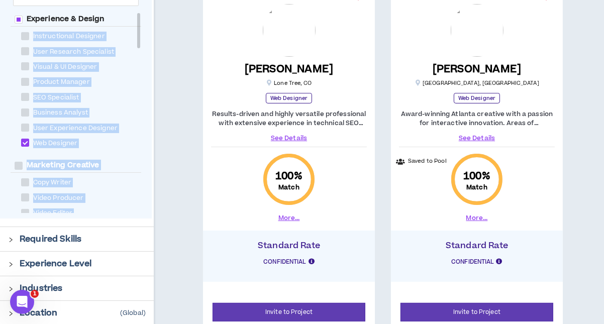
drag, startPoint x: 140, startPoint y: 20, endPoint x: 139, endPoint y: 47, distance: 27.1
click at [139, 47] on div "Experience & Design Instructional Designer User Research Specialist Visual & UI…" at bounding box center [76, 112] width 131 height 201
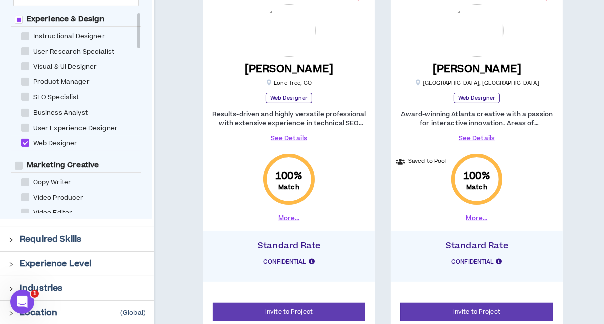
click at [138, 37] on div at bounding box center [138, 30] width 3 height 35
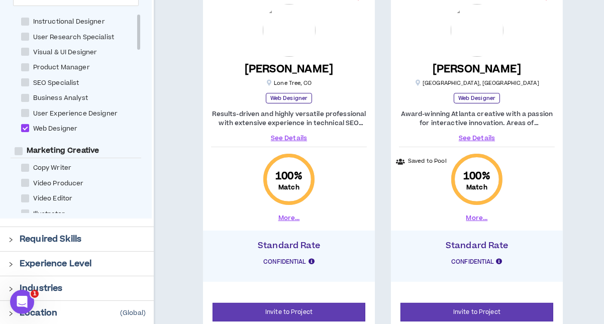
scroll to position [0, 0]
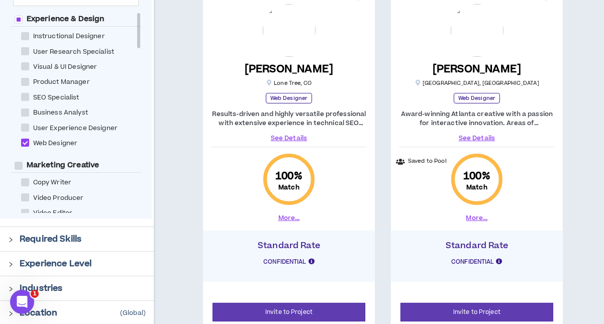
click at [135, 37] on div "Experience & Design Instructional Designer User Research Specialist Visual & UI…" at bounding box center [76, 112] width 131 height 201
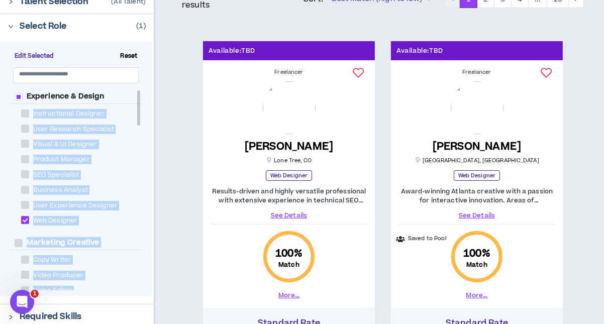
scroll to position [115, 0]
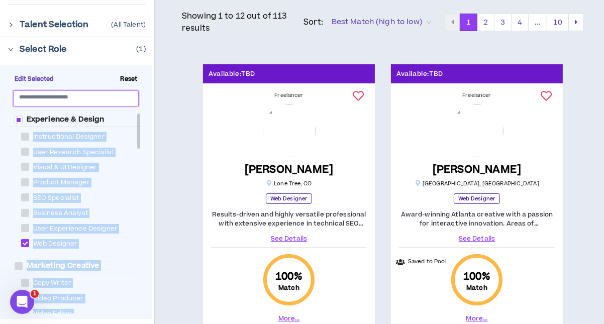
click at [53, 96] on input "text" at bounding box center [71, 97] width 105 height 8
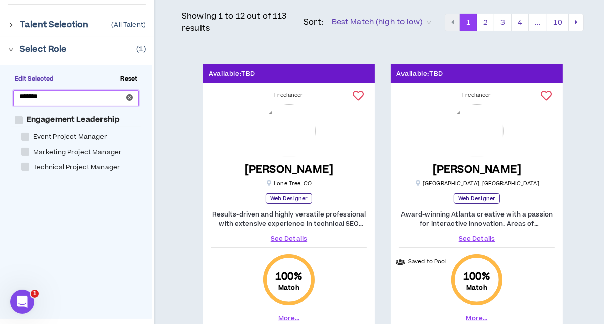
type input "*******"
click at [27, 149] on span at bounding box center [25, 152] width 8 height 8
checkbox Manager "****"
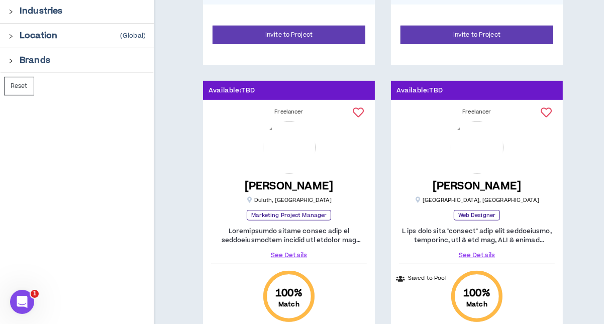
scroll to position [517, 0]
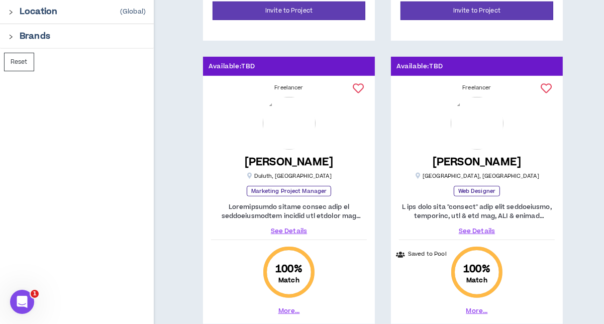
click at [283, 228] on link "See Details" at bounding box center [289, 230] width 156 height 9
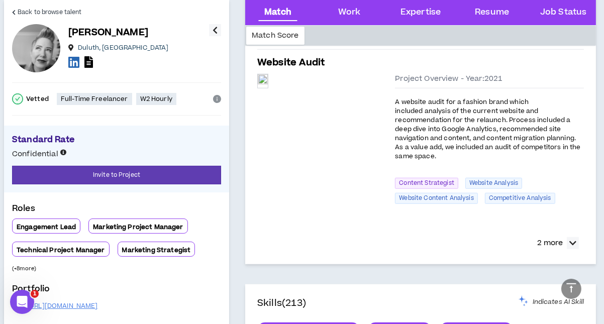
scroll to position [1054, 0]
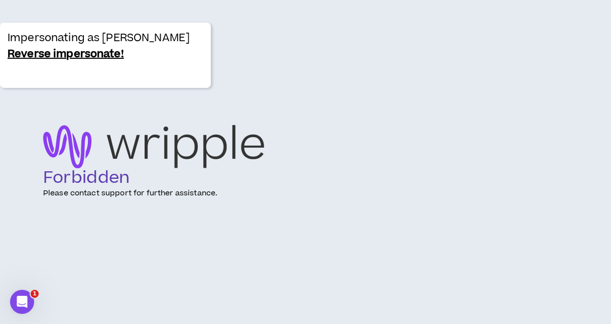
click at [11, 30] on div "Impersonating as Michael Hutchison Reverse impersonate!" at bounding box center [105, 55] width 211 height 65
click at [43, 51] on link "Reverse impersonate!" at bounding box center [66, 54] width 117 height 16
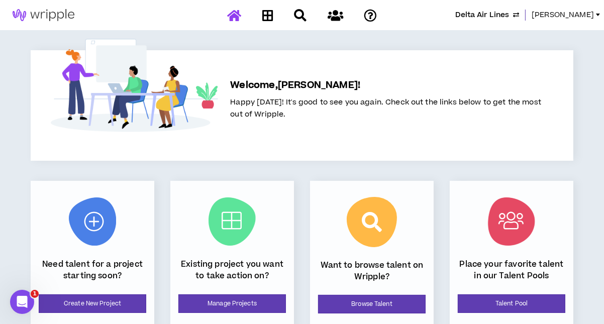
click at [589, 17] on span "[PERSON_NAME]" at bounding box center [562, 15] width 62 height 11
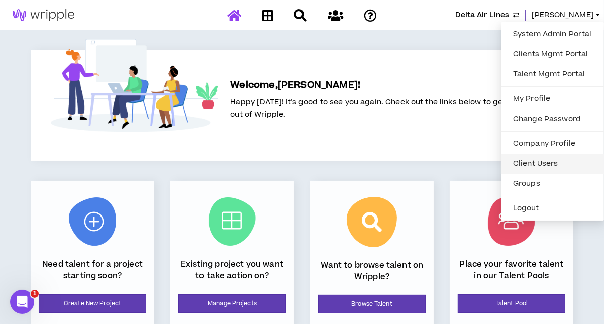
click at [538, 160] on link "Client Users" at bounding box center [552, 163] width 91 height 15
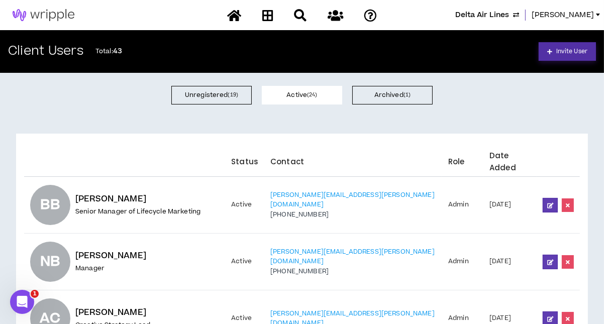
click at [557, 51] on span "Invite User" at bounding box center [571, 52] width 31 height 10
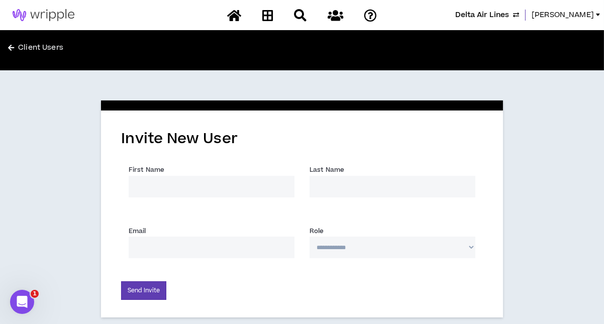
click at [196, 184] on input "First Name *" at bounding box center [212, 187] width 166 height 22
type input "[PERSON_NAME]"
click at [339, 189] on input "Last Name *" at bounding box center [392, 187] width 166 height 22
type input "[PERSON_NAME]"
click at [243, 240] on input "Email *" at bounding box center [212, 248] width 166 height 22
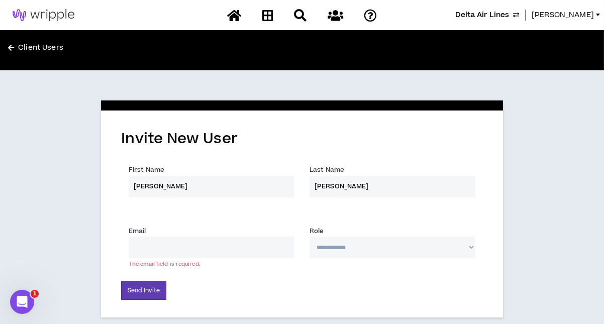
click at [189, 250] on input "Email *" at bounding box center [212, 248] width 166 height 22
paste input "[PERSON_NAME] <[PERSON_NAME][EMAIL_ADDRESS][PERSON_NAME][DOMAIN_NAME]>"
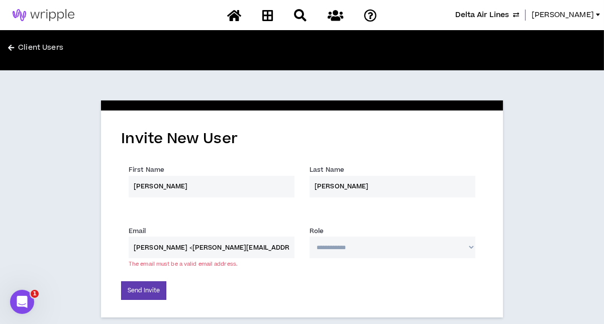
drag, startPoint x: 176, startPoint y: 246, endPoint x: 113, endPoint y: 239, distance: 62.6
click at [113, 239] on div "**********" at bounding box center [302, 213] width 402 height 207
click at [213, 249] on input "[PERSON_NAME][EMAIL_ADDRESS][PERSON_NAME][DOMAIN_NAME]>" at bounding box center [212, 248] width 166 height 22
type input "[PERSON_NAME][EMAIL_ADDRESS][PERSON_NAME][DOMAIN_NAME]"
click at [342, 249] on select "**********" at bounding box center [392, 248] width 166 height 22
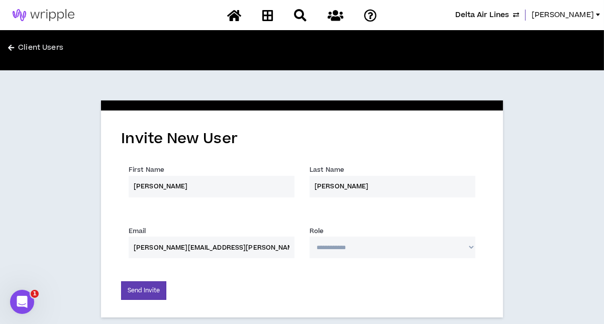
select select "*"
click at [309, 237] on select "**********" at bounding box center [392, 248] width 166 height 22
click at [153, 290] on button "Send Invite" at bounding box center [143, 290] width 45 height 19
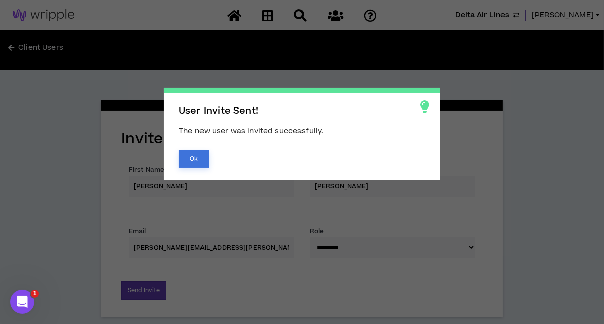
click at [195, 157] on button "Ok" at bounding box center [194, 159] width 30 height 18
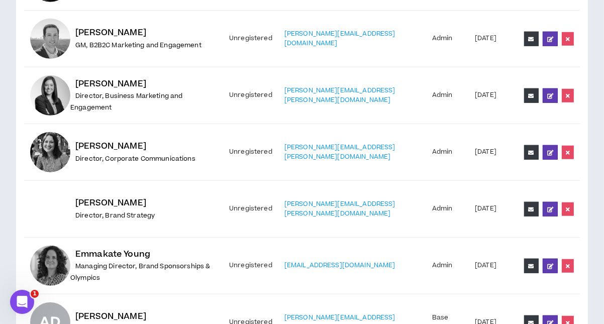
scroll to position [1005, 0]
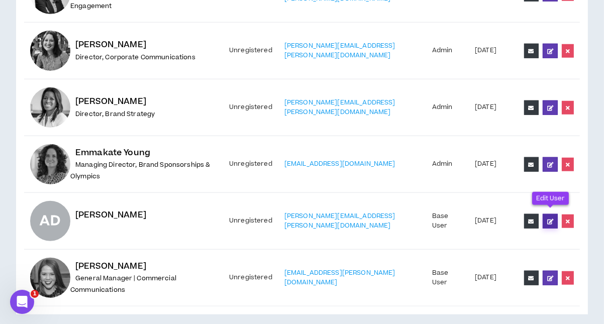
click at [549, 218] on icon at bounding box center [550, 221] width 6 height 6
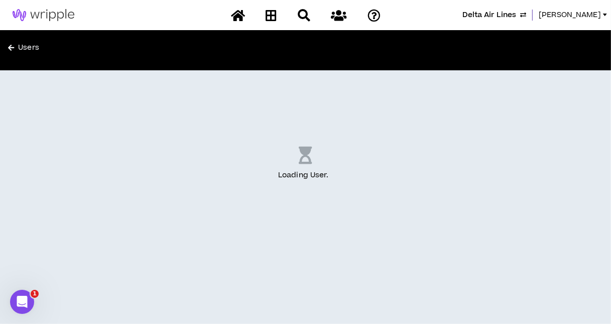
select select "US"
select select "*"
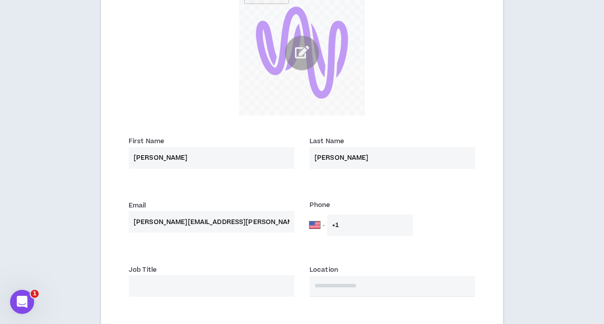
scroll to position [301, 0]
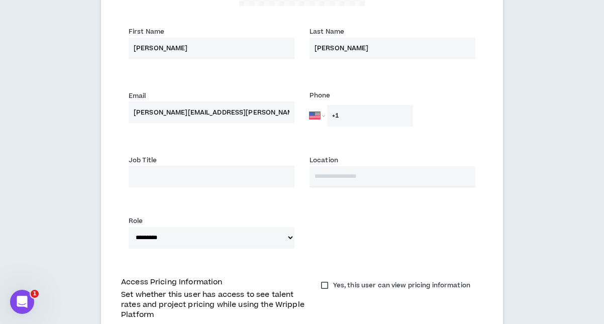
click at [258, 182] on input "Job Title" at bounding box center [212, 177] width 166 height 22
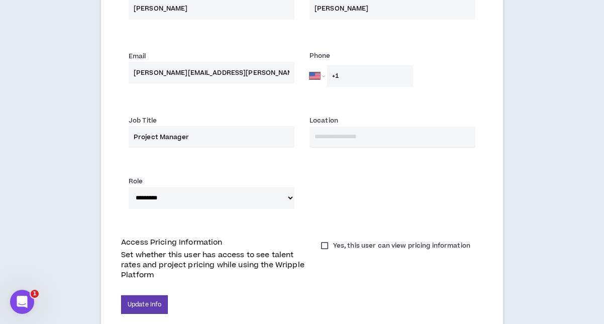
scroll to position [373, 0]
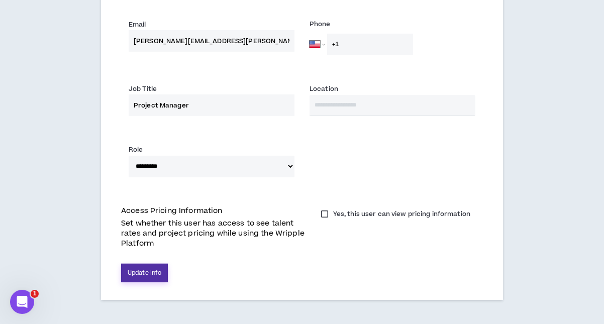
type input "Project Manager"
click at [159, 270] on button "Update Info" at bounding box center [144, 273] width 47 height 19
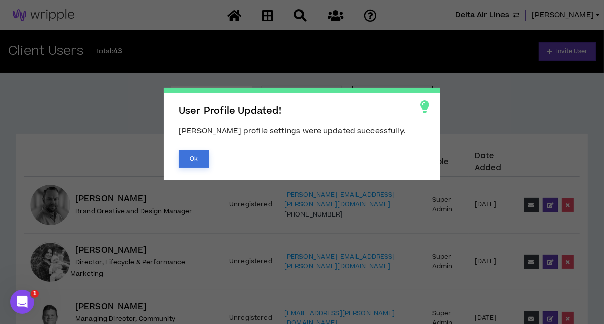
click at [196, 158] on button "Ok" at bounding box center [194, 159] width 30 height 18
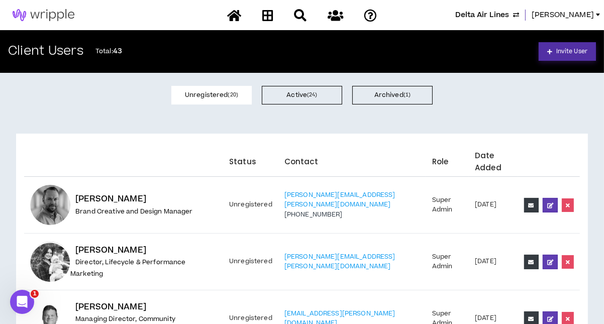
click at [575, 52] on span "Invite User" at bounding box center [571, 52] width 31 height 10
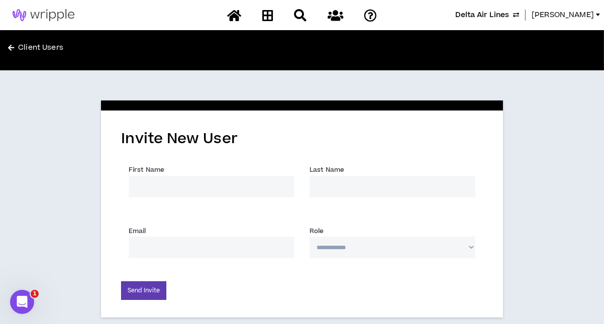
click at [145, 185] on input "First Name *" at bounding box center [212, 187] width 166 height 22
type input "[PERSON_NAME]"
type input "Kleinrock"
click at [171, 250] on input "Email *" at bounding box center [212, 248] width 166 height 22
paste input "[PERSON_NAME] <[PERSON_NAME][EMAIL_ADDRESS][PERSON_NAME][DOMAIN_NAME]>"
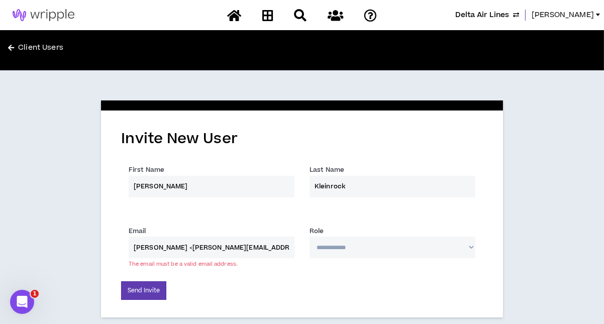
drag, startPoint x: 183, startPoint y: 248, endPoint x: 107, endPoint y: 244, distance: 75.4
click at [107, 244] on div "**********" at bounding box center [302, 213] width 402 height 207
click at [230, 250] on input "[EMAIL_ADDRESS][DOMAIN_NAME]>" at bounding box center [212, 248] width 166 height 22
type input "[EMAIL_ADDRESS][DOMAIN_NAME]"
click at [325, 246] on select "**********" at bounding box center [392, 248] width 166 height 22
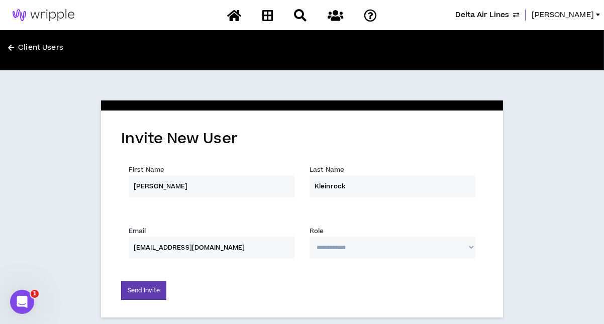
select select "*"
click at [309, 237] on select "**********" at bounding box center [392, 248] width 166 height 22
click at [264, 289] on div "Send Invite" at bounding box center [302, 290] width 362 height 19
click at [141, 294] on button "Send Invite" at bounding box center [143, 290] width 45 height 19
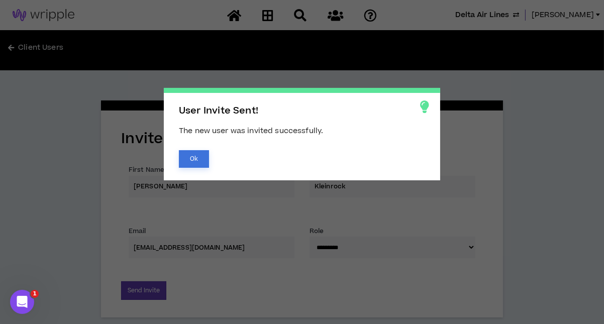
click at [196, 153] on button "Ok" at bounding box center [194, 159] width 30 height 18
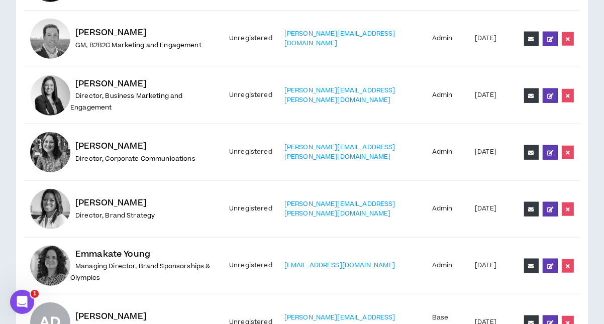
scroll to position [1062, 0]
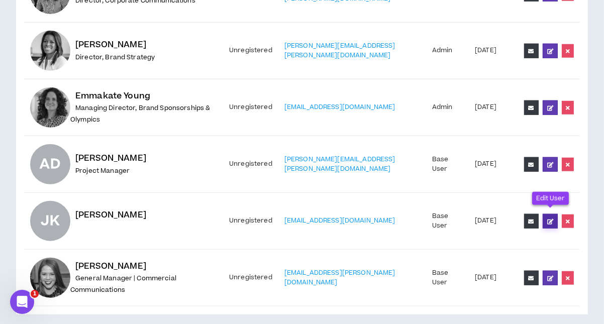
click at [548, 218] on icon at bounding box center [550, 221] width 6 height 6
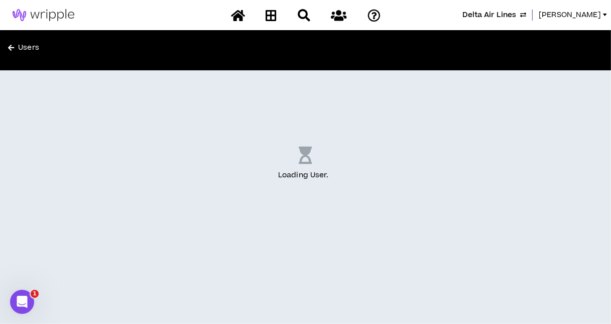
select select "US"
select select "*"
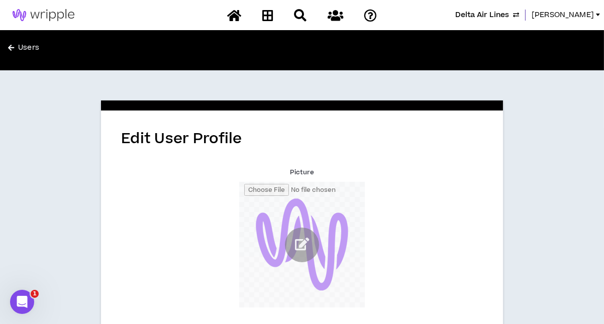
scroll to position [351, 0]
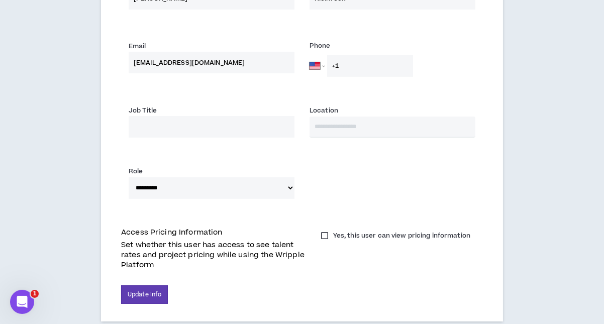
click at [265, 132] on input "Job Title" at bounding box center [212, 127] width 166 height 22
type input "General Manager, Integrated Operations PMO"
click at [143, 297] on button "Update Info" at bounding box center [144, 294] width 47 height 19
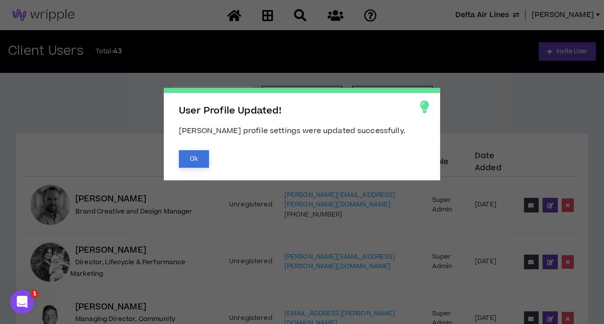
click at [189, 159] on button "Ok" at bounding box center [194, 159] width 30 height 18
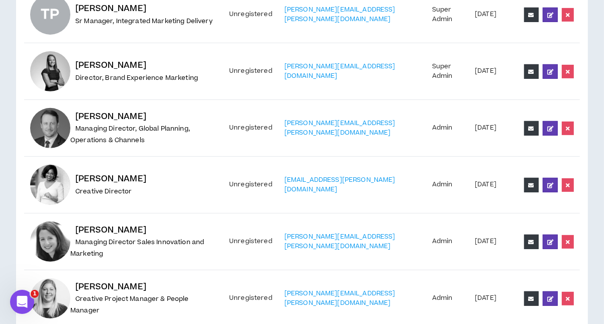
scroll to position [451, 0]
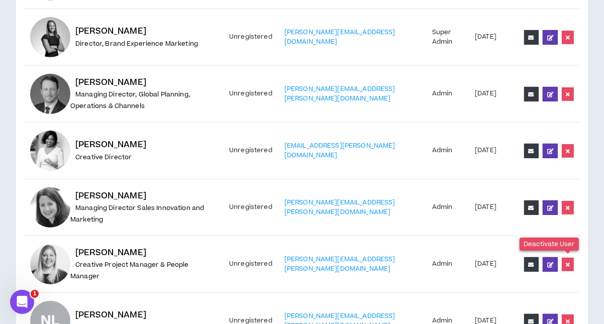
click at [566, 262] on icon at bounding box center [567, 265] width 4 height 6
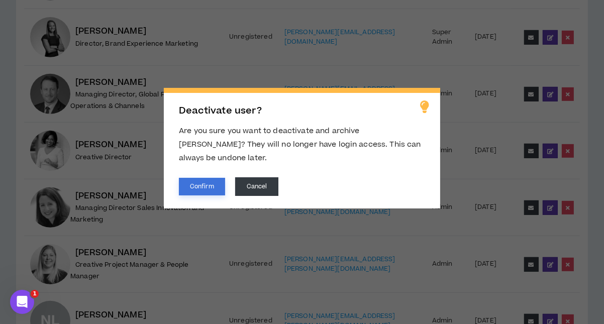
click at [208, 184] on button "Confirm" at bounding box center [202, 187] width 46 height 18
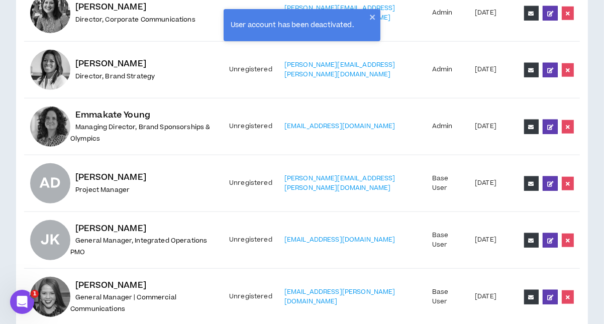
scroll to position [1005, 0]
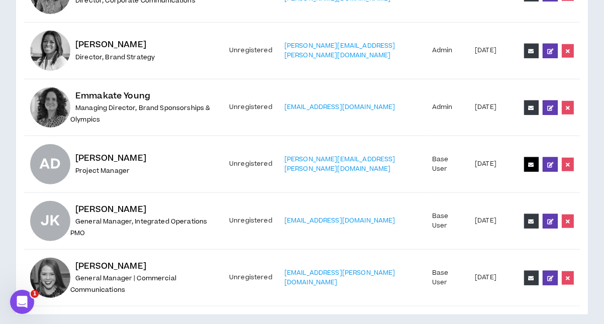
click at [528, 162] on icon at bounding box center [531, 165] width 6 height 6
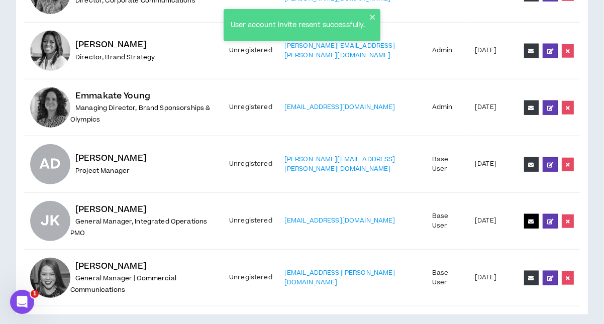
click at [531, 219] on button at bounding box center [531, 221] width 15 height 15
